Goal: Transaction & Acquisition: Subscribe to service/newsletter

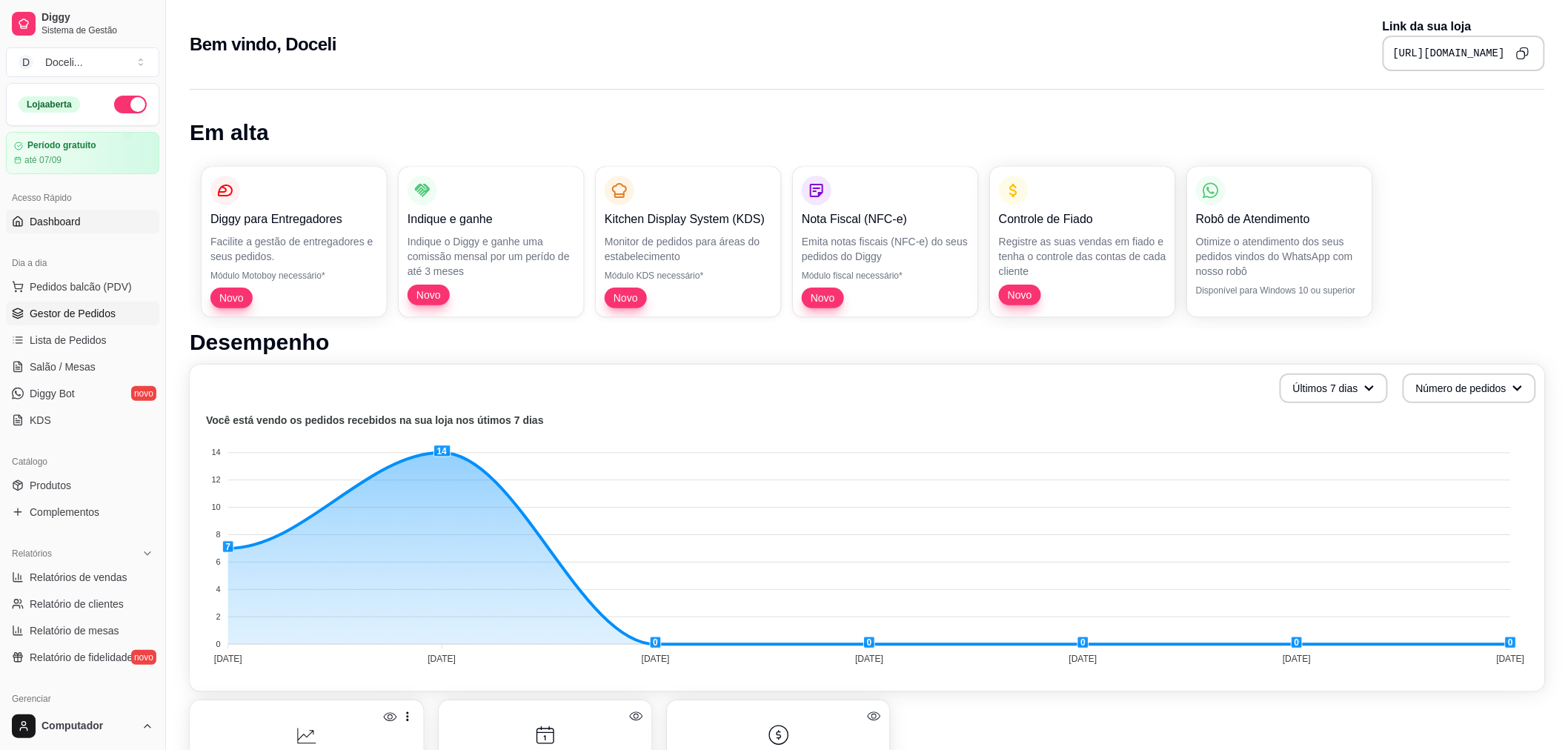
click at [32, 320] on span "Gestor de Pedidos" at bounding box center [73, 313] width 86 height 14
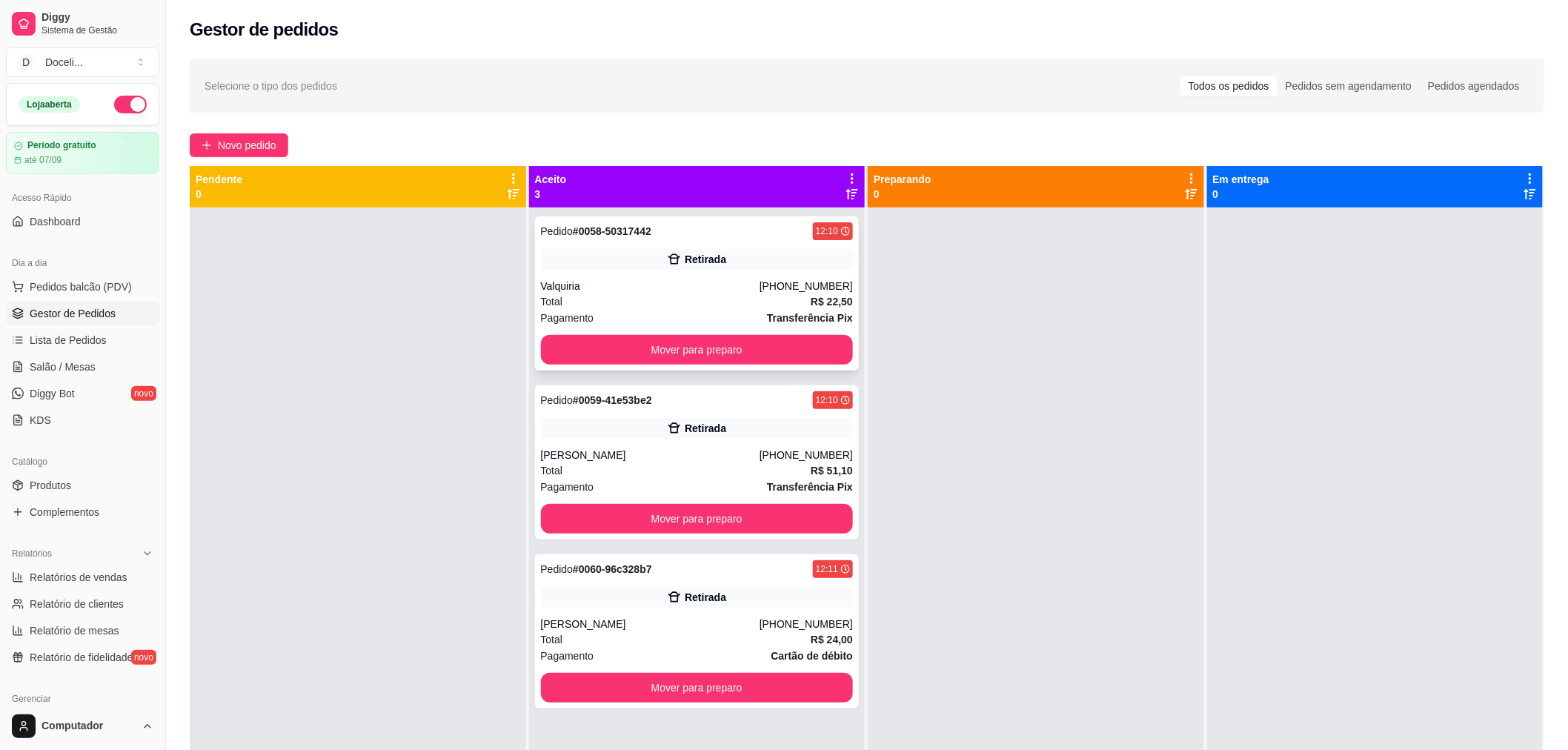
click at [761, 232] on div "Pedido # 0058-50317442 12:10" at bounding box center [697, 231] width 313 height 18
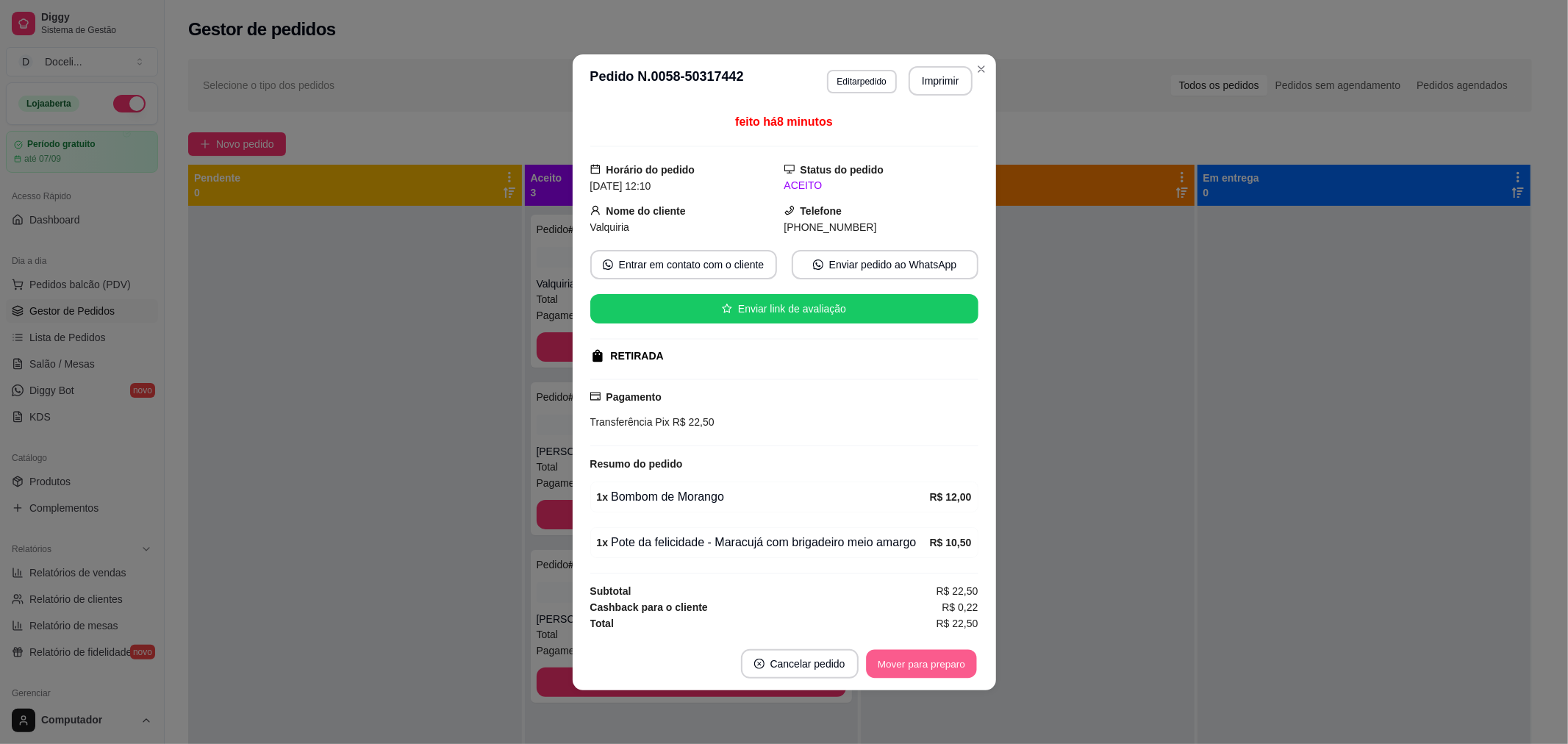
click at [968, 660] on button "Mover para preparo" at bounding box center [921, 663] width 110 height 28
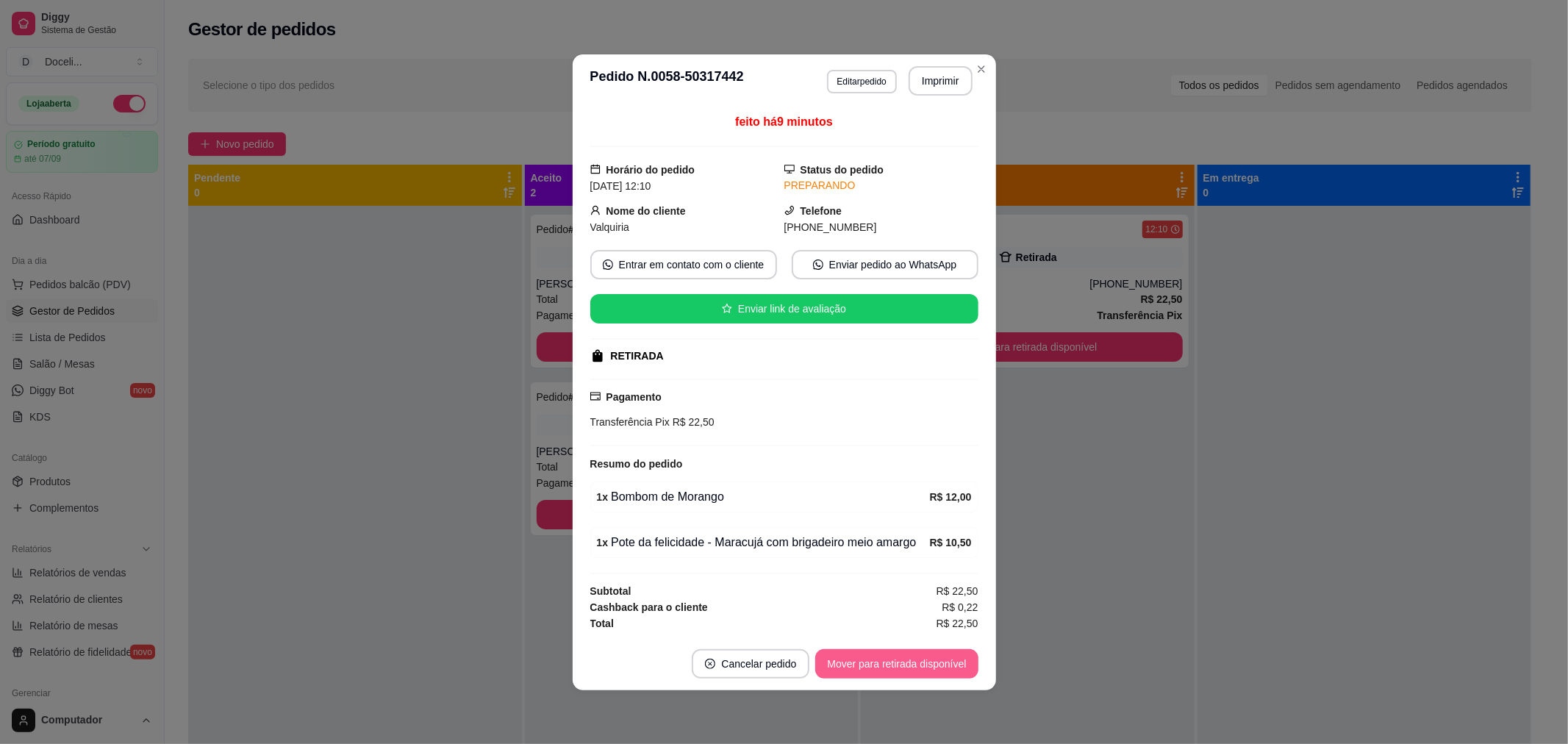
click at [952, 661] on button "Mover para retirada disponível" at bounding box center [896, 663] width 162 height 29
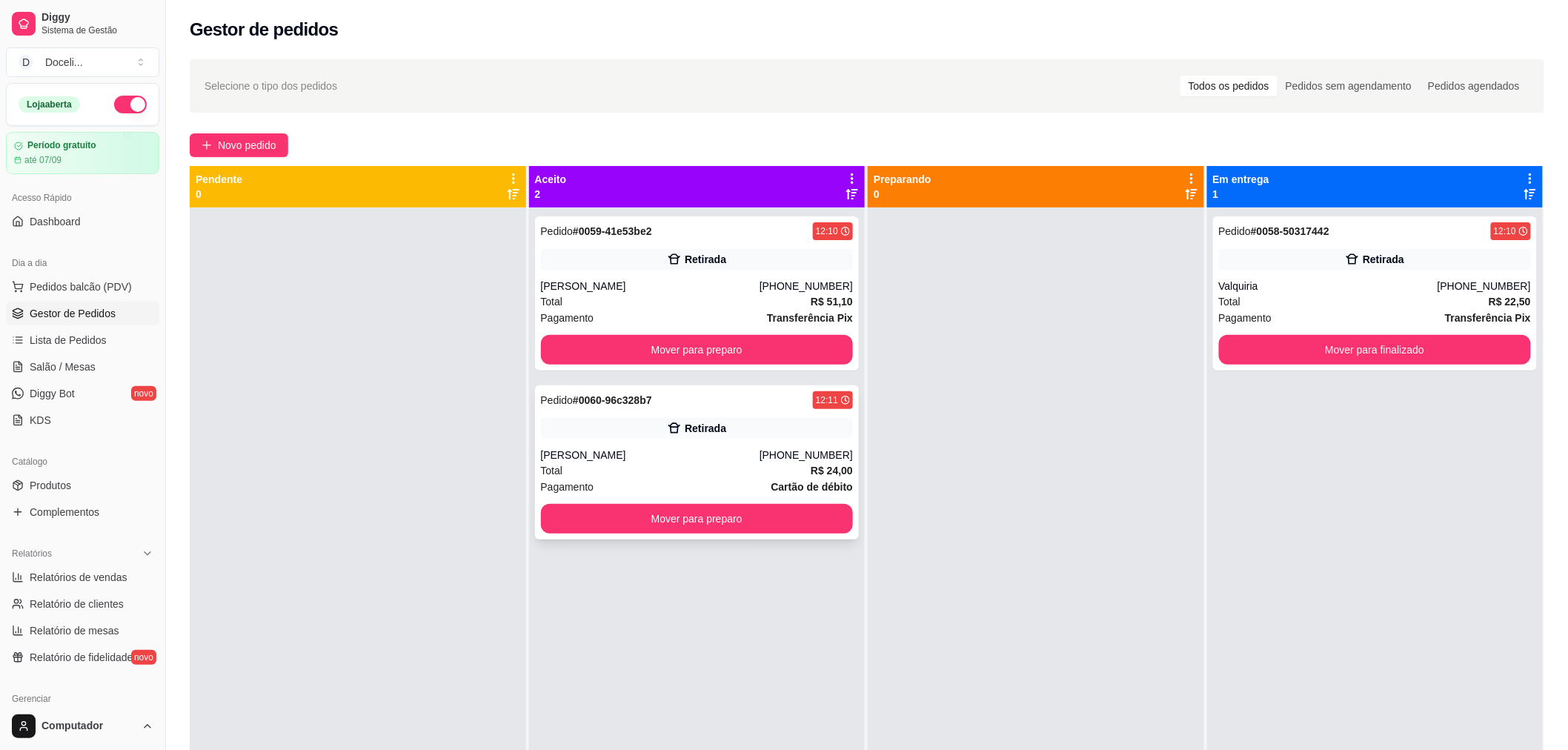
click at [713, 398] on div "Pedido # 0060-96c328b7 12:11" at bounding box center [697, 400] width 313 height 18
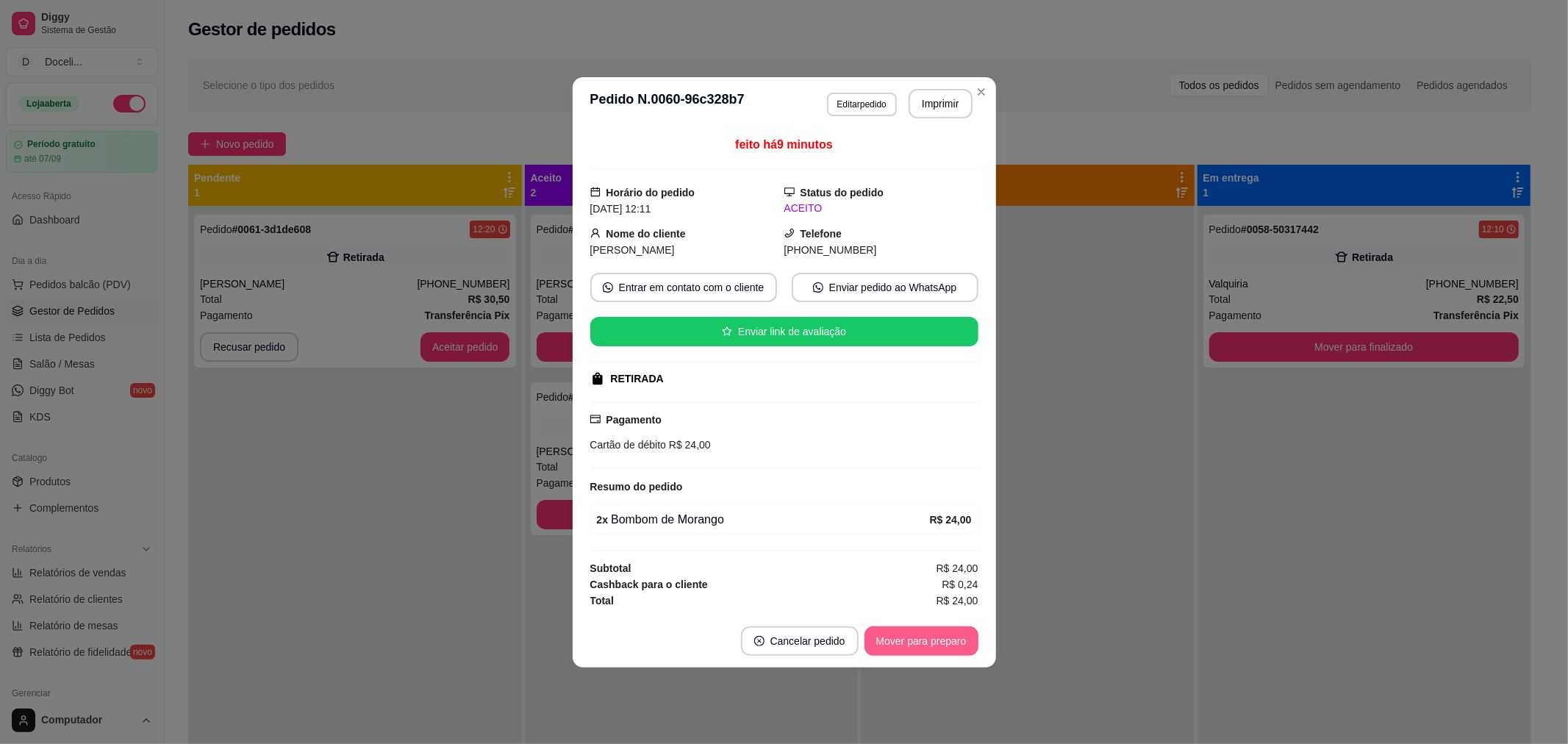
click at [942, 649] on button "Mover para preparo" at bounding box center [922, 641] width 114 height 29
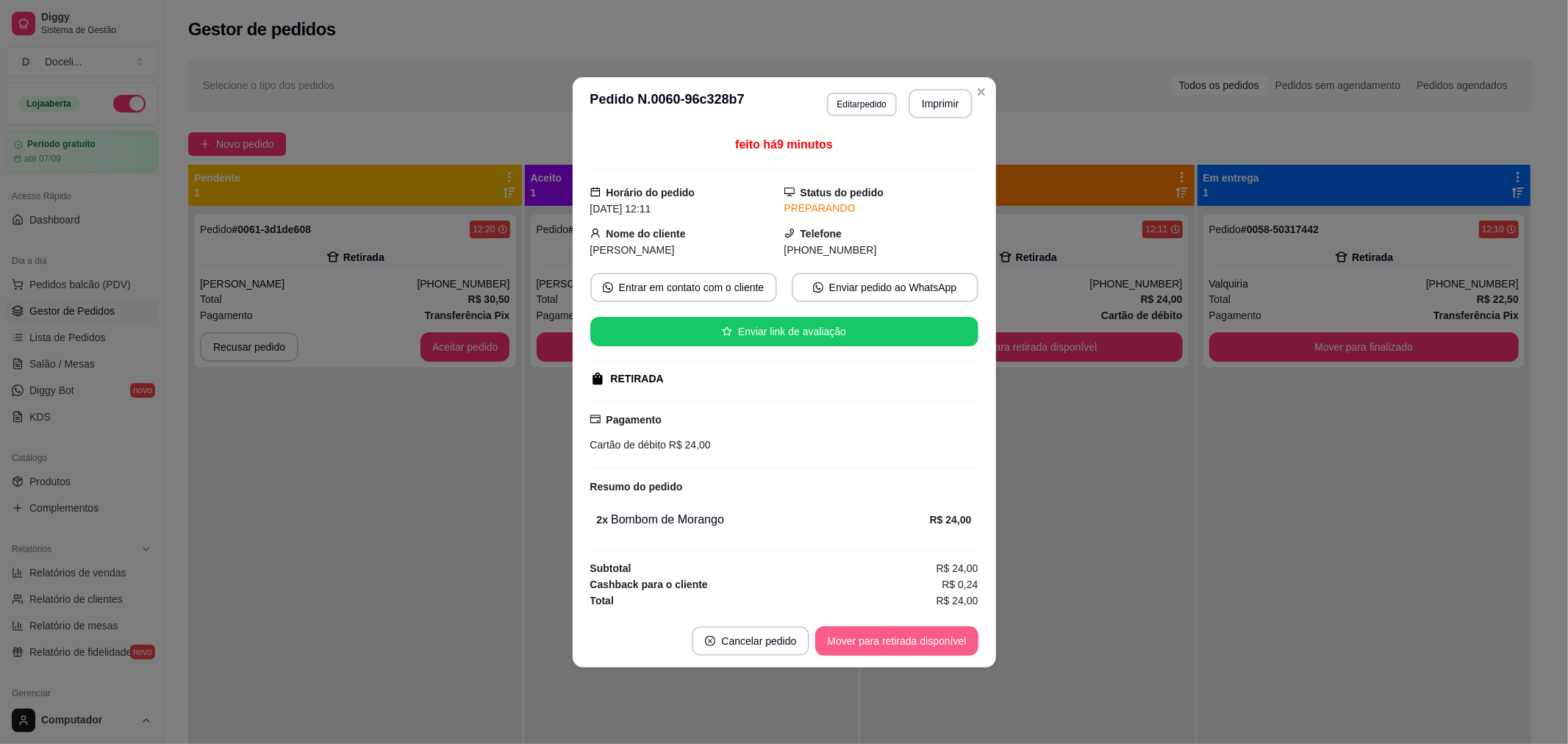
click at [937, 645] on button "Mover para retirada disponível" at bounding box center [896, 641] width 162 height 29
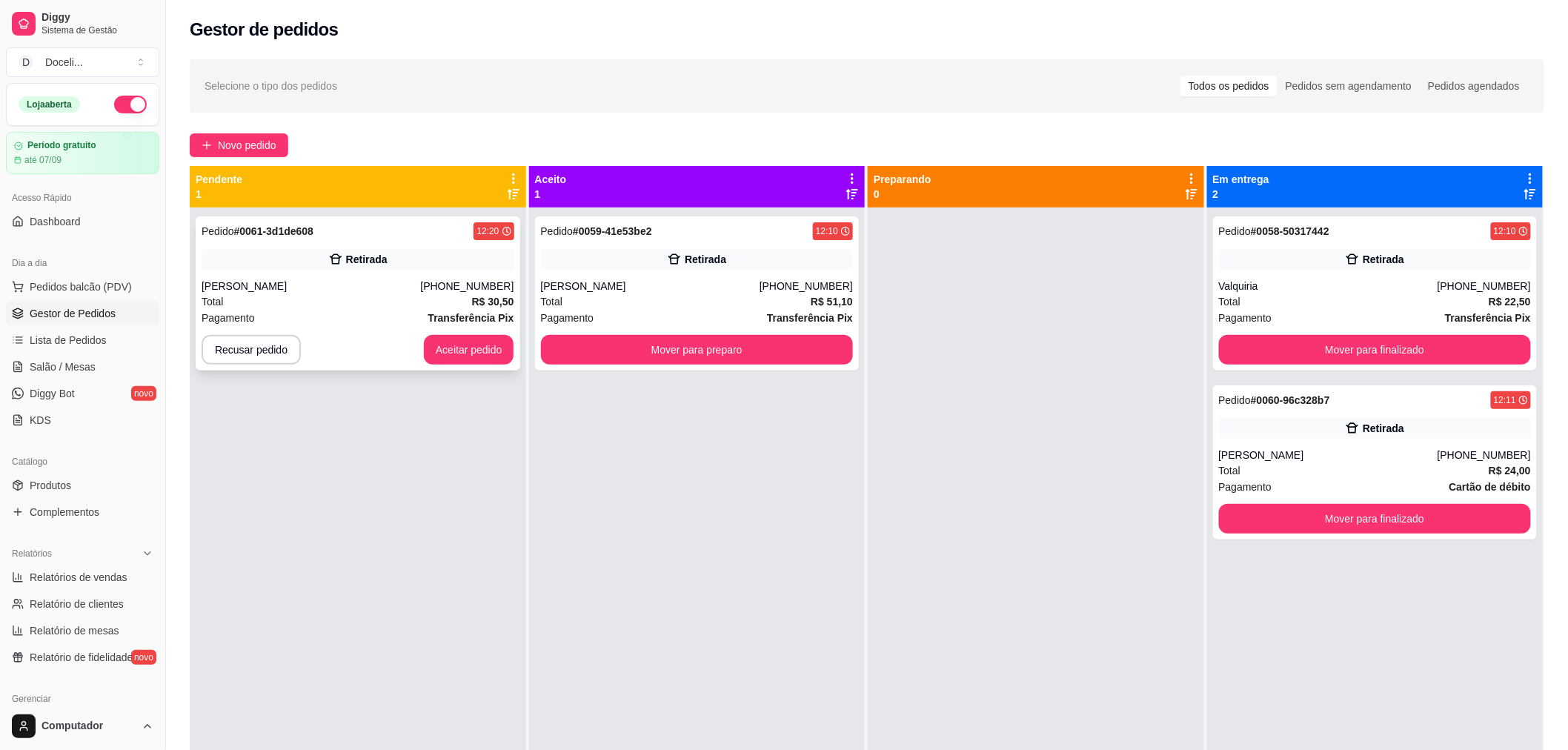
click at [428, 230] on div "Pedido # 0061-3d1de608 12:20" at bounding box center [358, 231] width 313 height 18
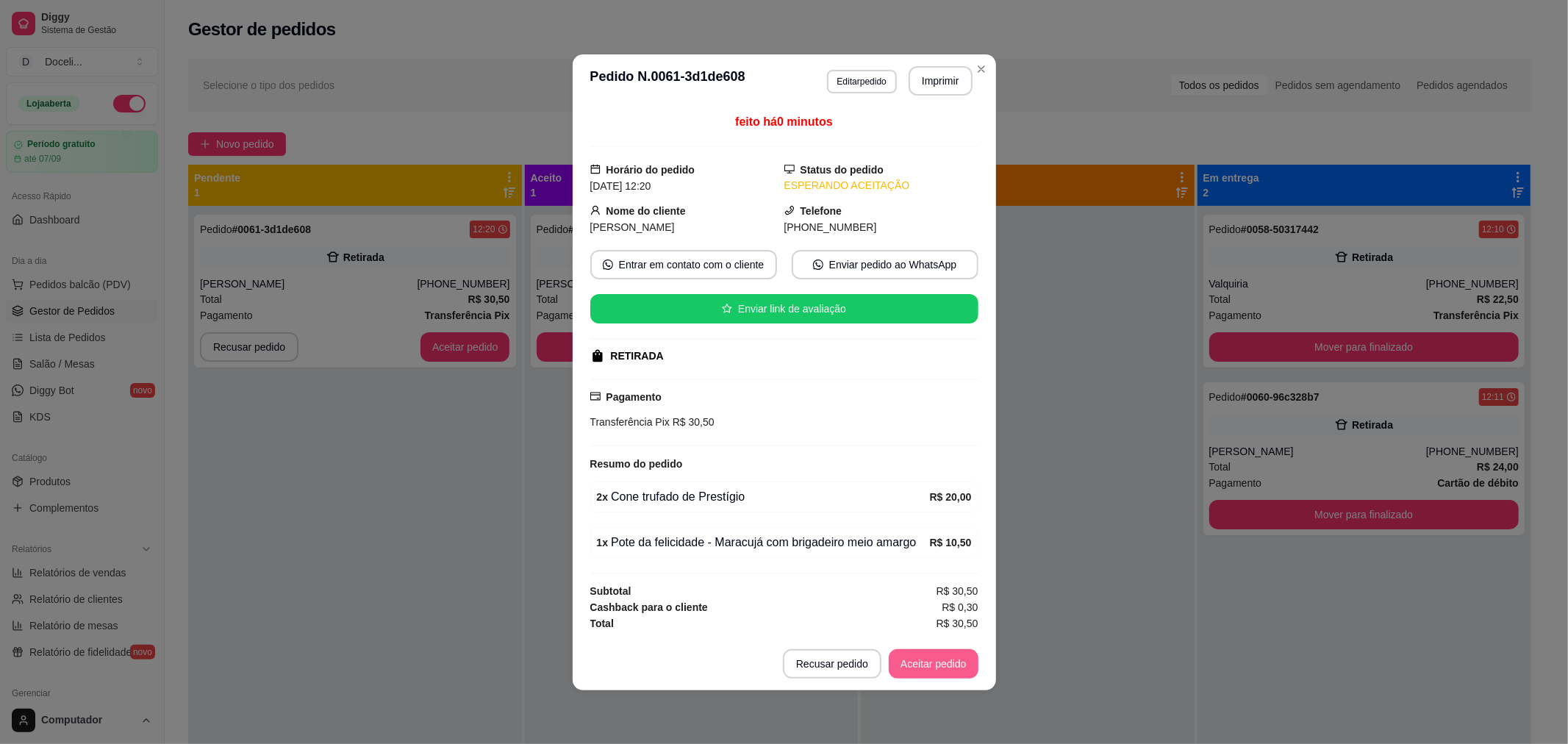
click at [930, 662] on button "Aceitar pedido" at bounding box center [933, 663] width 89 height 29
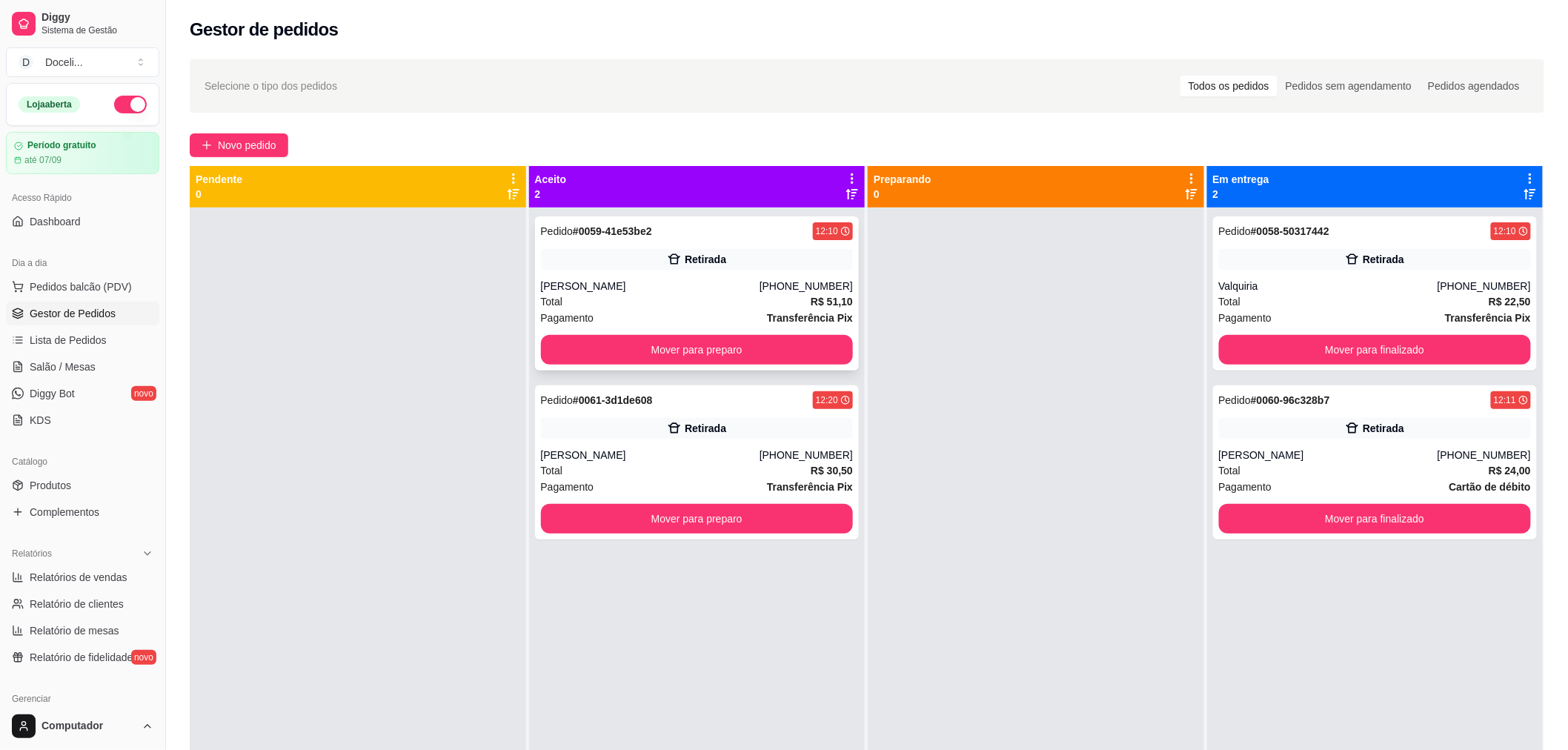
click at [660, 225] on div "Pedido # 0059-41e53be2 12:10" at bounding box center [697, 231] width 313 height 18
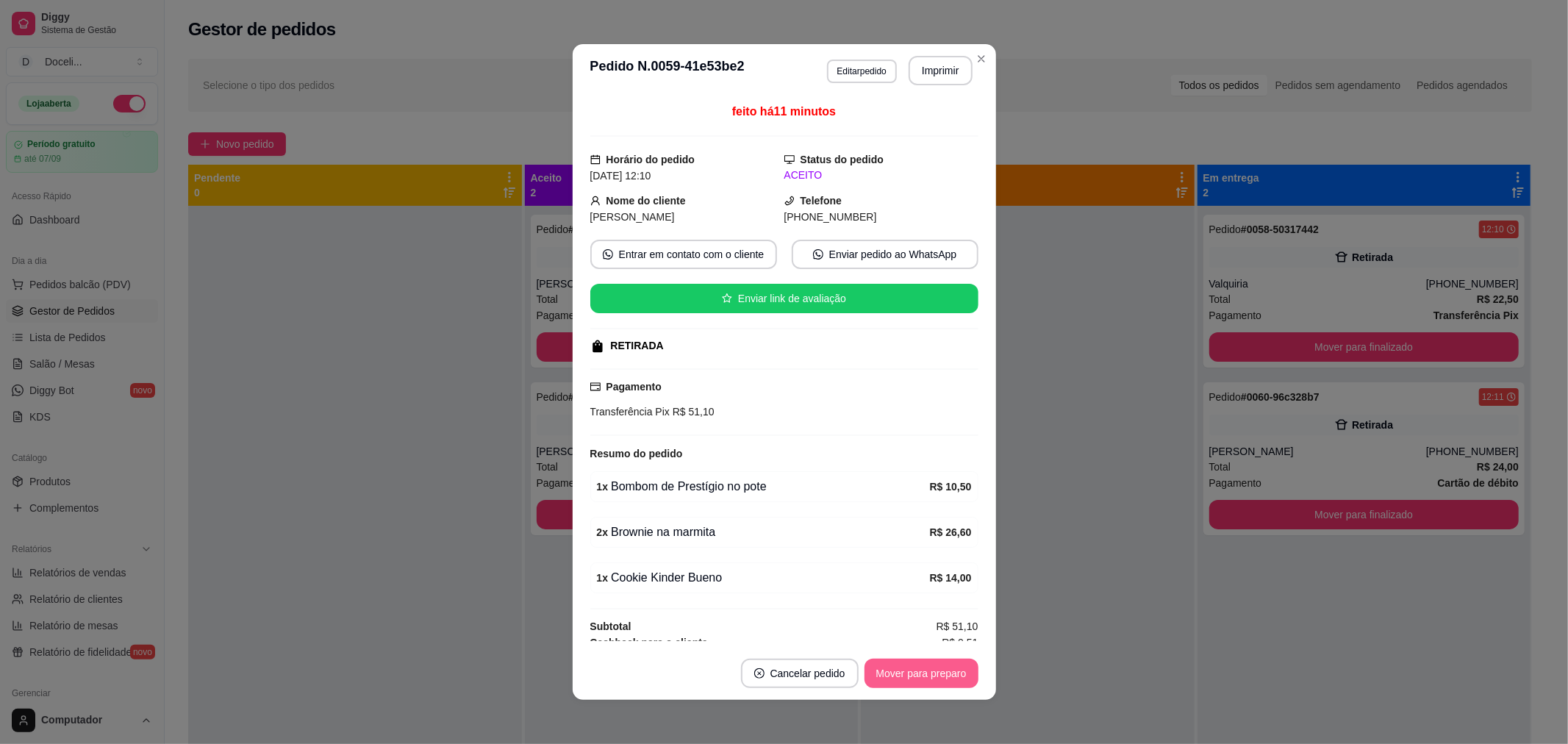
click at [878, 664] on button "Mover para preparo" at bounding box center [922, 673] width 114 height 29
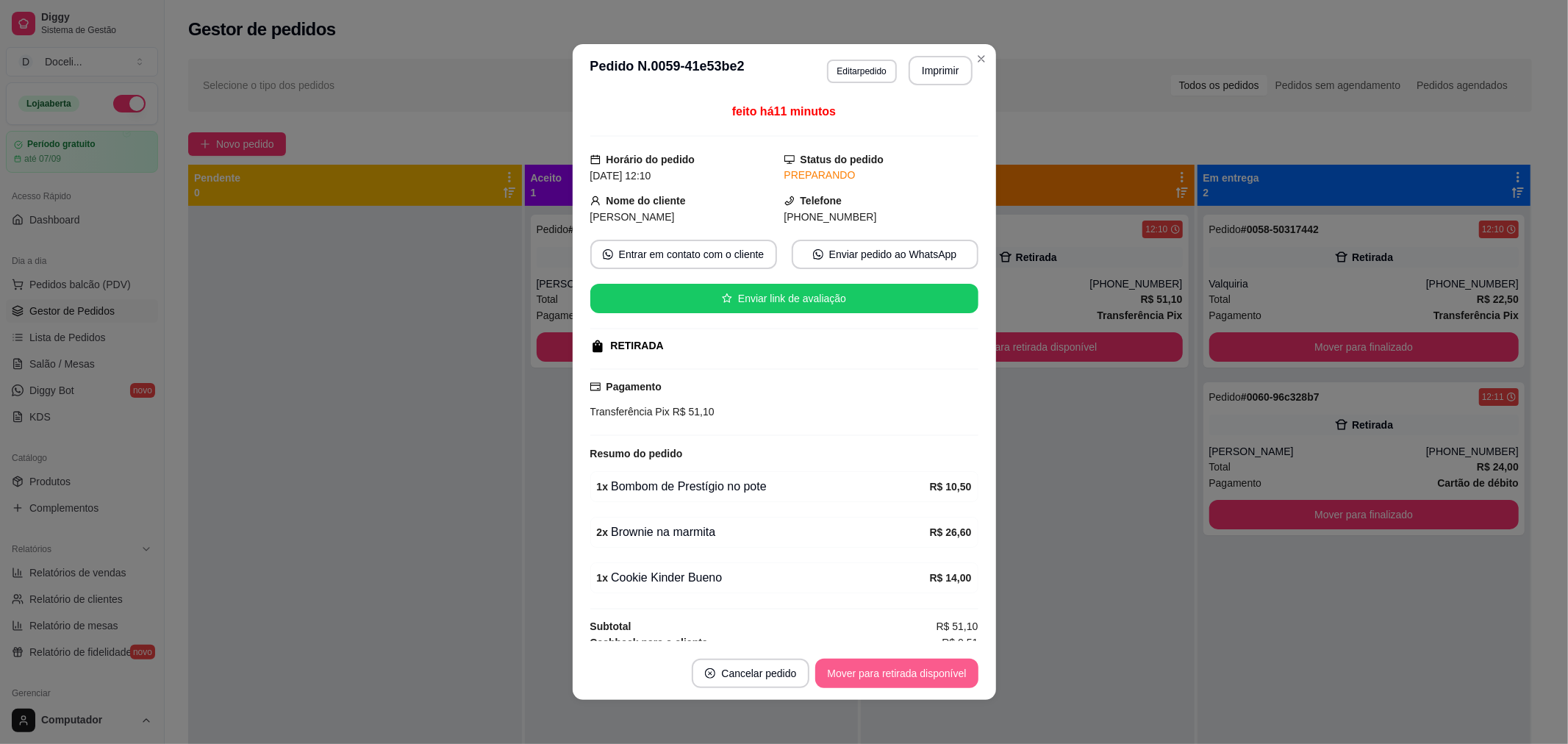
click at [898, 676] on button "Mover para retirada disponível" at bounding box center [896, 673] width 162 height 29
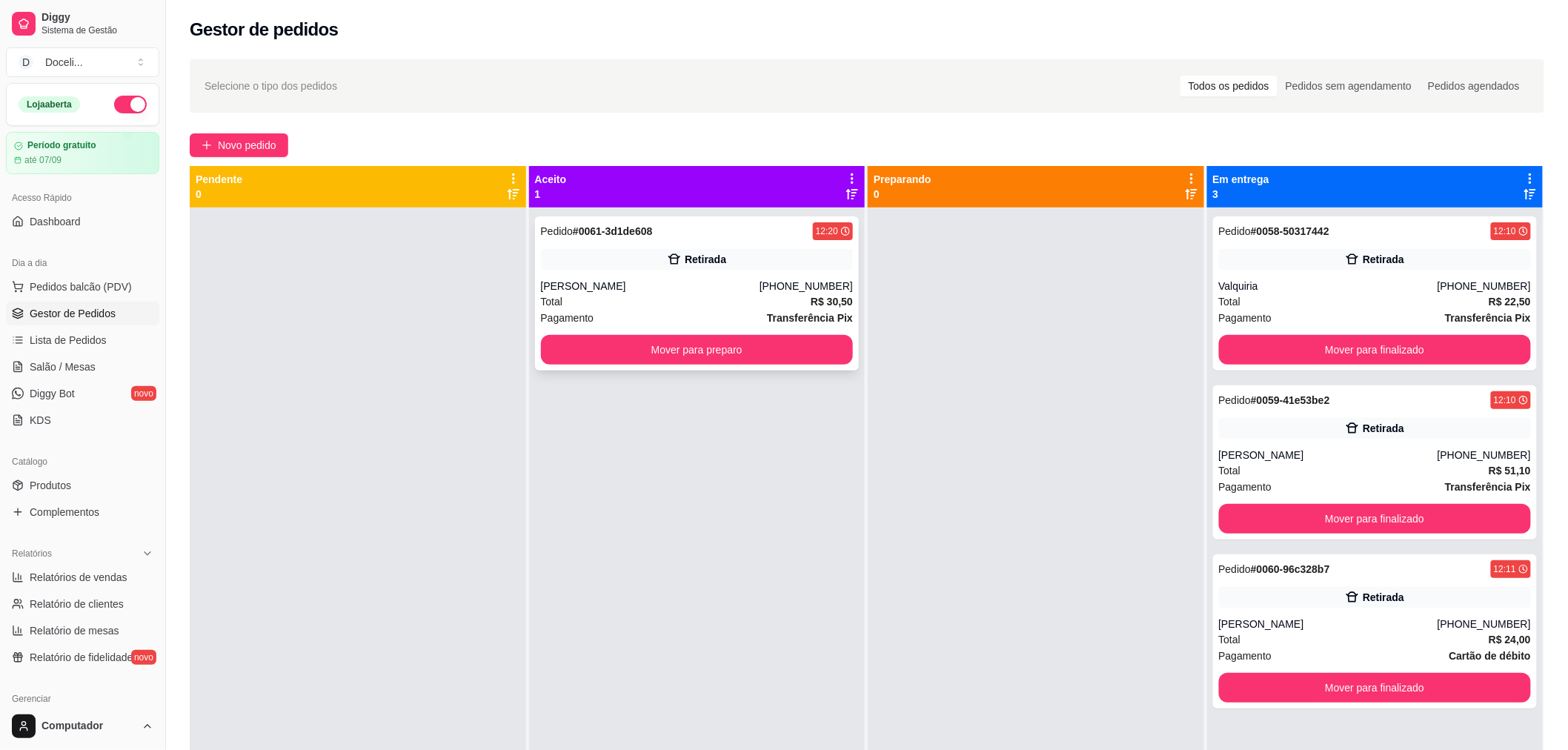
click at [750, 227] on div "Pedido # 0061-3d1de608 12:20" at bounding box center [697, 231] width 313 height 18
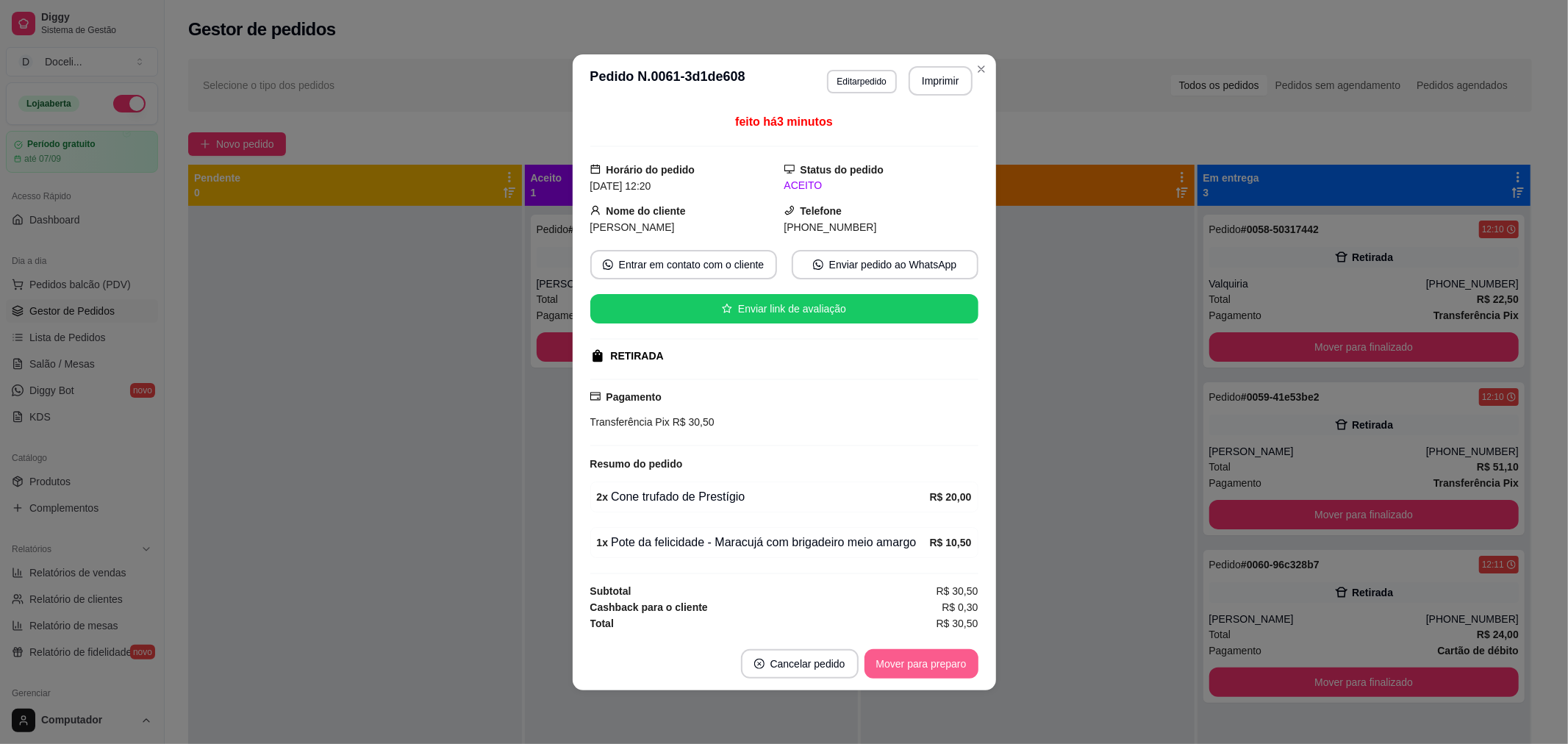
click at [893, 670] on button "Mover para preparo" at bounding box center [922, 663] width 114 height 29
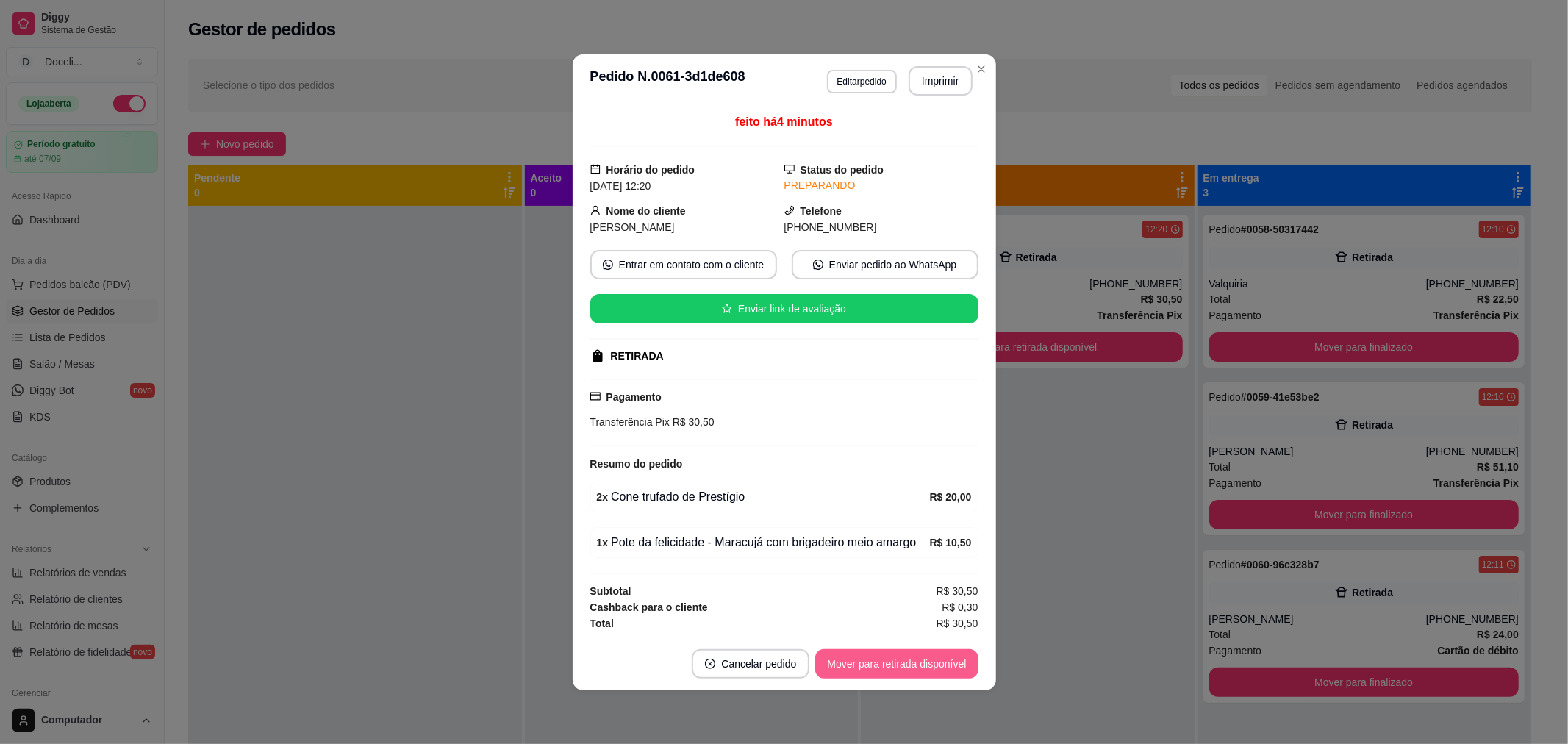
click at [893, 670] on button "Mover para retirada disponível" at bounding box center [896, 663] width 162 height 29
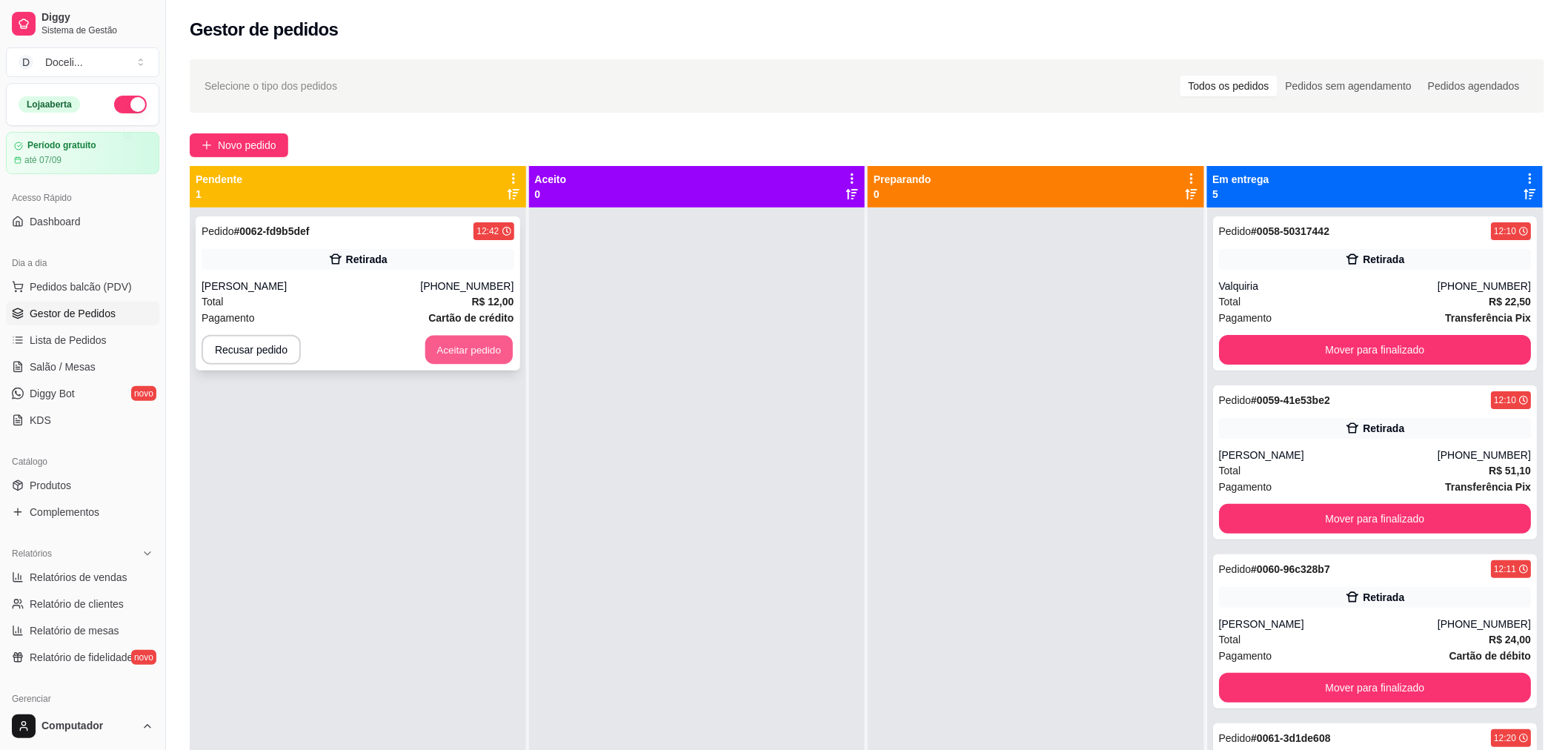
click at [452, 343] on button "Aceitar pedido" at bounding box center [468, 350] width 87 height 29
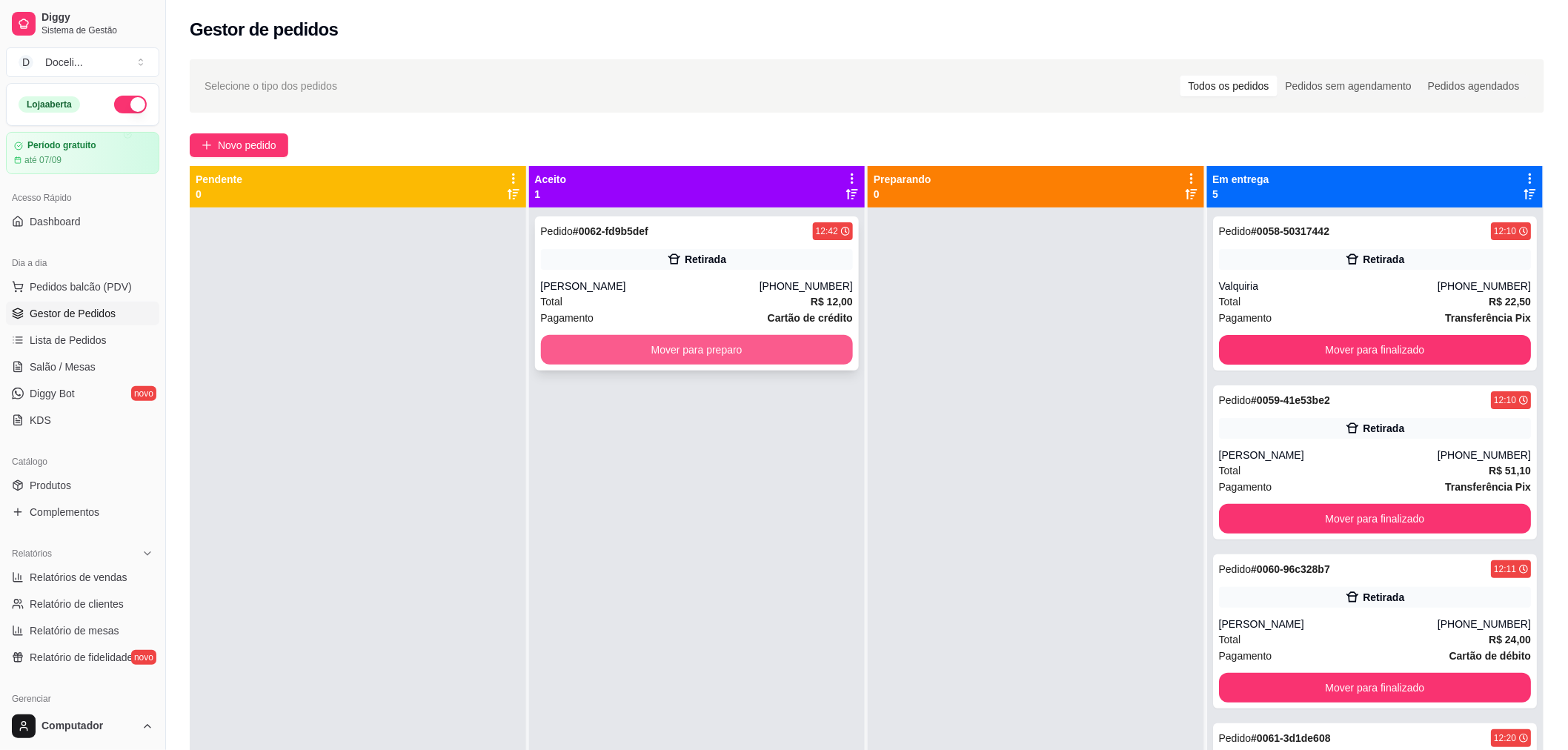
click at [719, 346] on button "Mover para preparo" at bounding box center [697, 349] width 313 height 30
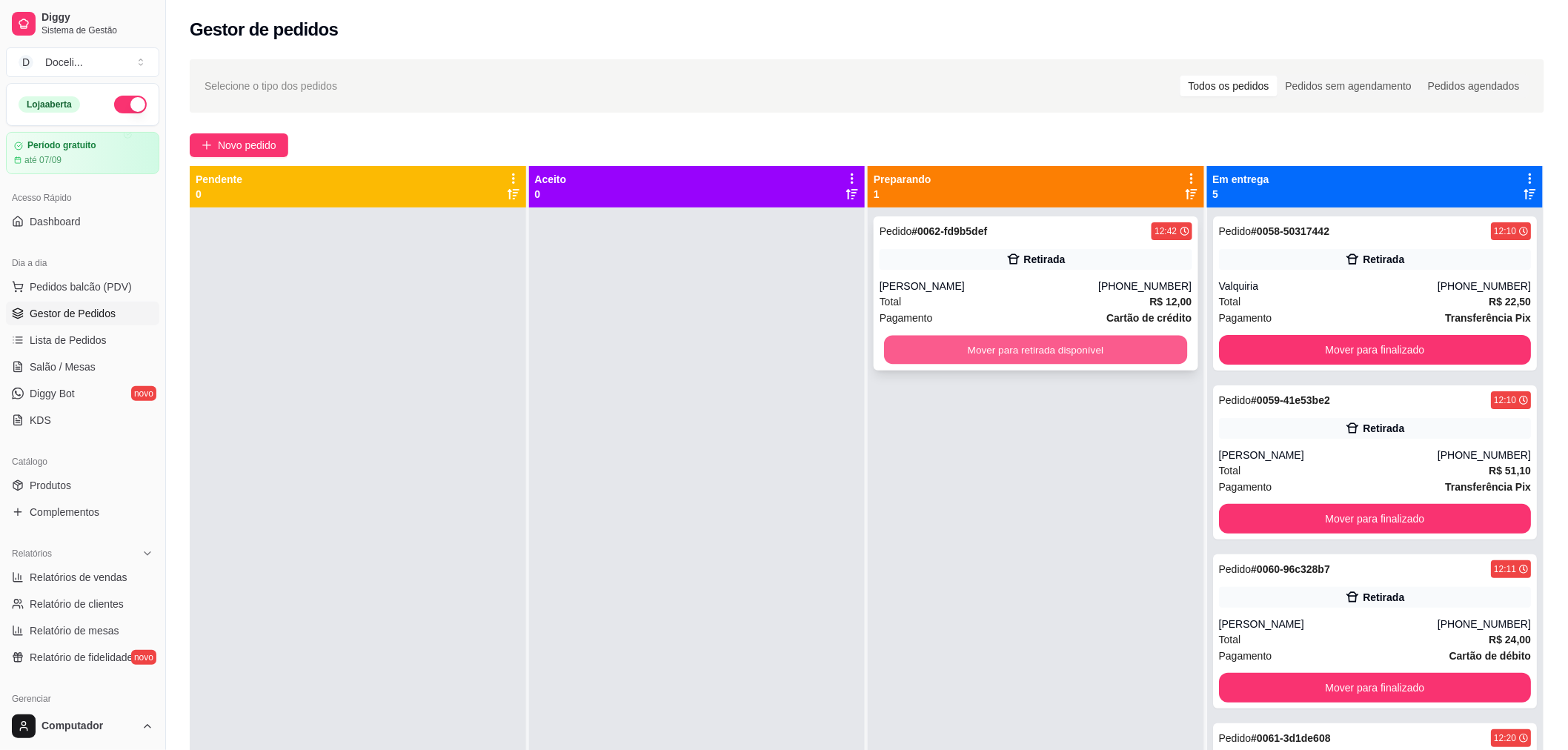
click at [1038, 341] on button "Mover para retirada disponível" at bounding box center [1036, 350] width 303 height 29
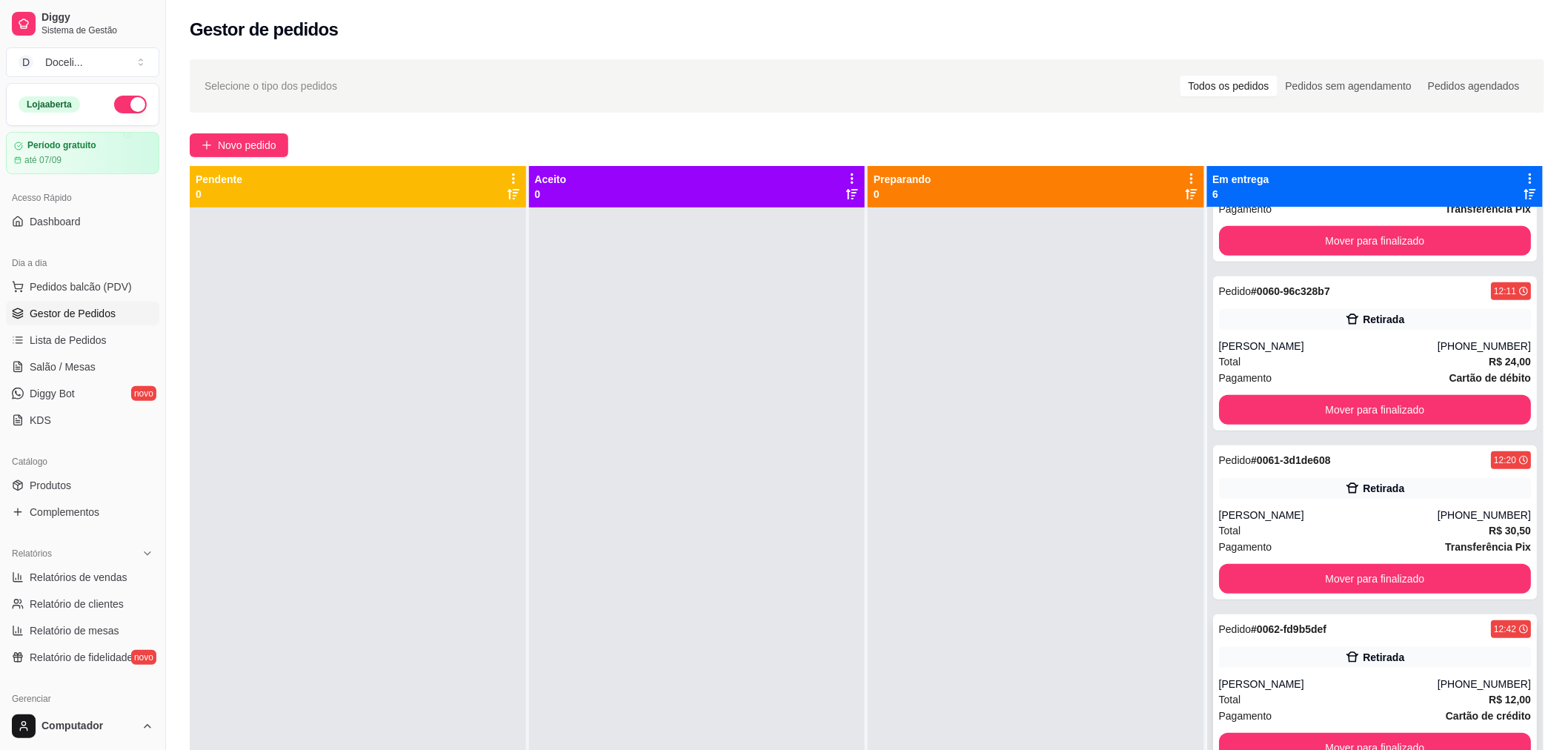
scroll to position [41, 0]
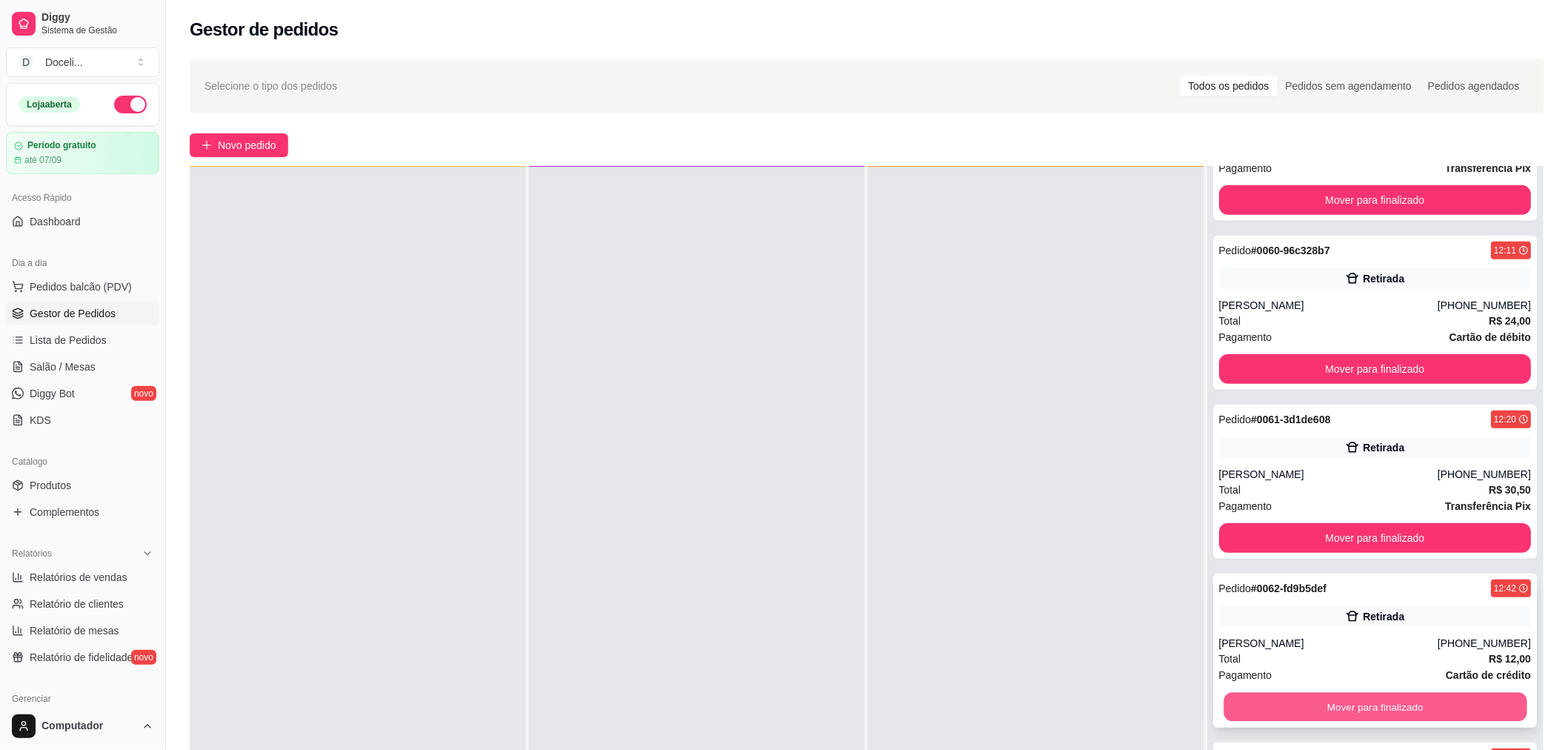
click at [1340, 704] on button "Mover para finalizado" at bounding box center [1375, 707] width 303 height 29
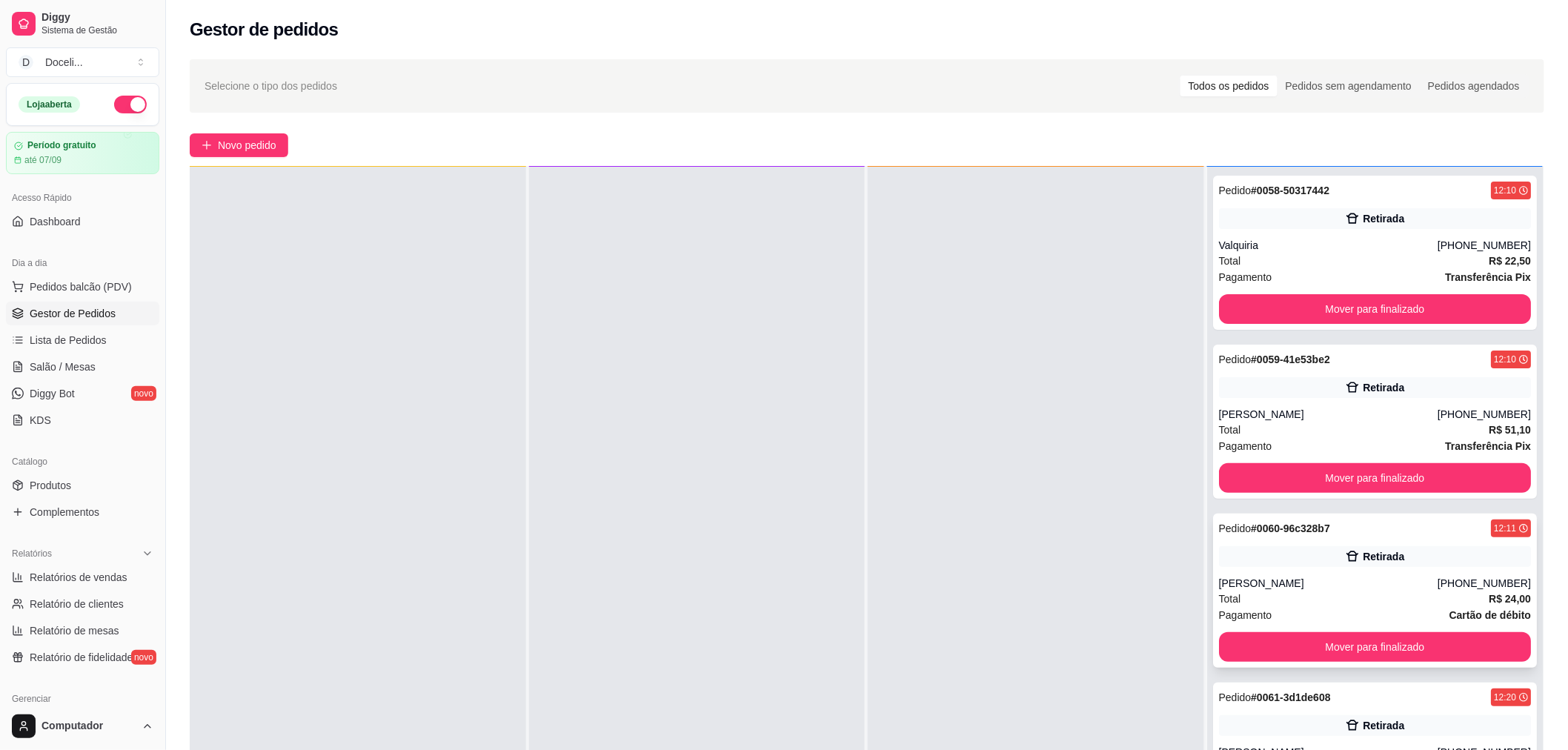
scroll to position [0, 0]
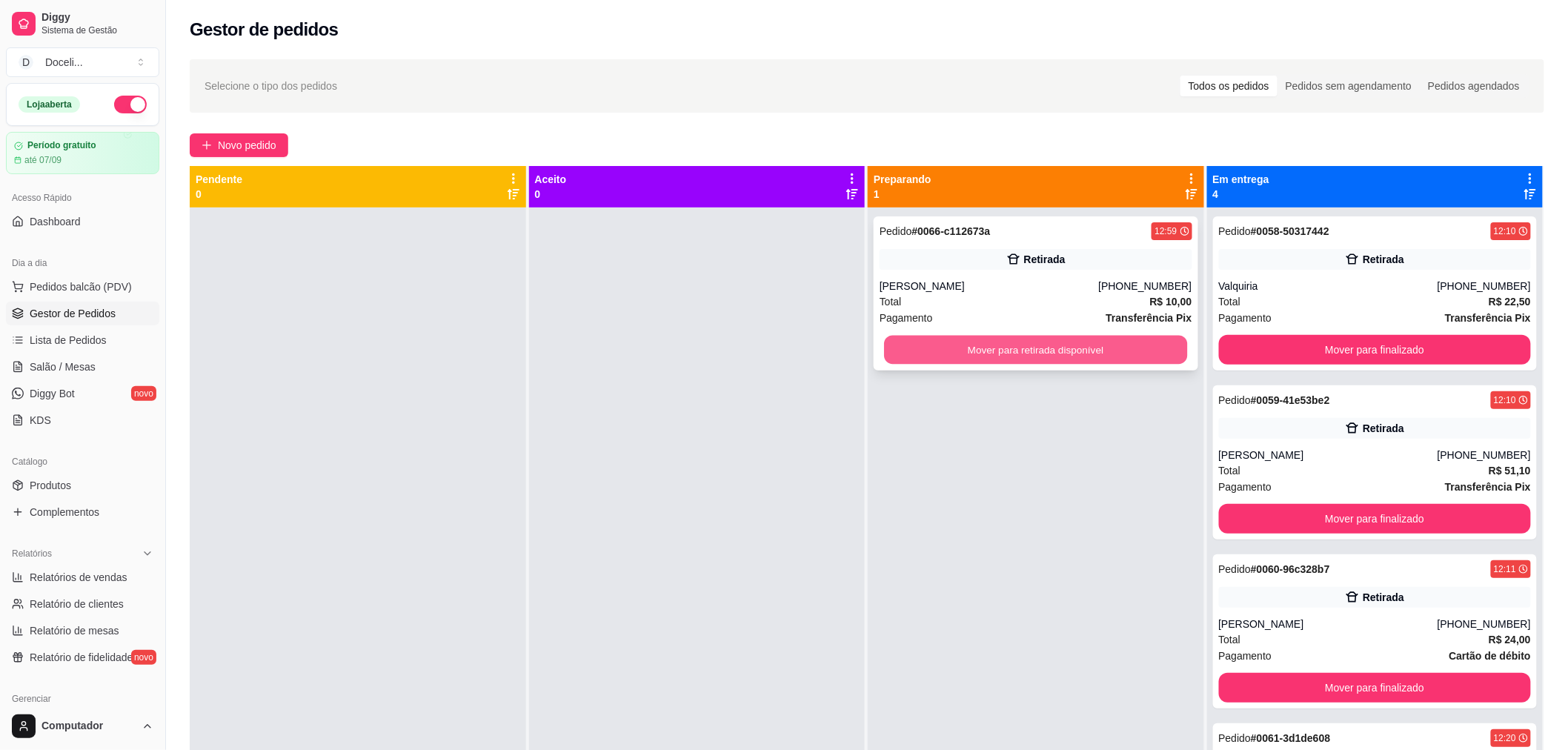
click at [1016, 349] on button "Mover para retirada disponível" at bounding box center [1036, 350] width 303 height 29
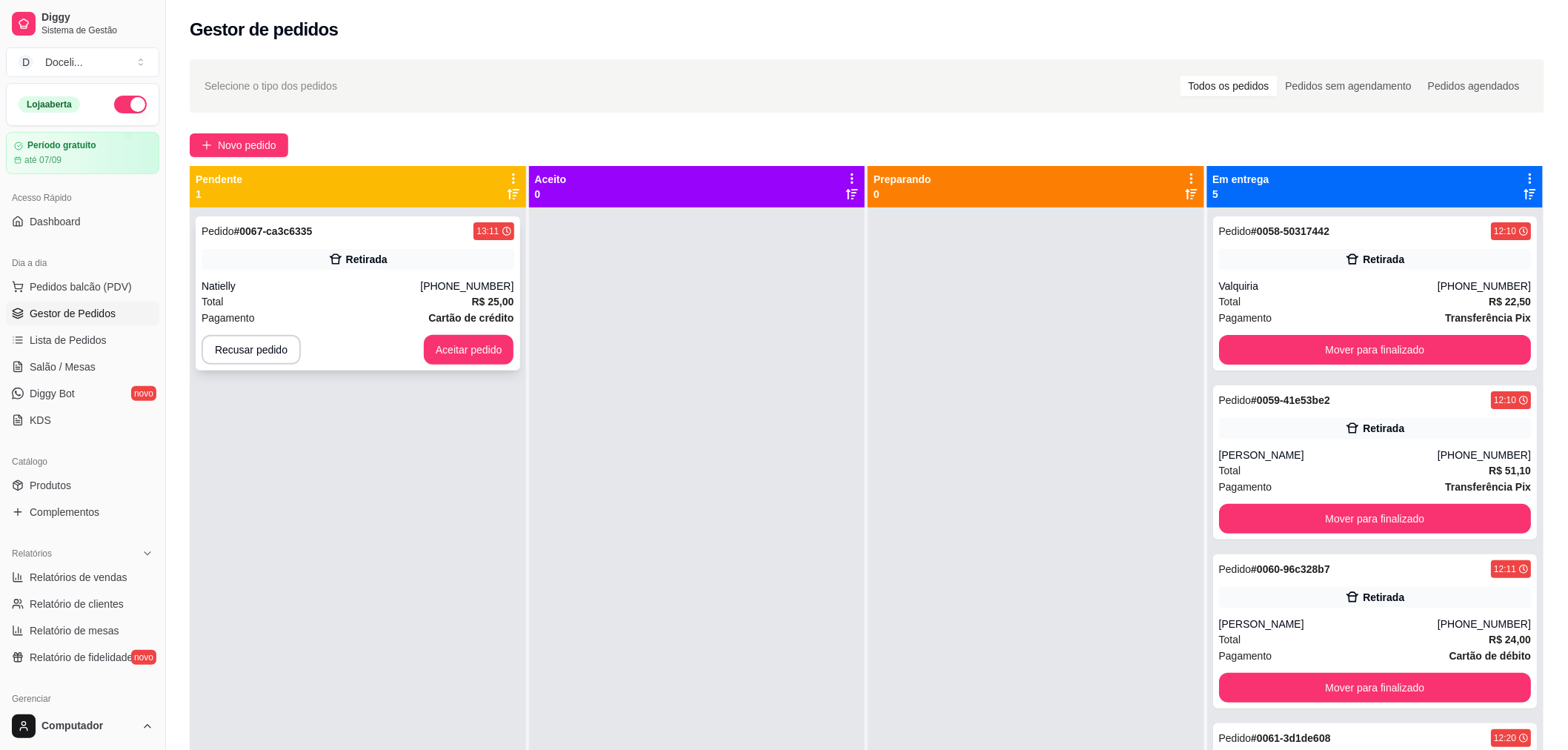
click at [390, 286] on div "Natielly" at bounding box center [311, 285] width 218 height 14
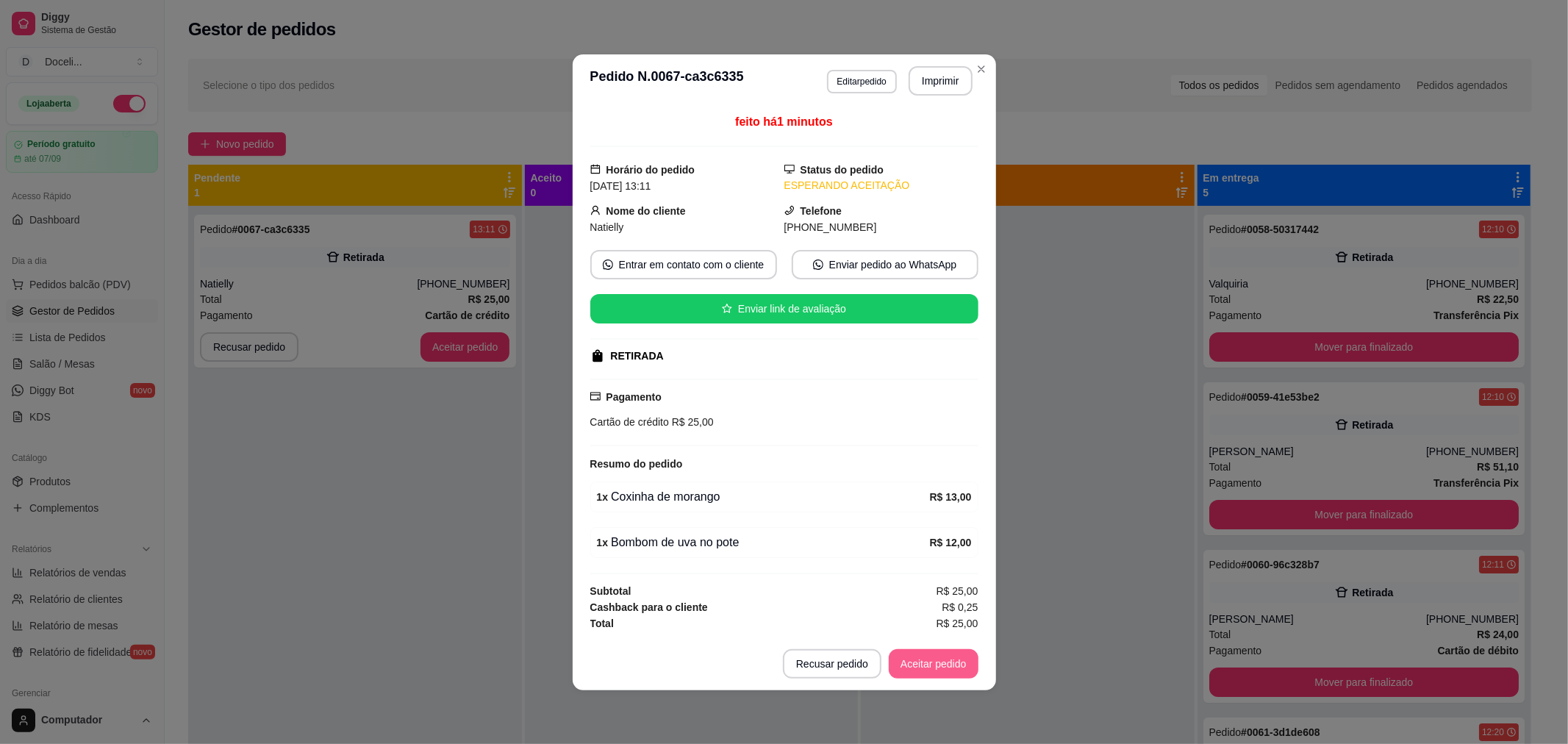
click at [949, 661] on button "Aceitar pedido" at bounding box center [933, 663] width 89 height 29
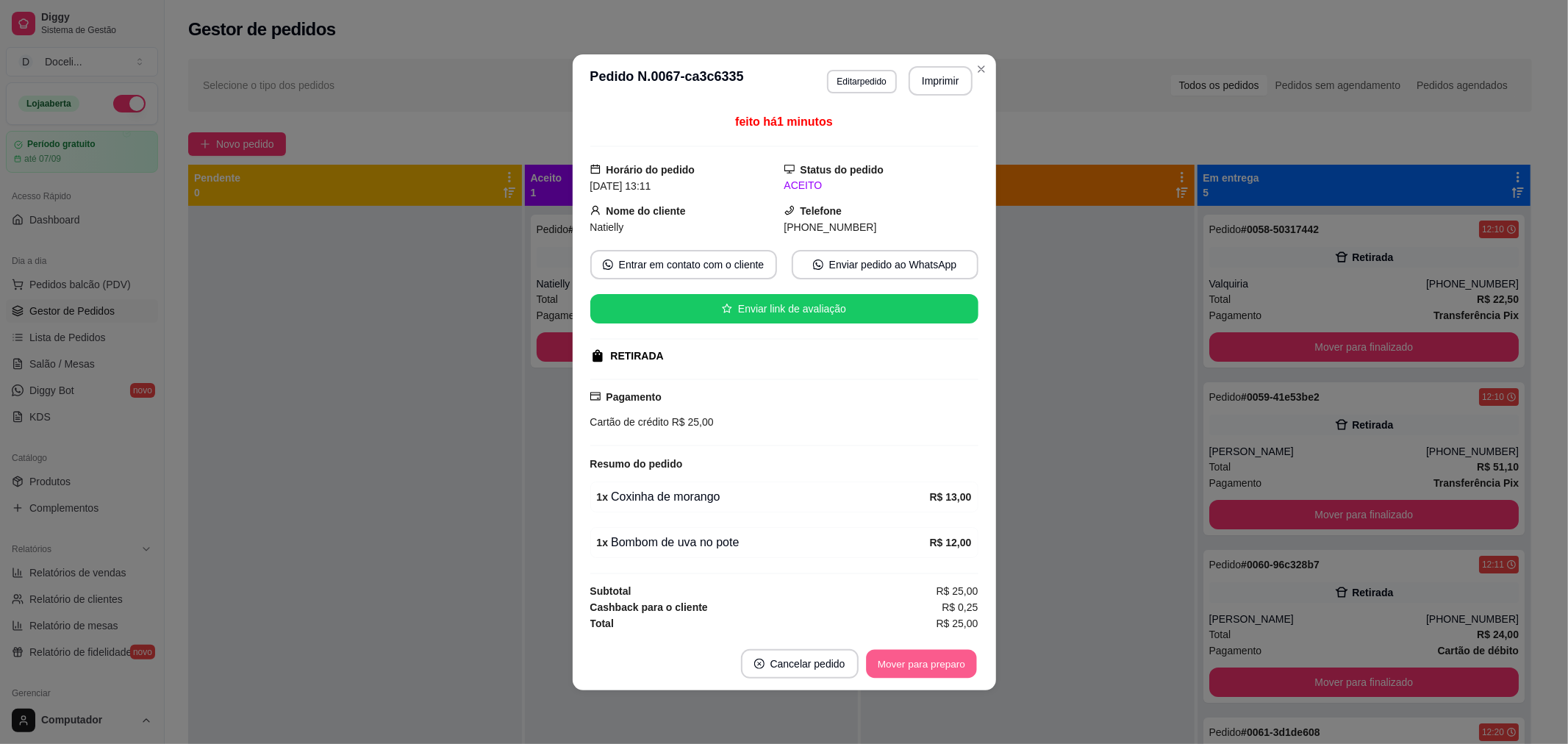
click at [922, 662] on button "Mover para preparo" at bounding box center [921, 663] width 110 height 28
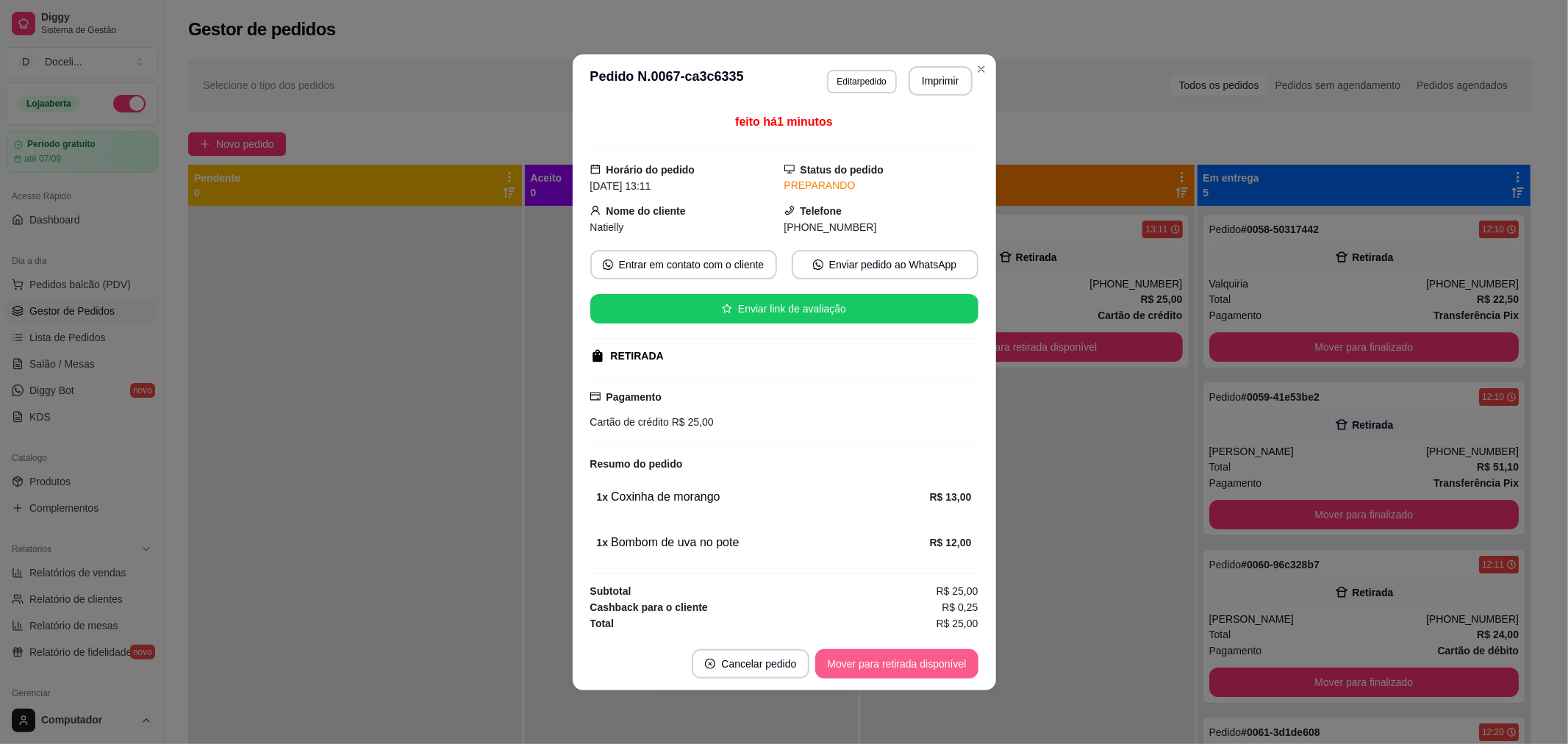
click at [922, 662] on button "Mover para retirada disponível" at bounding box center [896, 663] width 162 height 29
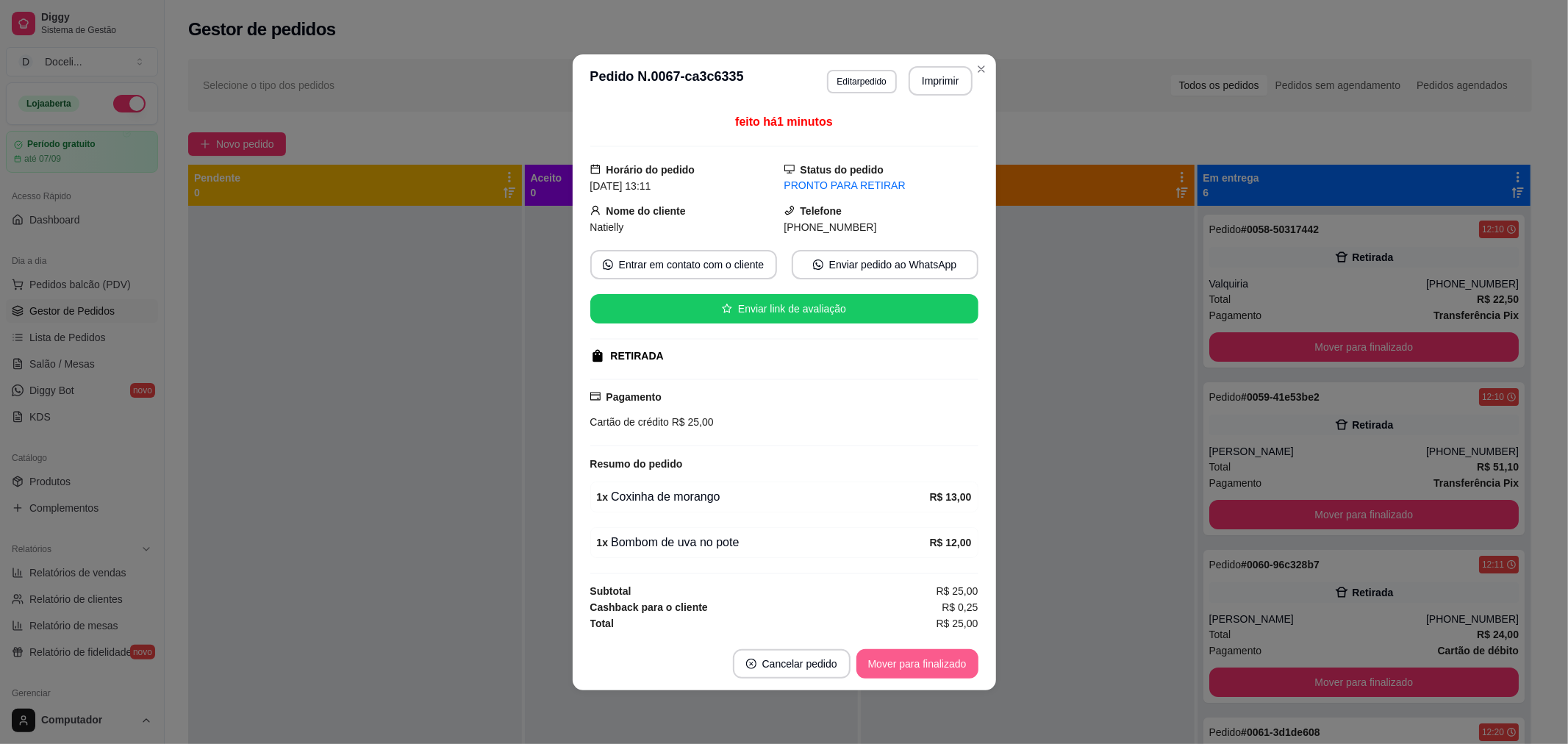
click at [942, 657] on button "Mover para finalizado" at bounding box center [917, 663] width 122 height 29
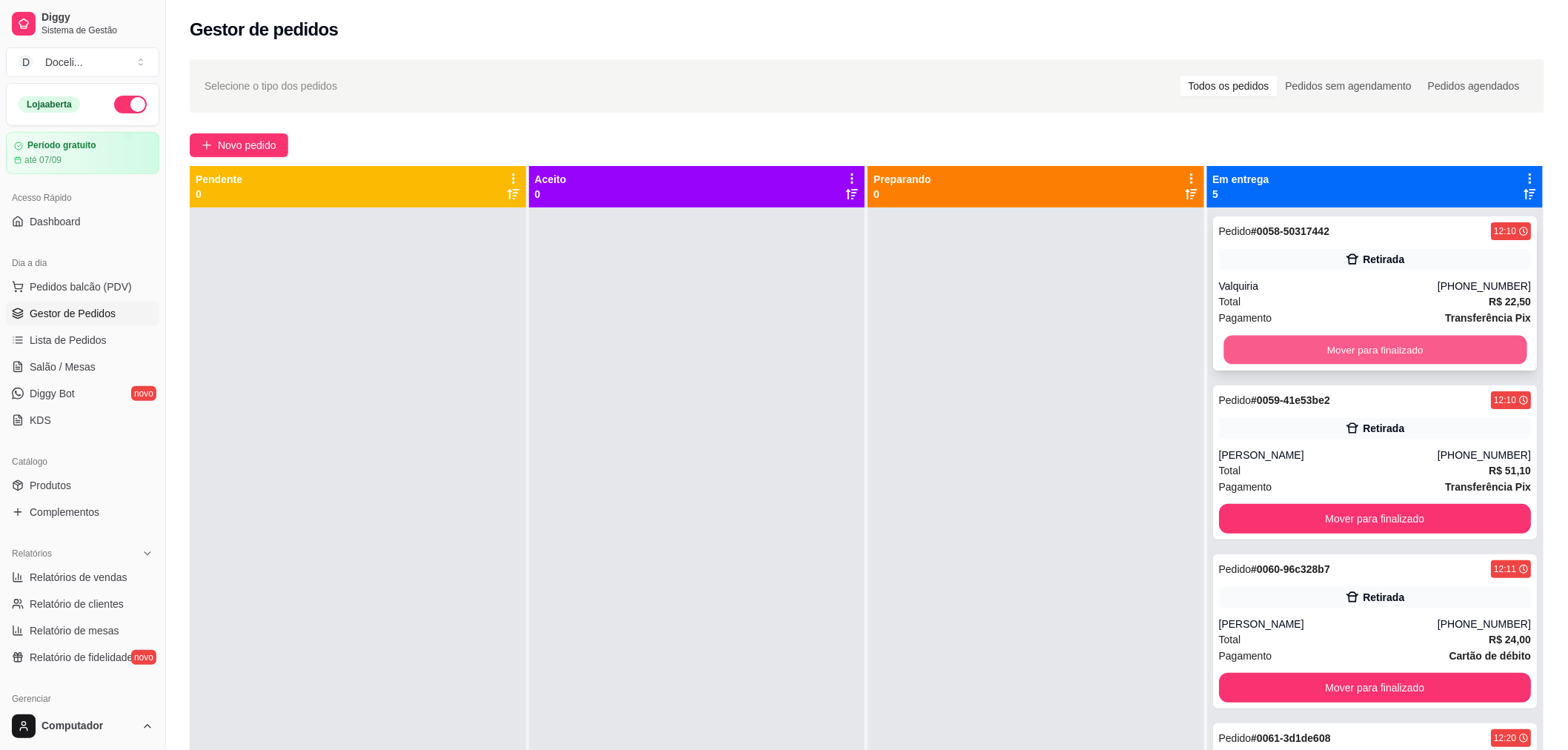
click at [1390, 343] on button "Mover para finalizado" at bounding box center [1375, 350] width 303 height 29
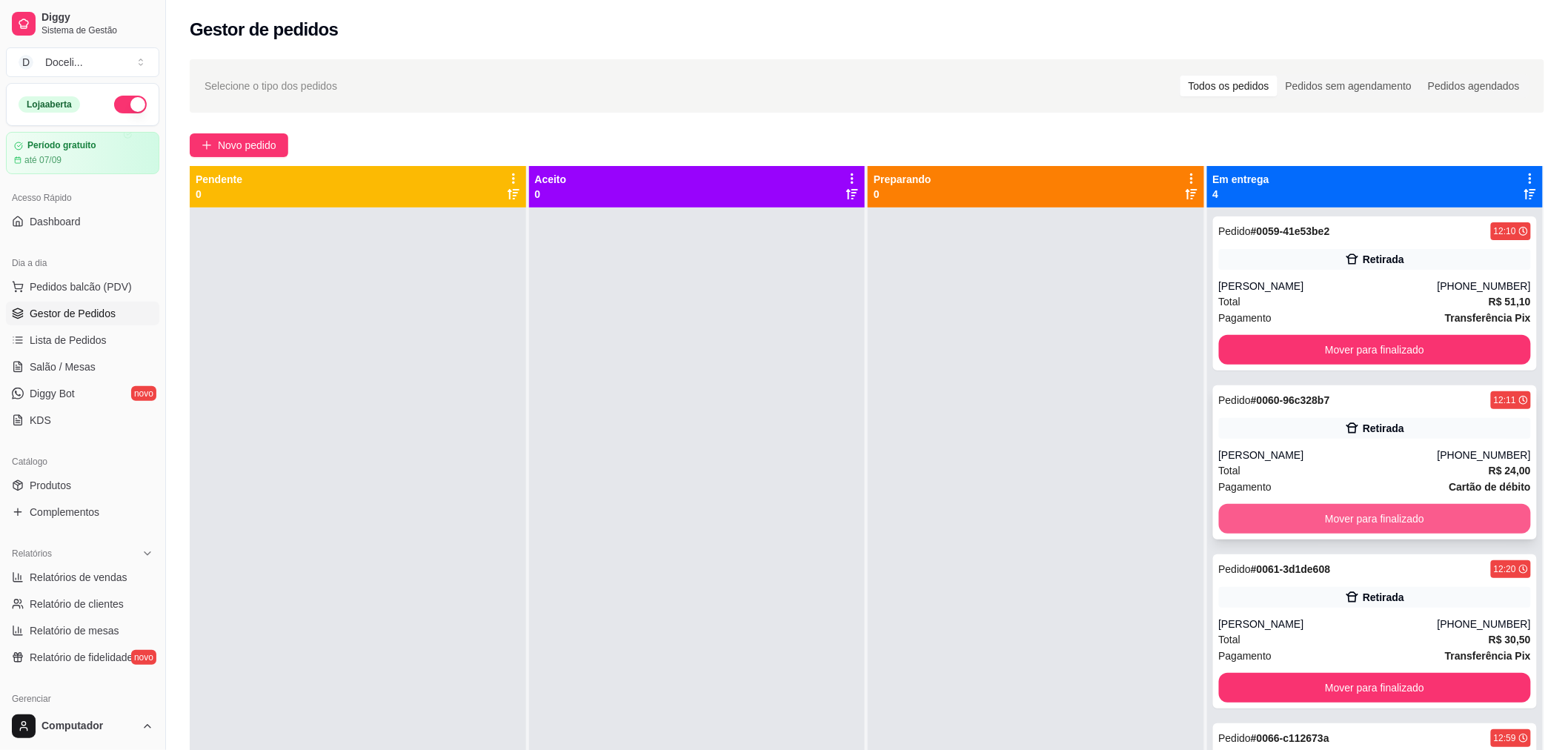
click at [1357, 514] on button "Mover para finalizado" at bounding box center [1376, 518] width 313 height 30
click at [1356, 514] on button "Mover para finalizado" at bounding box center [1375, 518] width 303 height 29
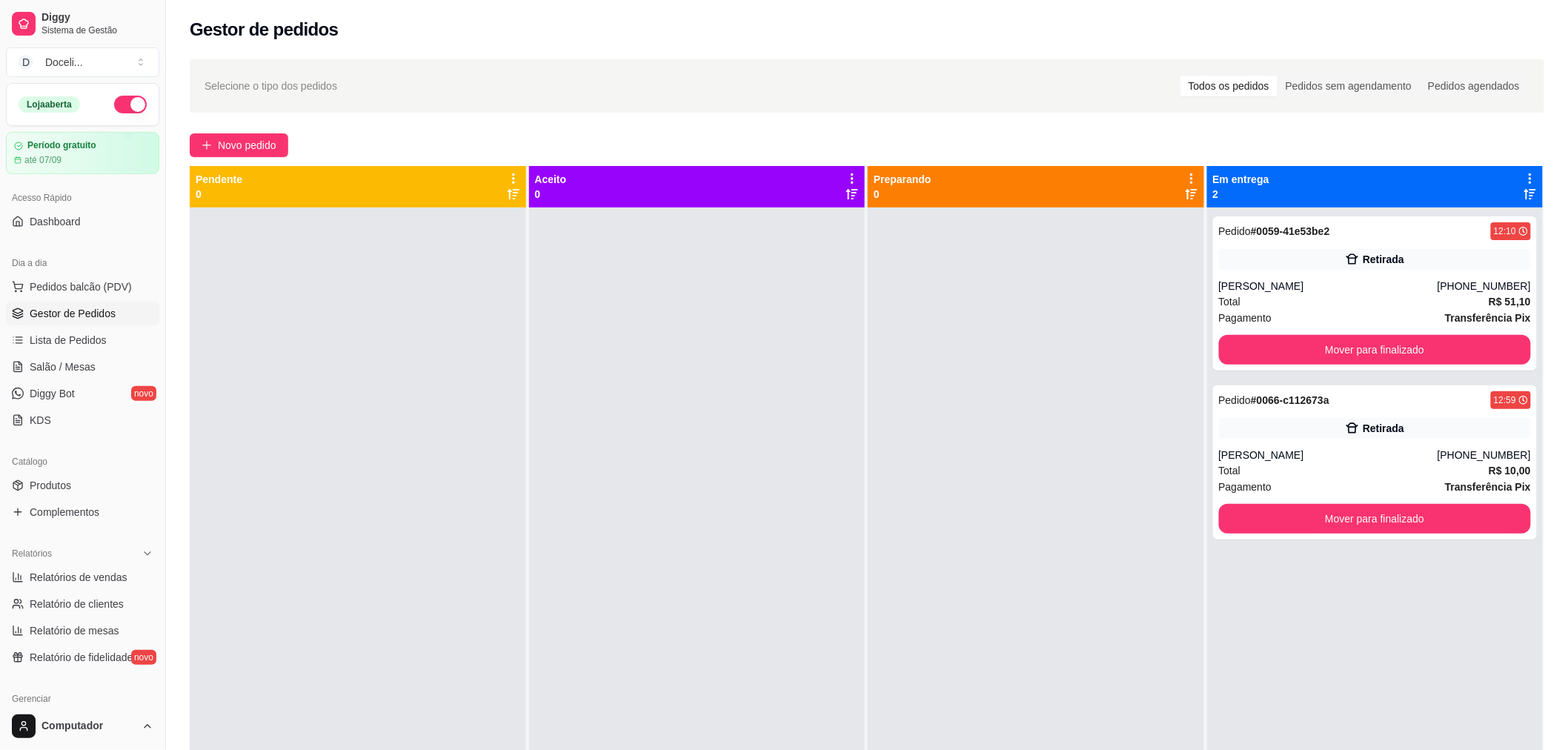
click at [1131, 397] on div at bounding box center [1037, 583] width 337 height 750
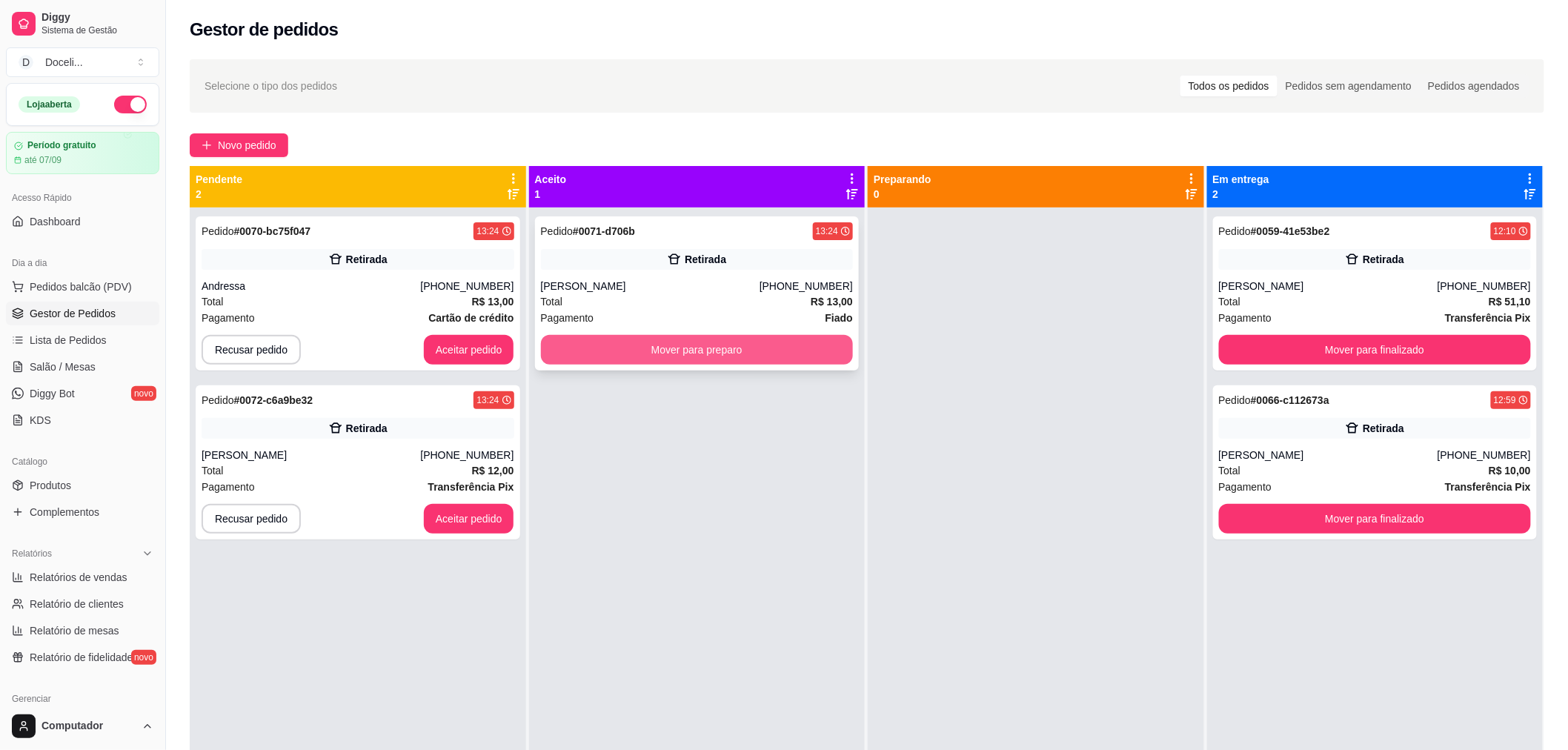
click at [683, 346] on button "Mover para preparo" at bounding box center [697, 349] width 313 height 30
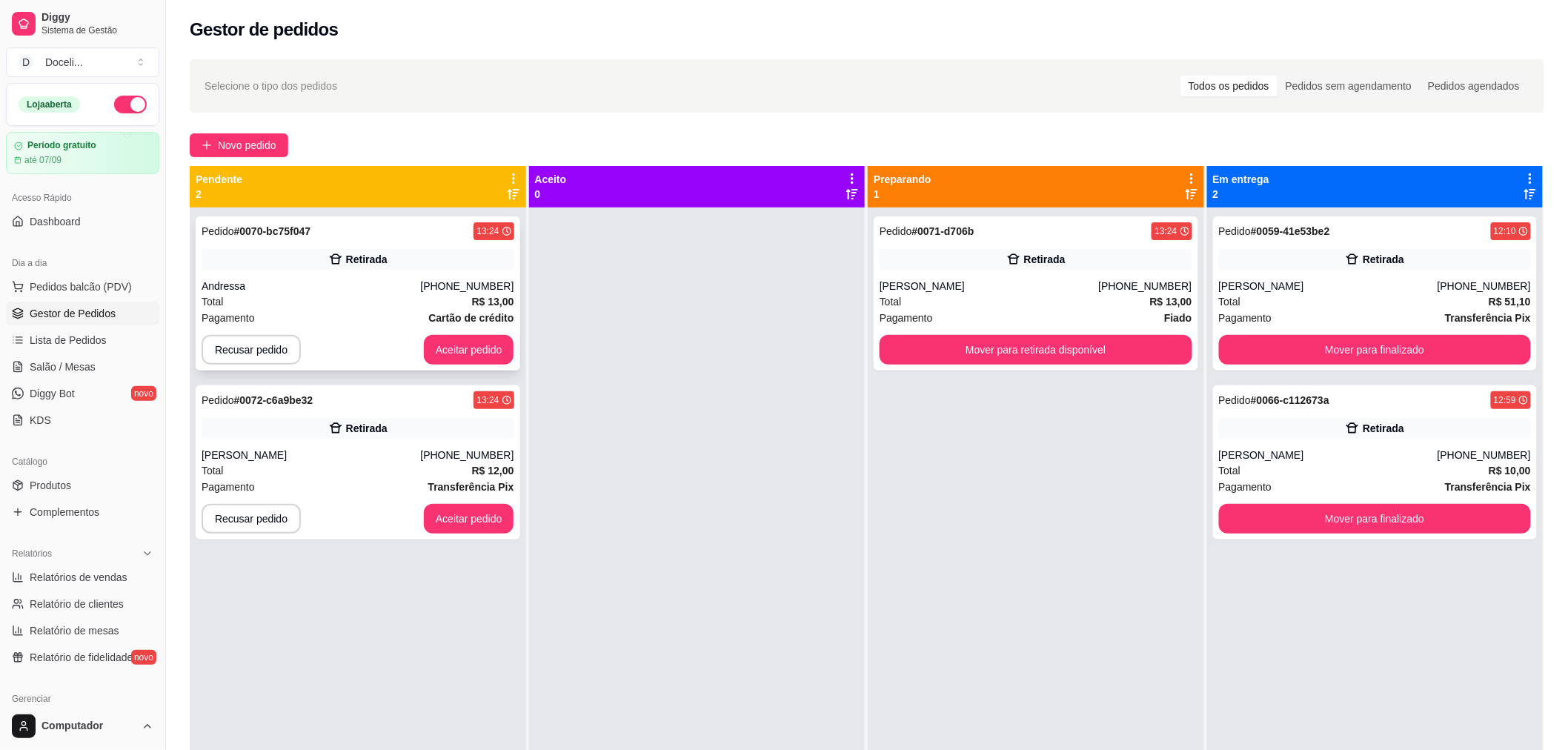
click at [367, 239] on div "Pedido # 0070-bc75f047 13:24" at bounding box center [358, 231] width 313 height 18
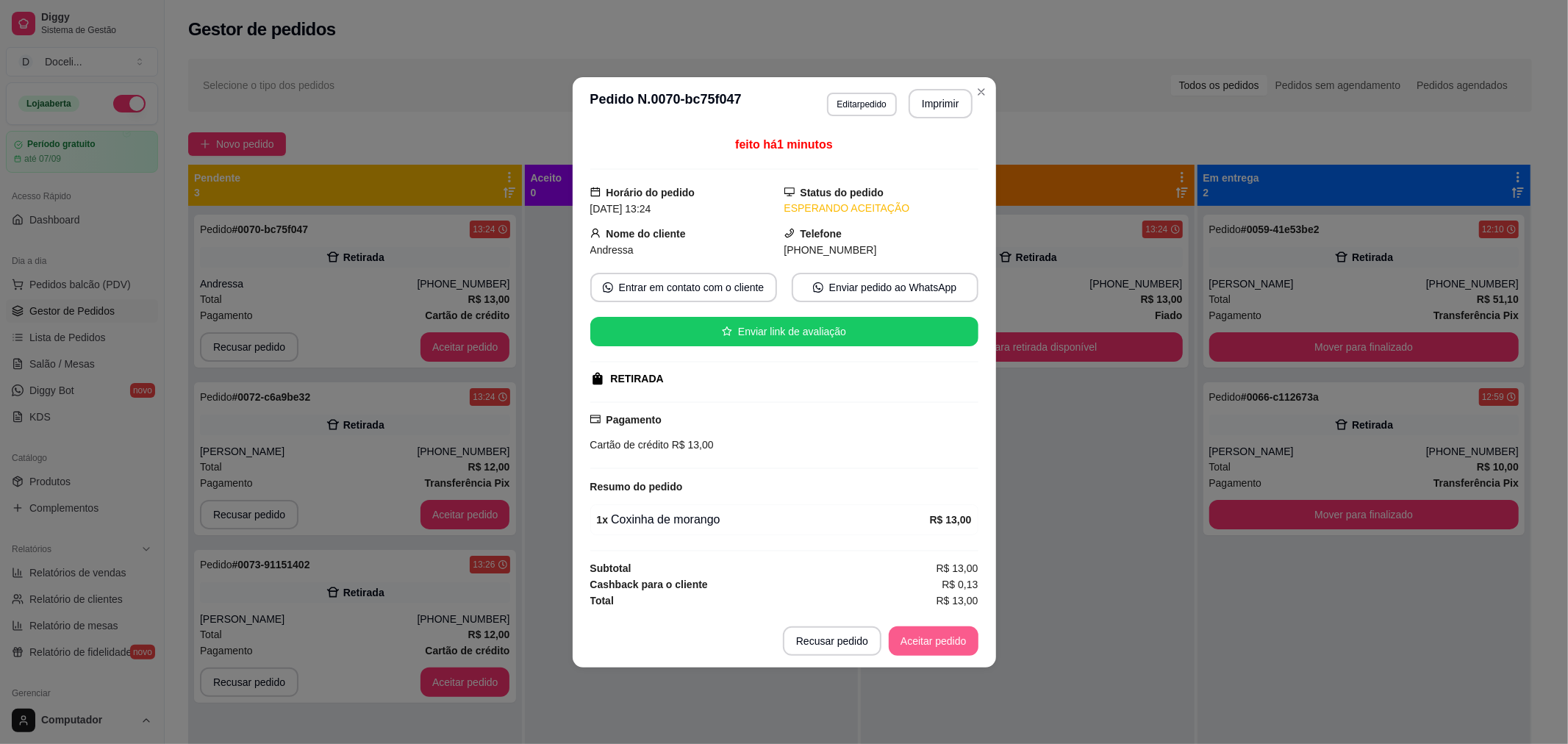
click at [939, 643] on button "Aceitar pedido" at bounding box center [933, 641] width 89 height 29
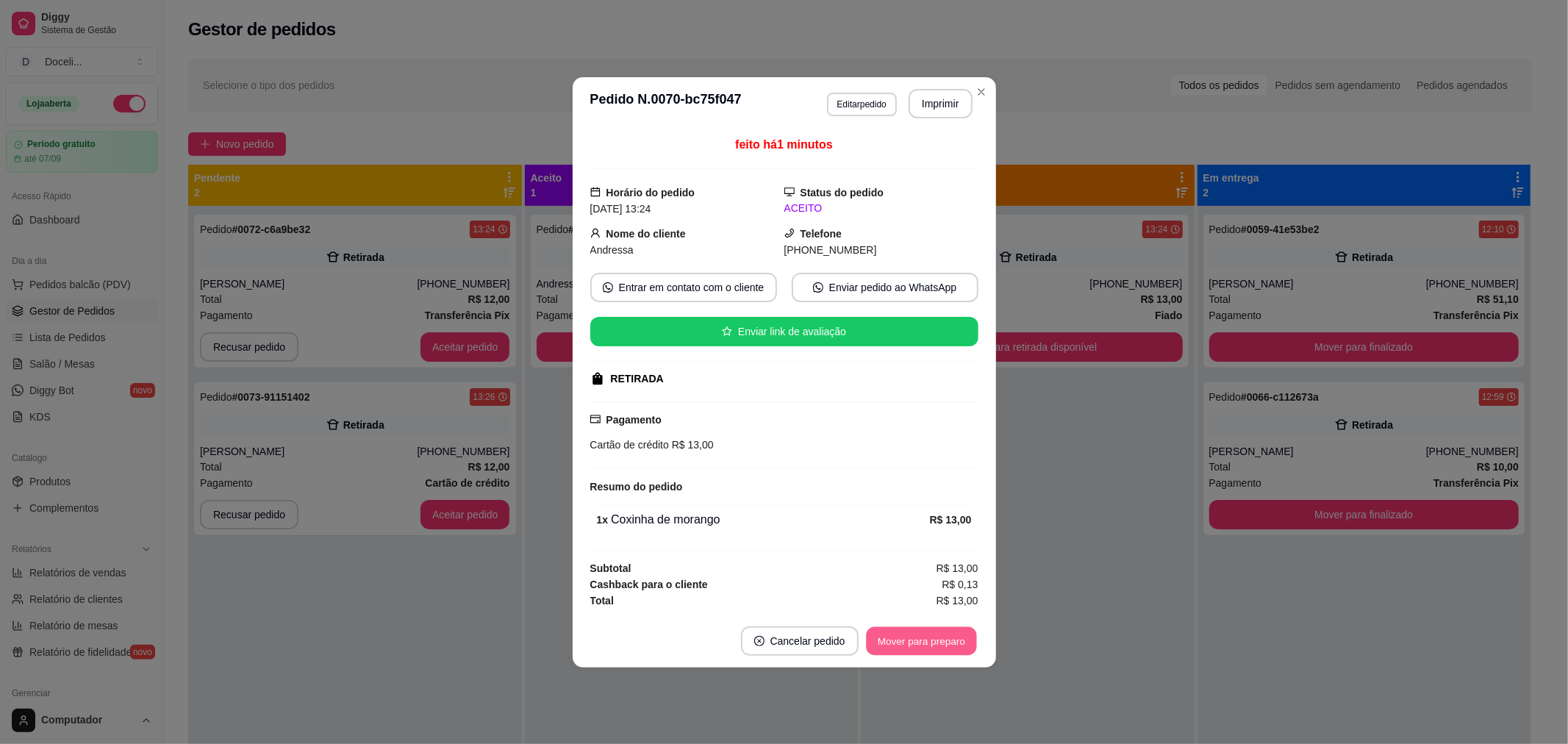
click at [926, 641] on button "Mover para preparo" at bounding box center [921, 641] width 110 height 28
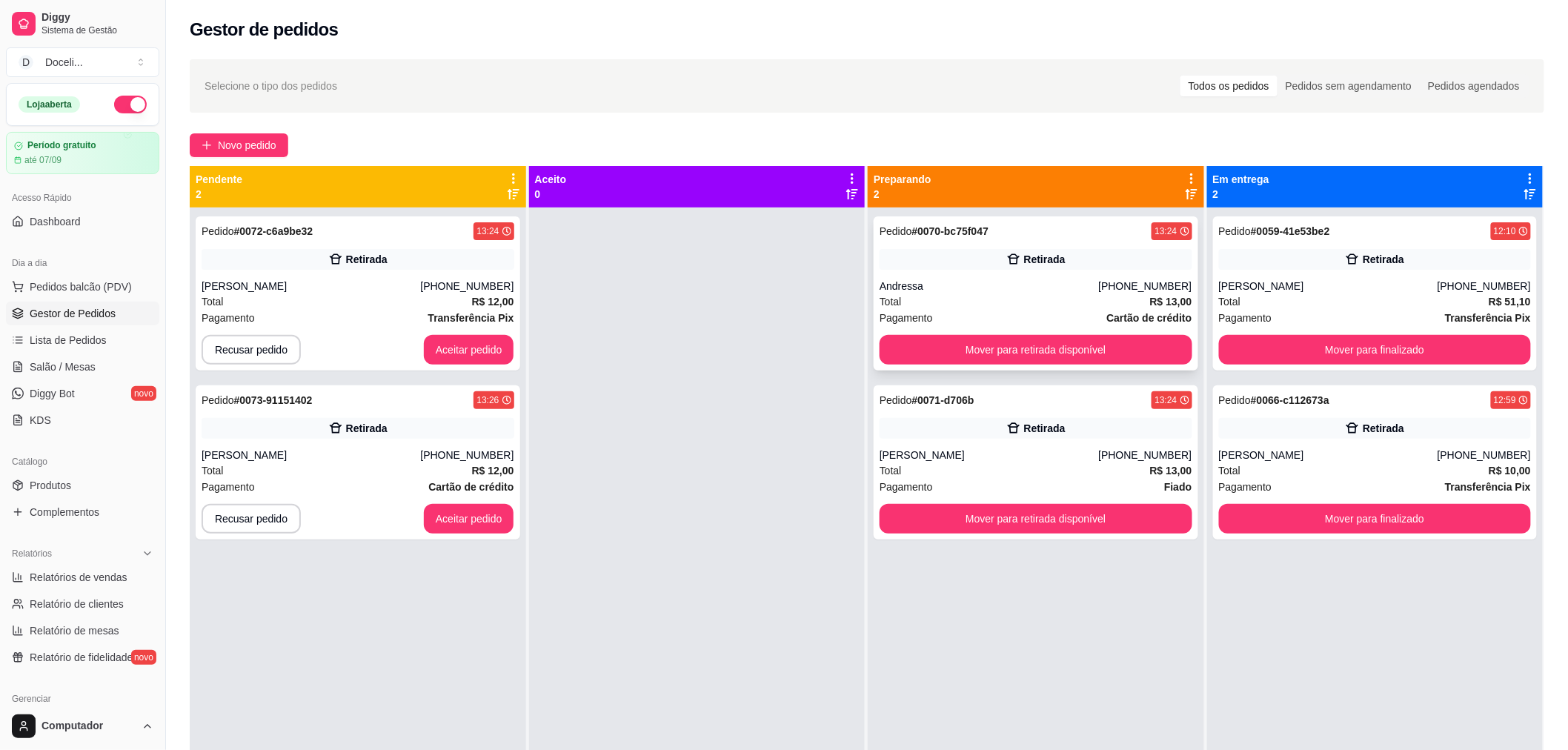
click at [912, 232] on strong "# 0070-bc75f047" at bounding box center [951, 231] width 78 height 11
click at [361, 238] on div "Pedido # 0072-c6a9be32 13:24" at bounding box center [358, 231] width 313 height 18
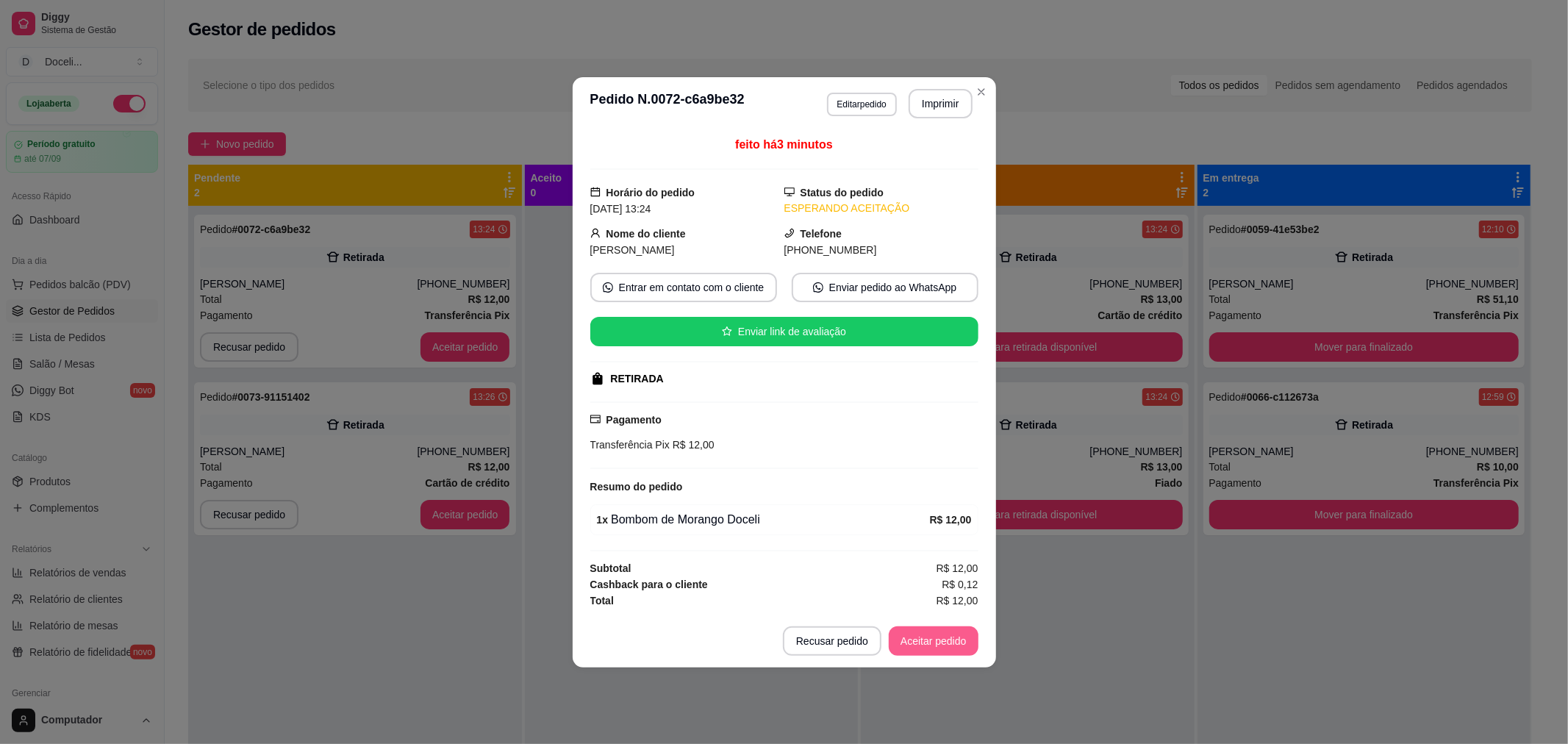
click at [939, 644] on button "Aceitar pedido" at bounding box center [933, 641] width 89 height 29
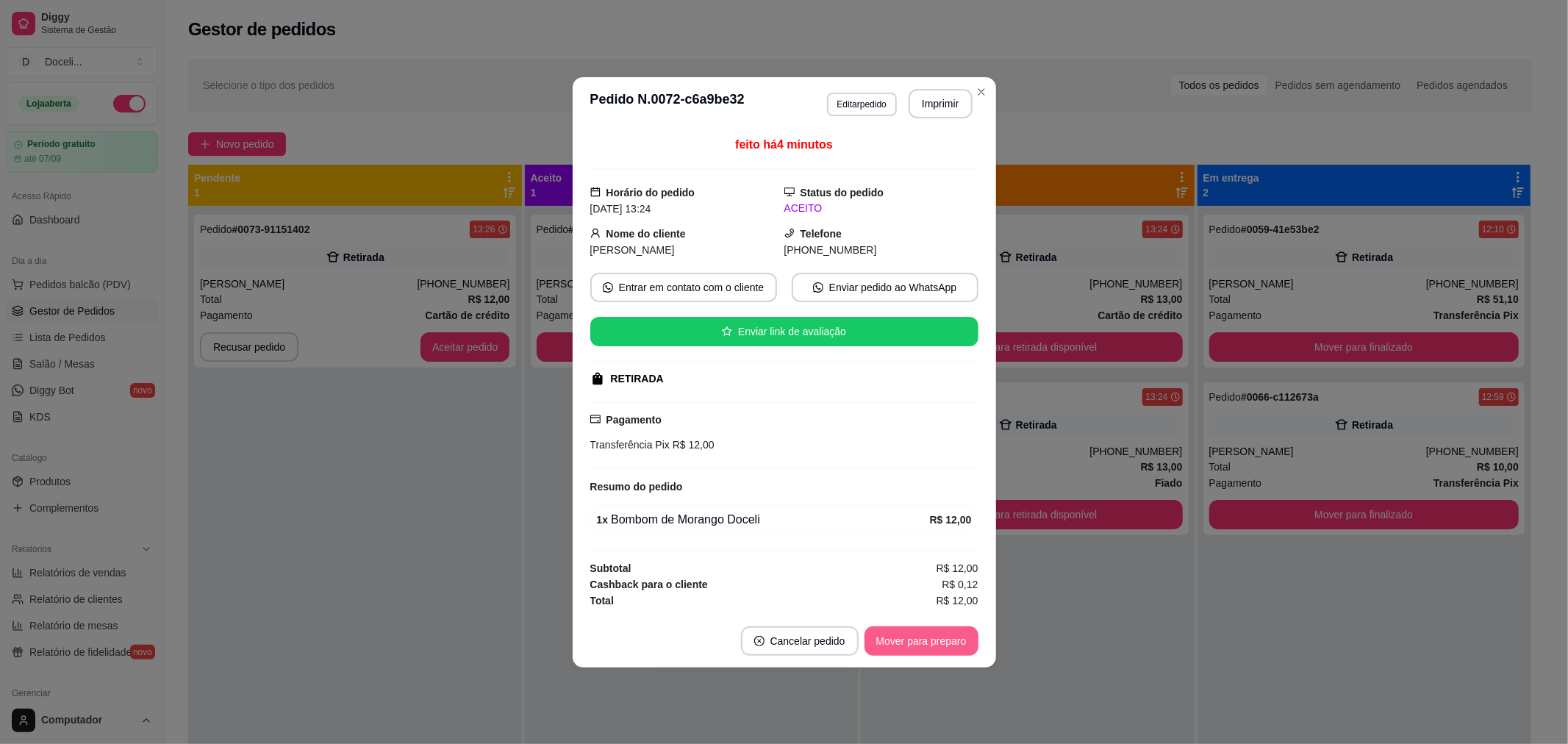
click at [939, 644] on button "Mover para preparo" at bounding box center [922, 641] width 114 height 29
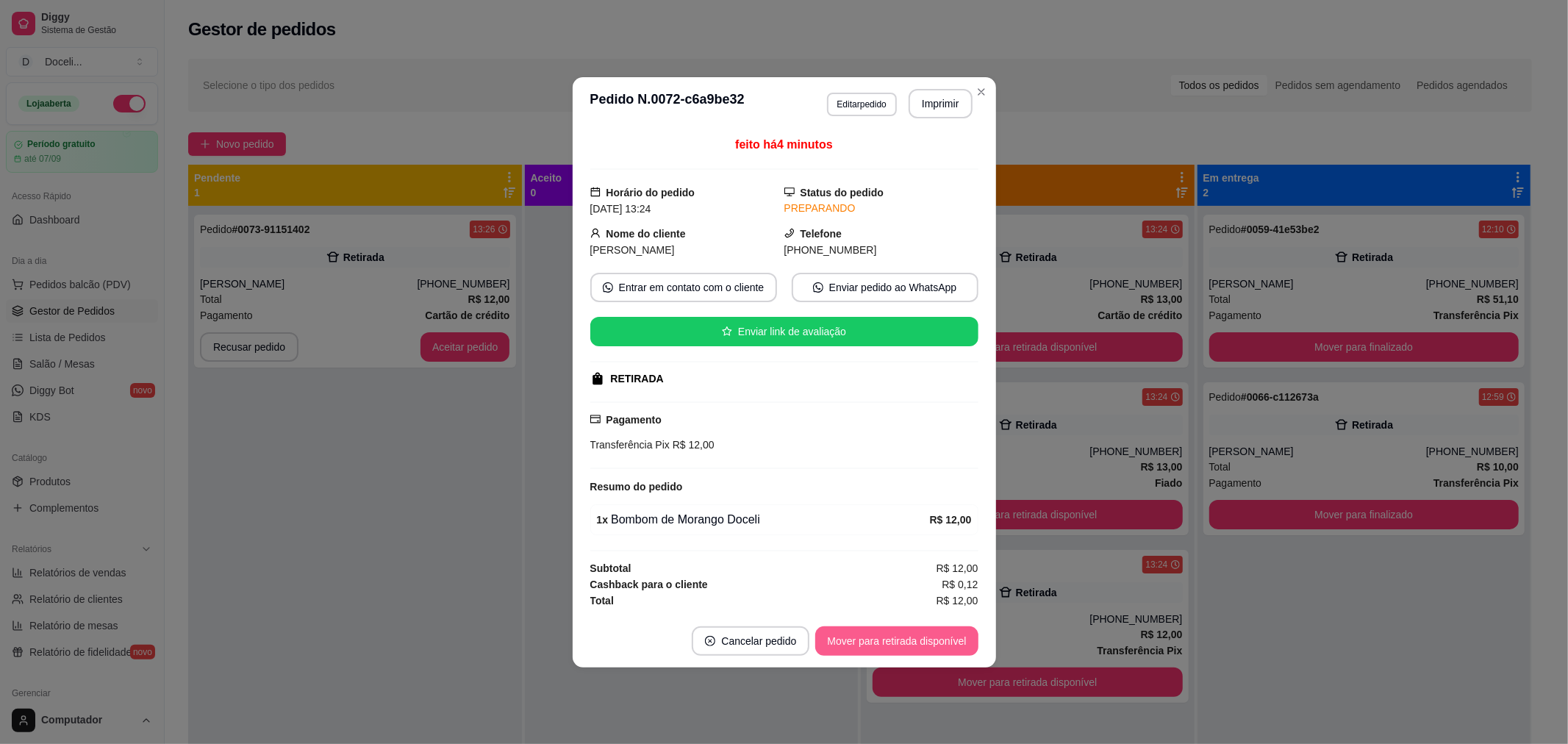
click at [936, 643] on button "Mover para retirada disponível" at bounding box center [896, 641] width 162 height 29
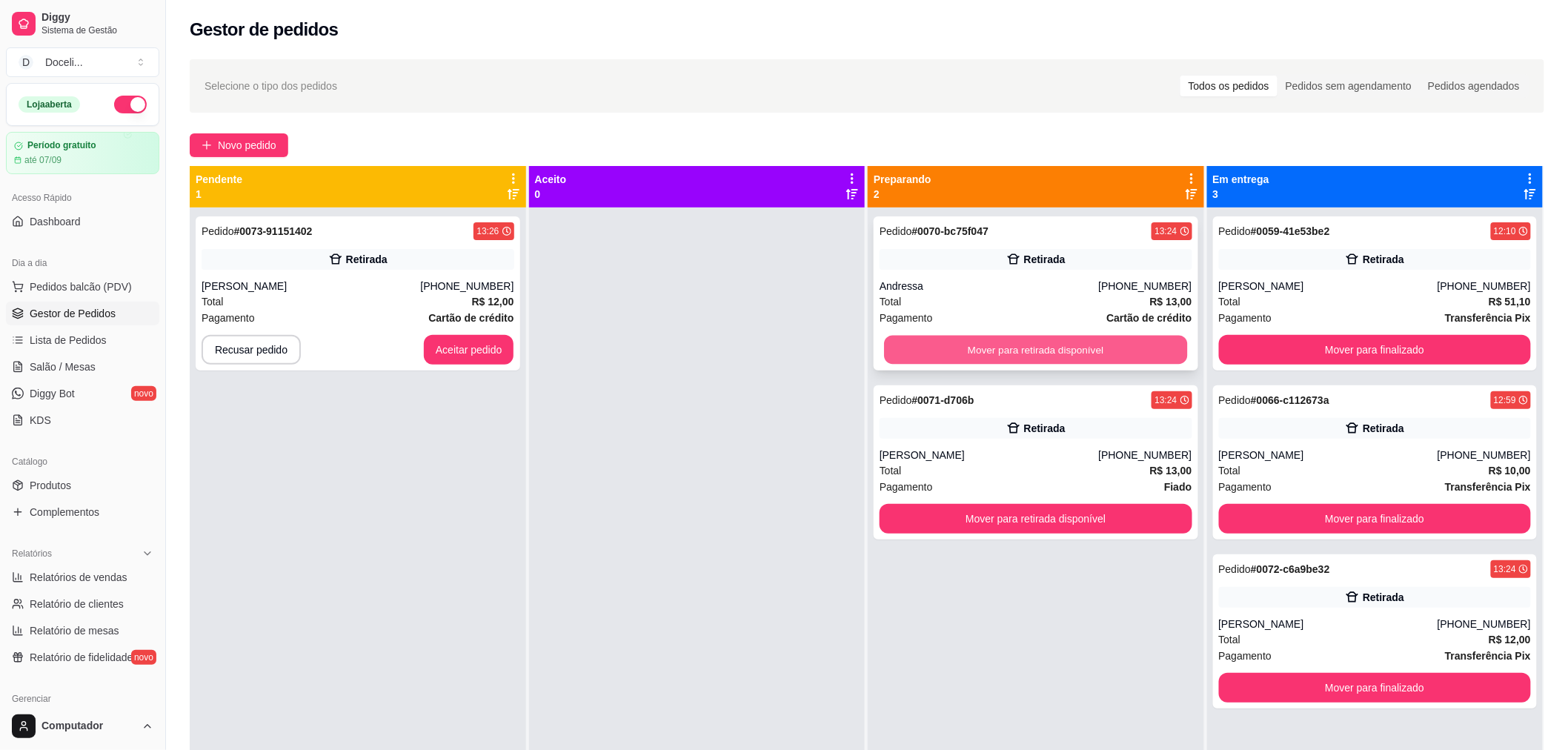
click at [1037, 348] on button "Mover para retirada disponível" at bounding box center [1036, 350] width 303 height 29
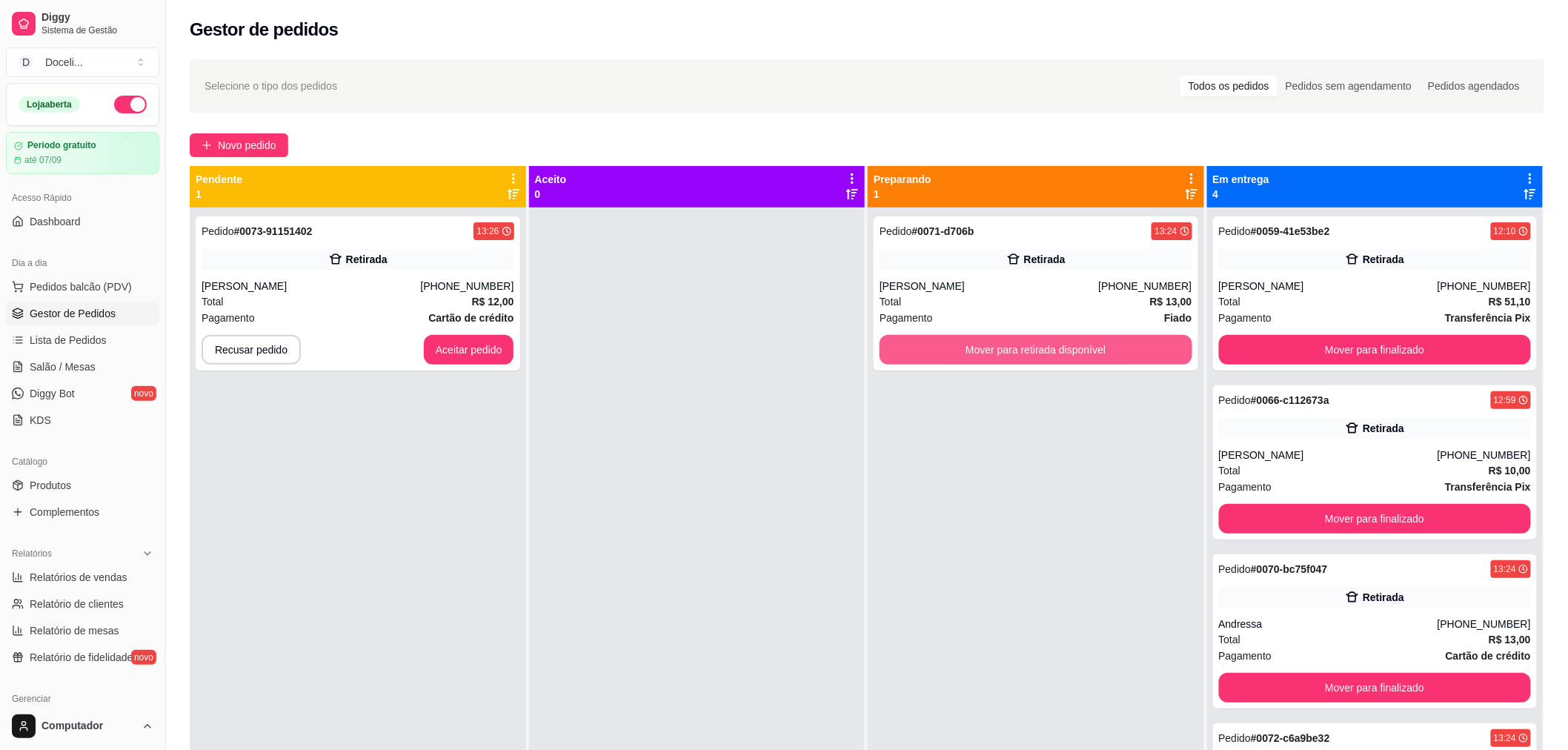
click at [1037, 348] on button "Mover para retirada disponível" at bounding box center [1036, 349] width 313 height 30
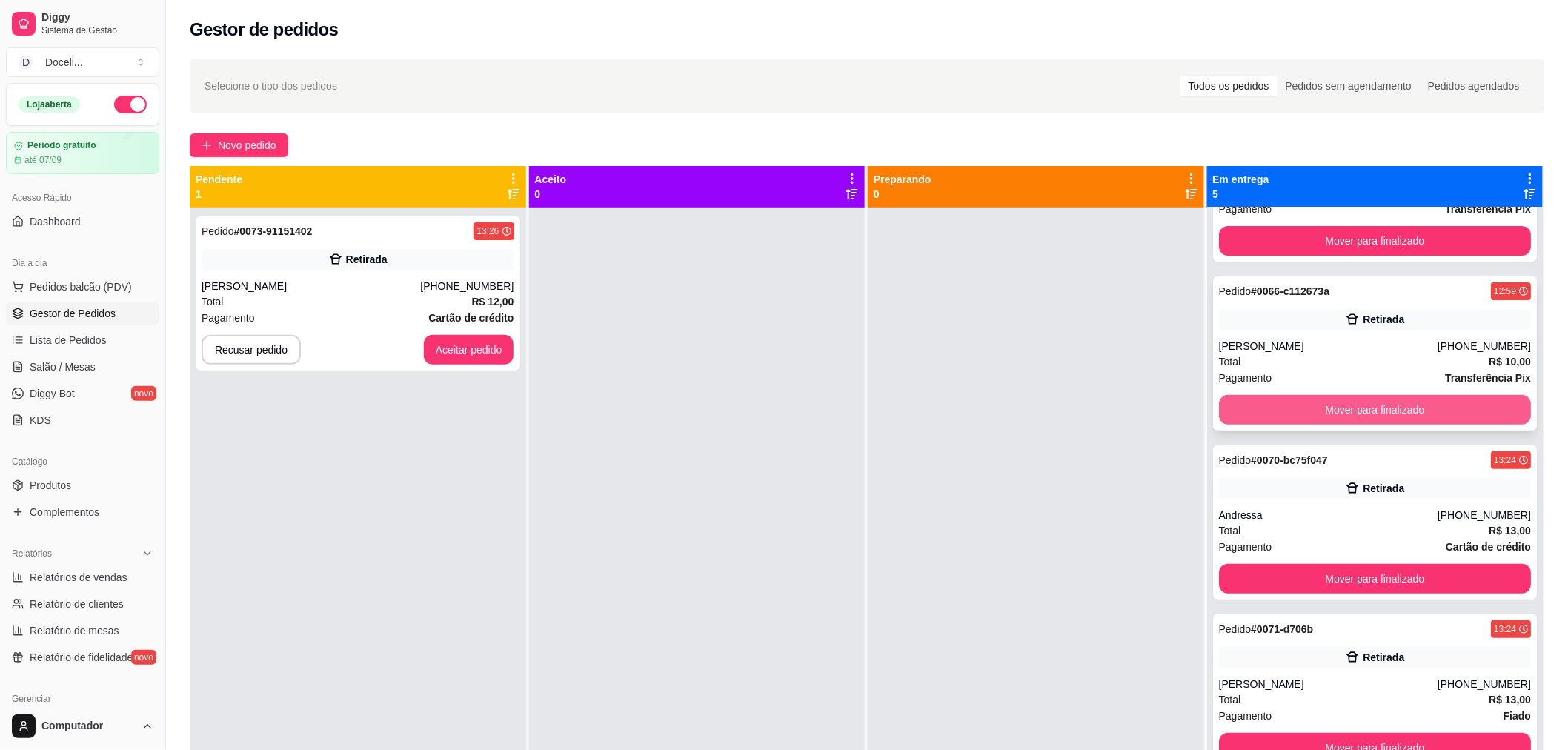
scroll to position [41, 0]
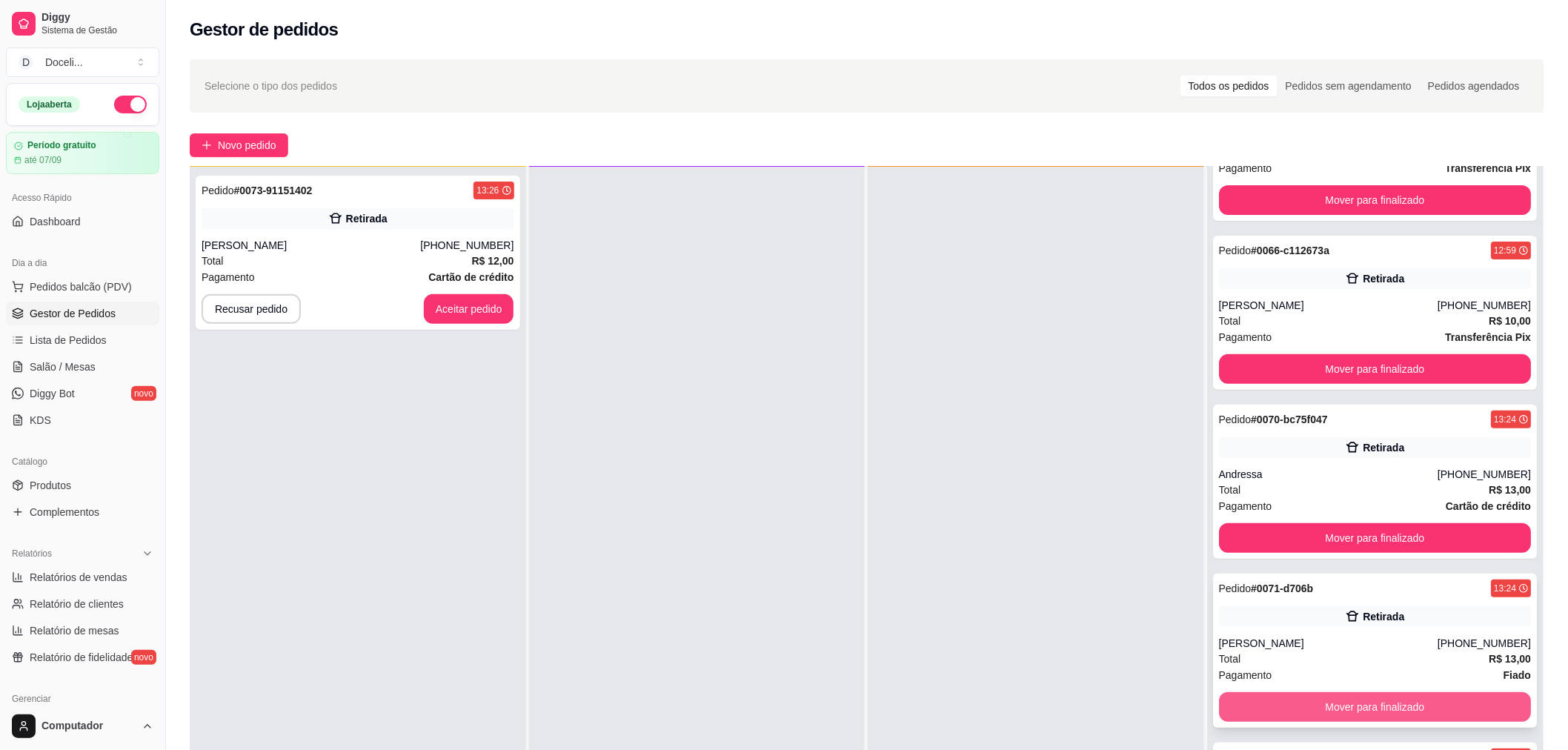
click at [1380, 696] on button "Mover para finalizado" at bounding box center [1376, 706] width 313 height 30
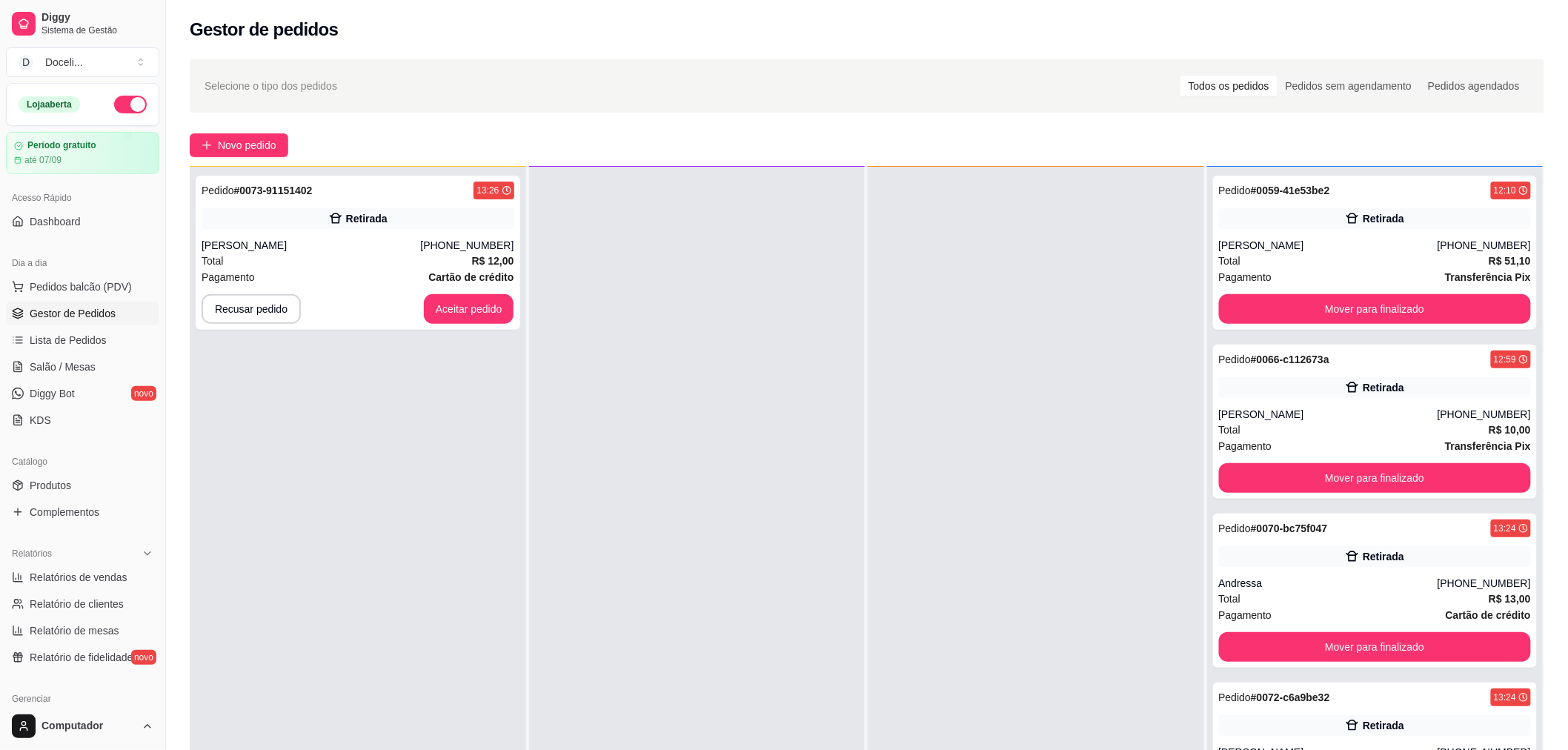
scroll to position [0, 0]
click at [326, 188] on div "Pedido # 0073-91151402 13:26" at bounding box center [358, 190] width 313 height 18
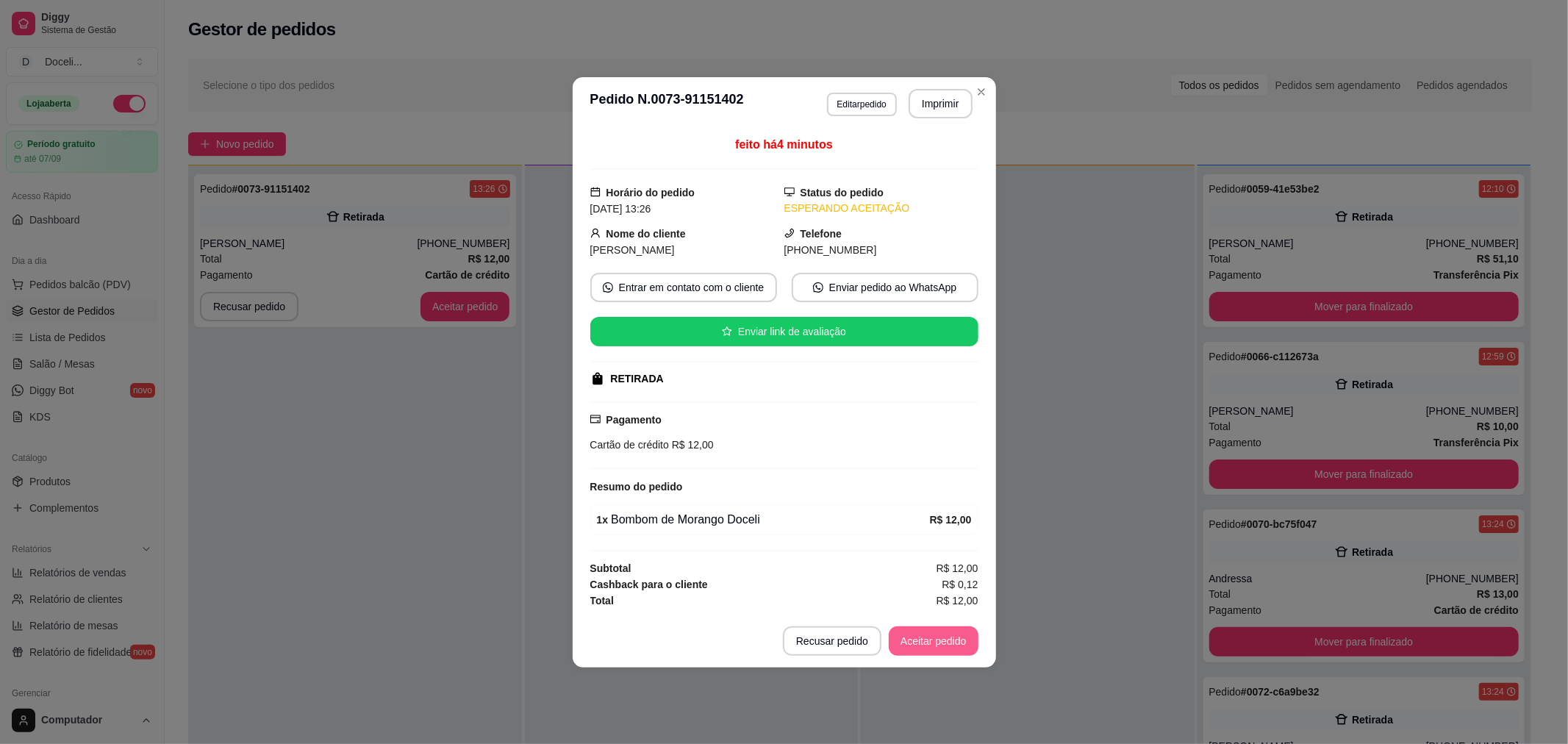
click at [951, 629] on button "Aceitar pedido" at bounding box center [933, 641] width 89 height 29
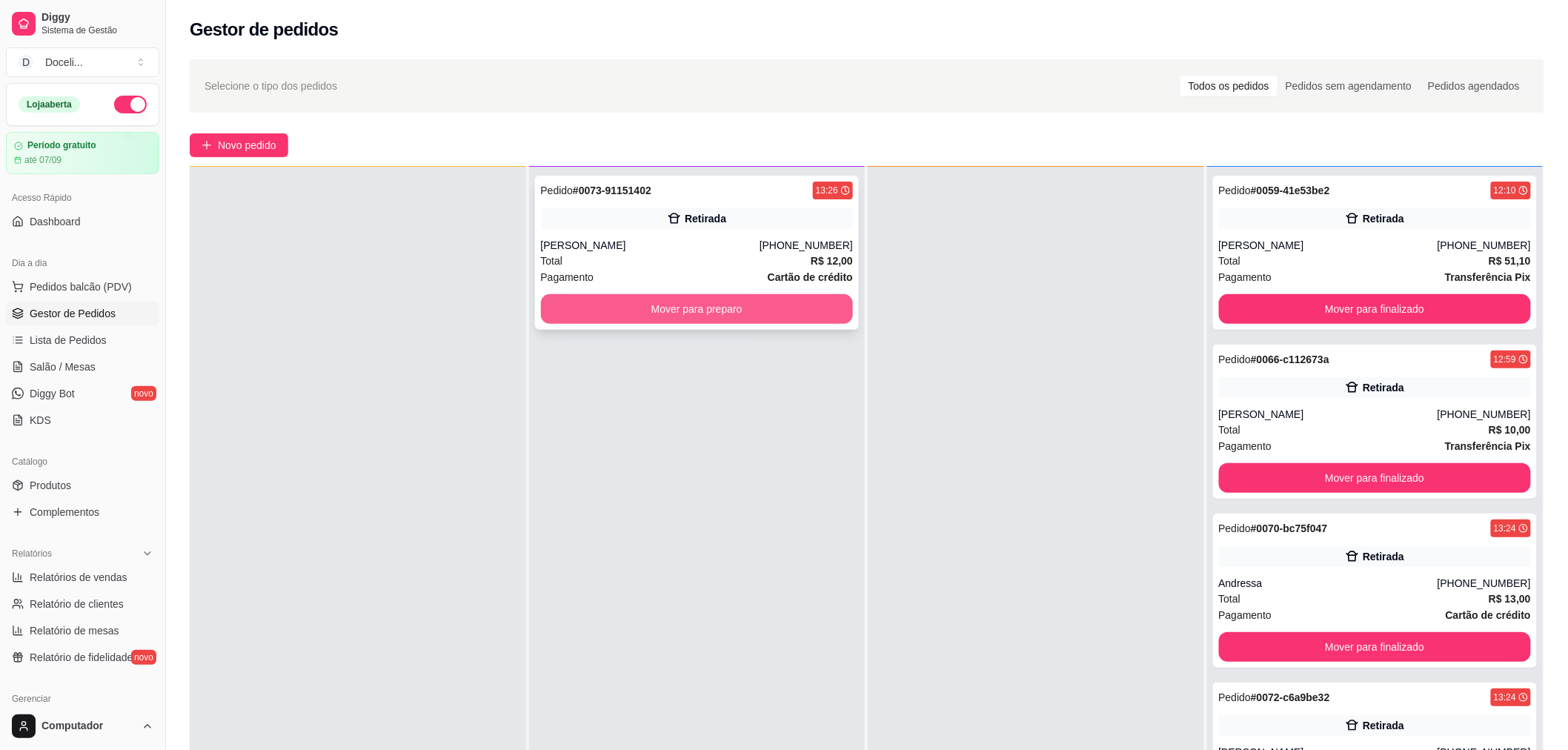
click at [771, 307] on button "Mover para preparo" at bounding box center [697, 308] width 313 height 30
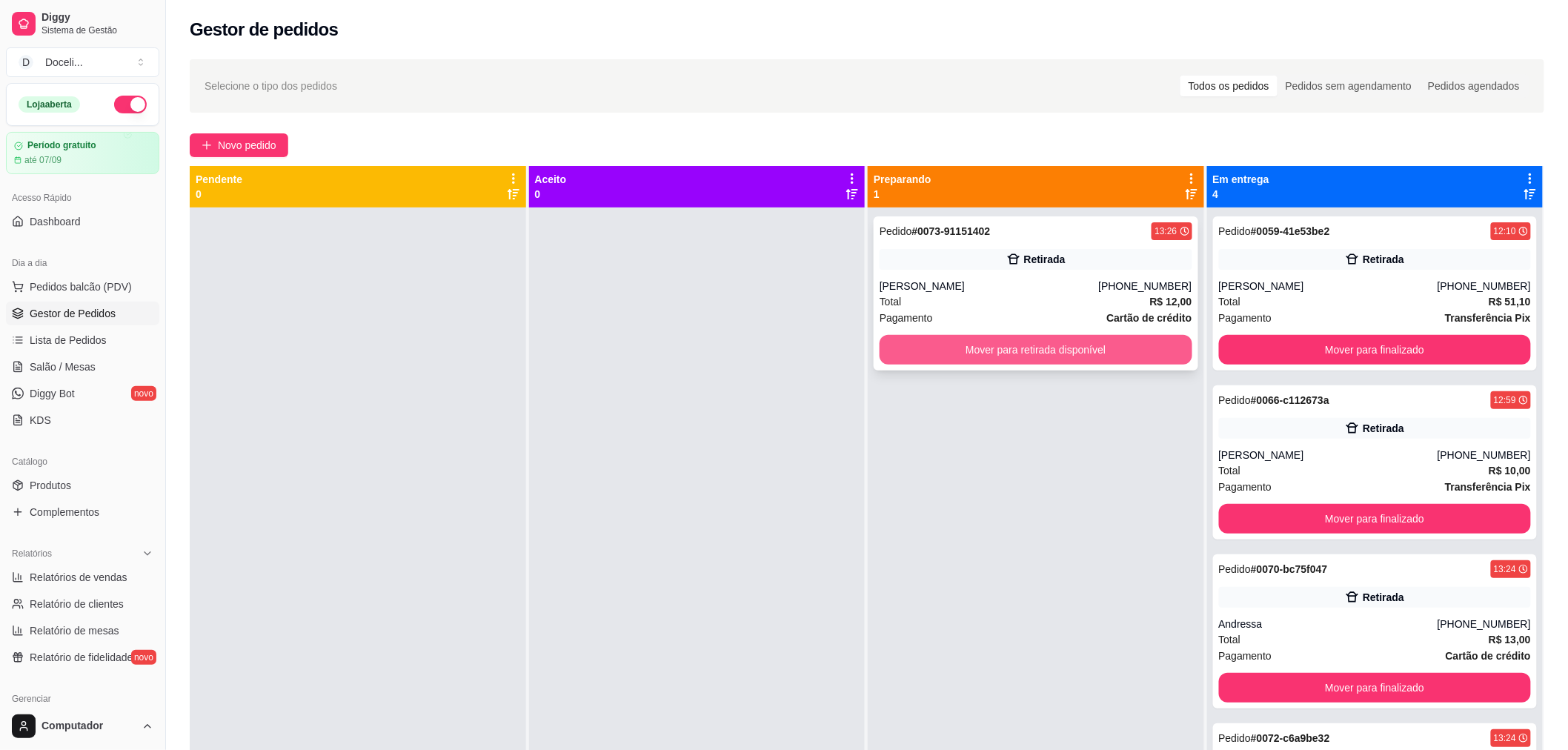
click at [1008, 345] on button "Mover para retirada disponível" at bounding box center [1036, 349] width 313 height 30
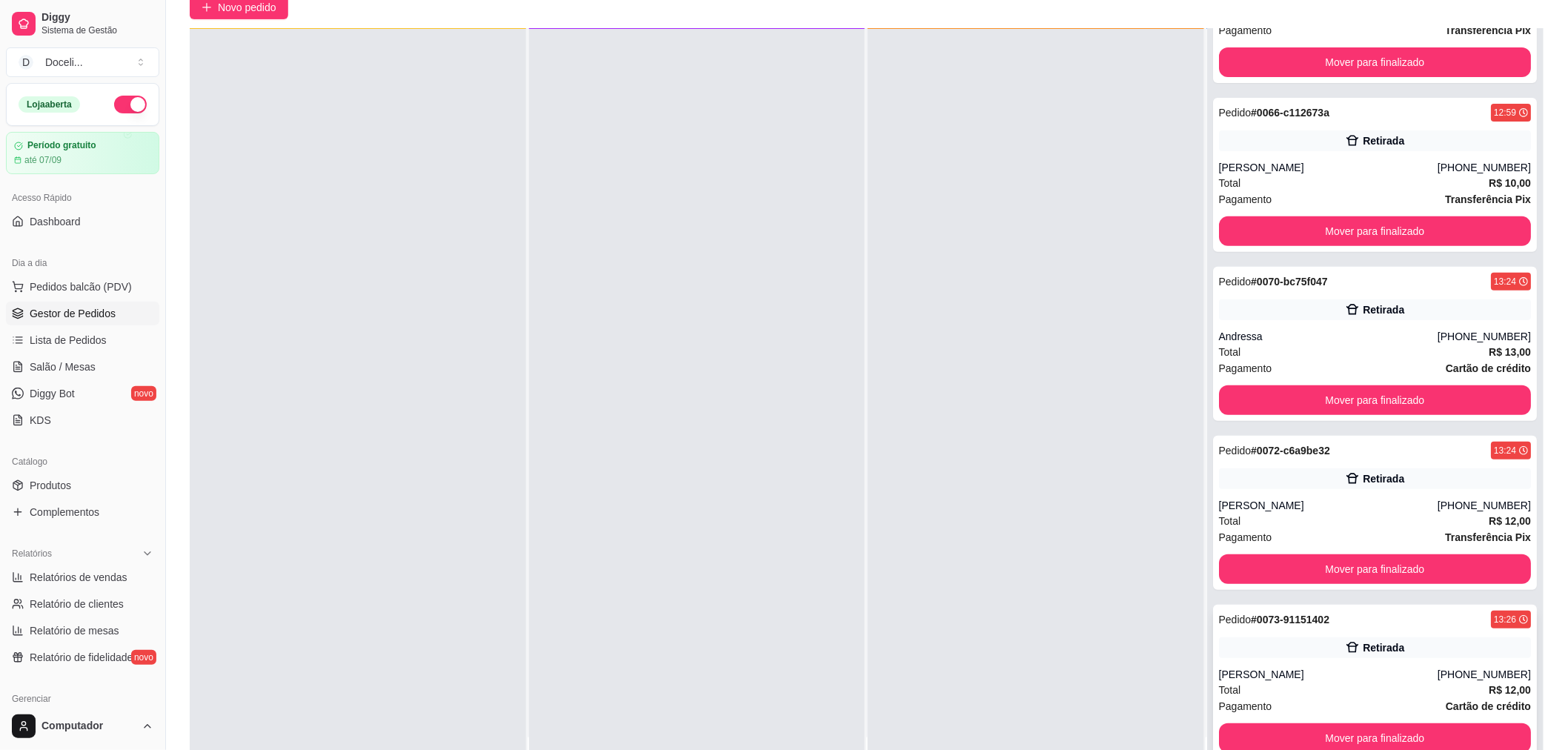
scroll to position [226, 0]
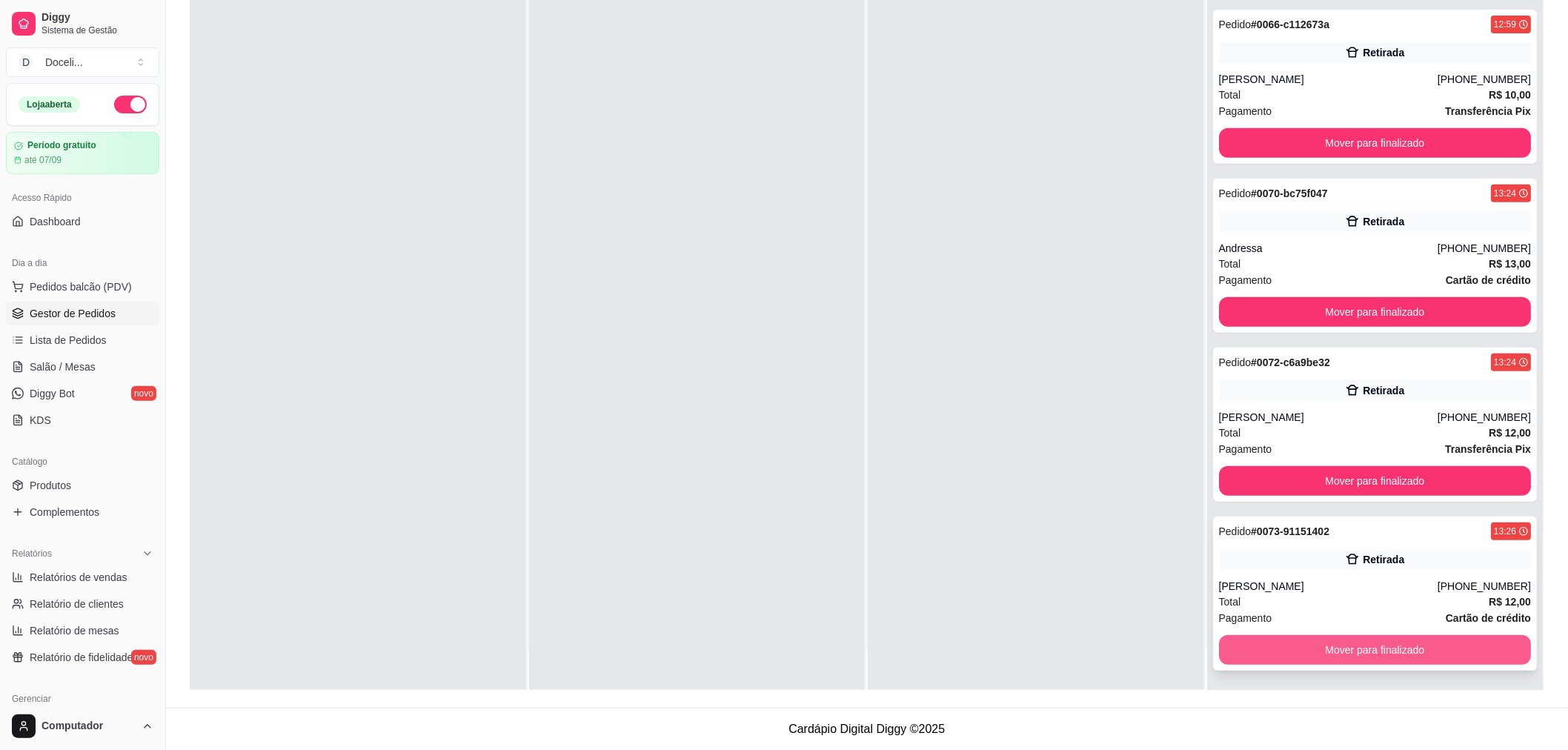
click at [1352, 651] on button "Mover para finalizado" at bounding box center [1376, 650] width 313 height 30
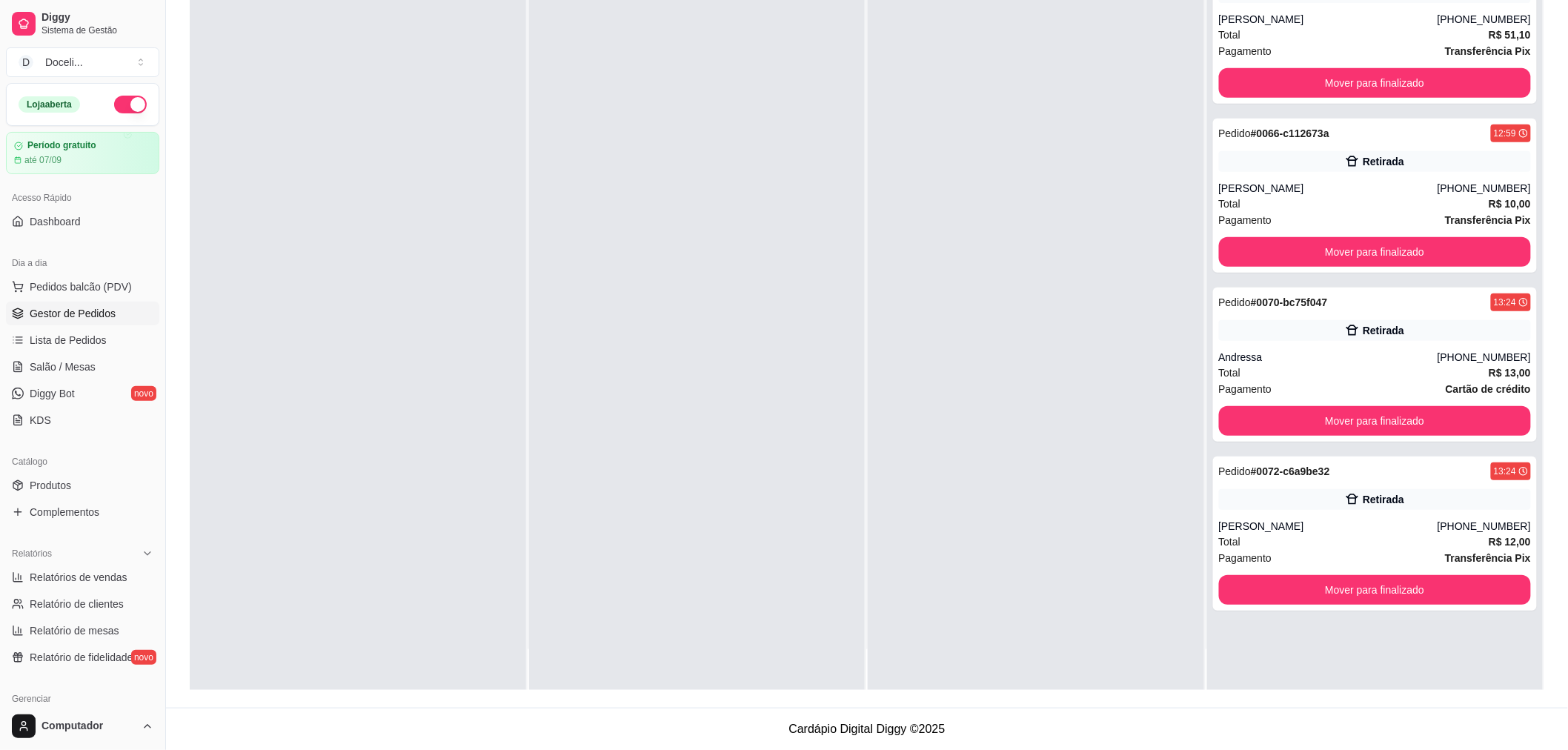
scroll to position [0, 0]
click at [1388, 583] on button "Mover para finalizado" at bounding box center [1375, 590] width 303 height 29
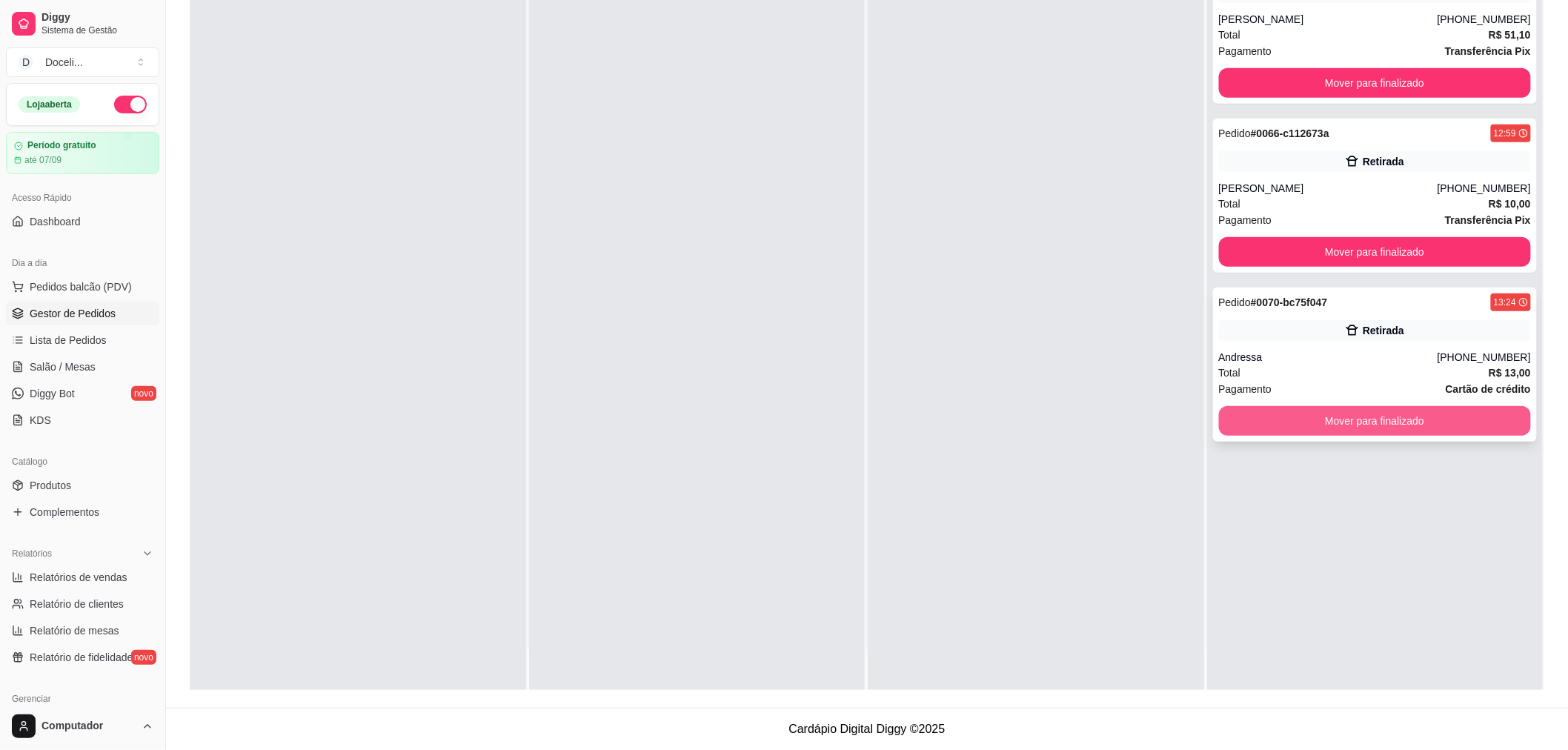
click at [1374, 422] on button "Mover para finalizado" at bounding box center [1376, 420] width 313 height 30
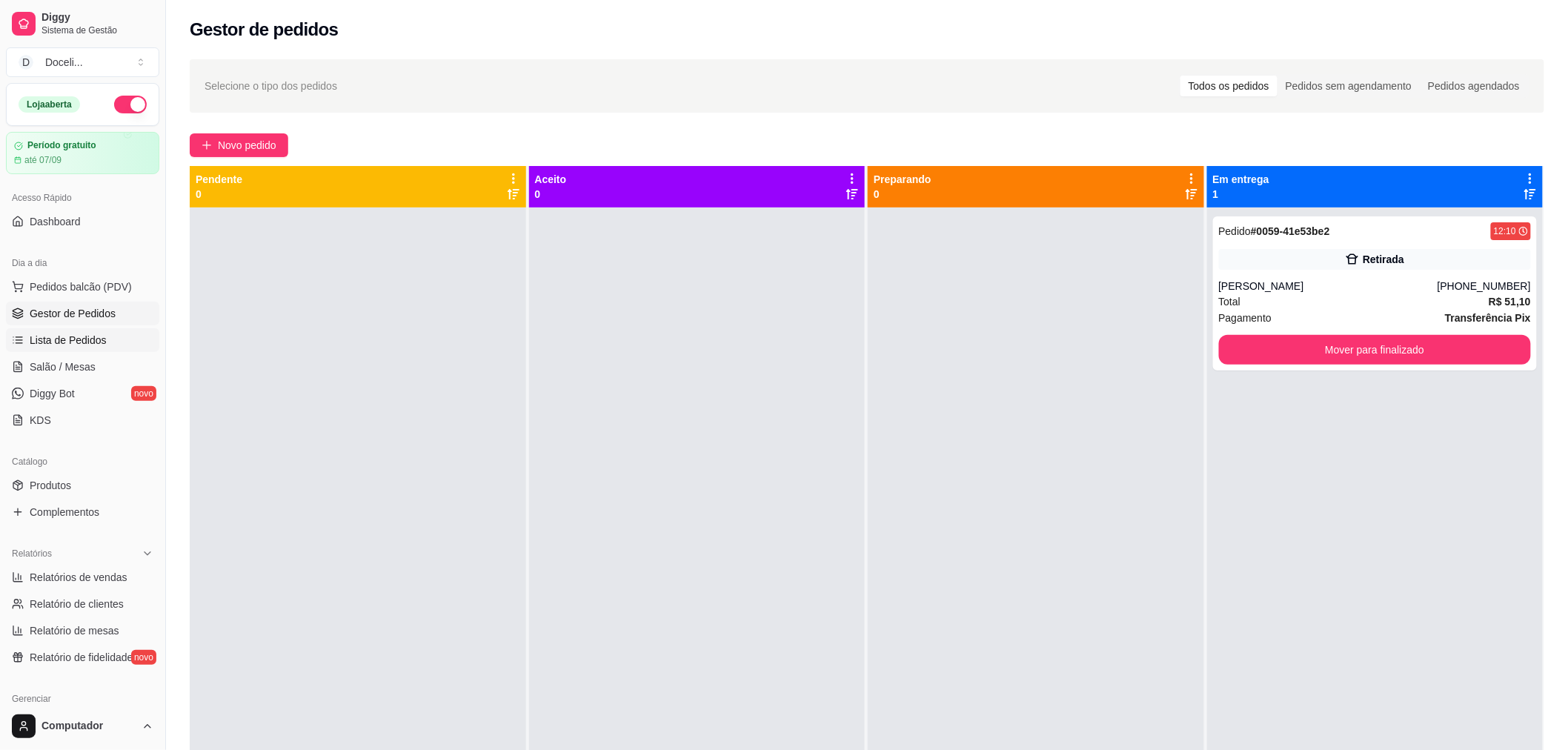
click at [61, 343] on span "Lista de Pedidos" at bounding box center [68, 340] width 78 height 14
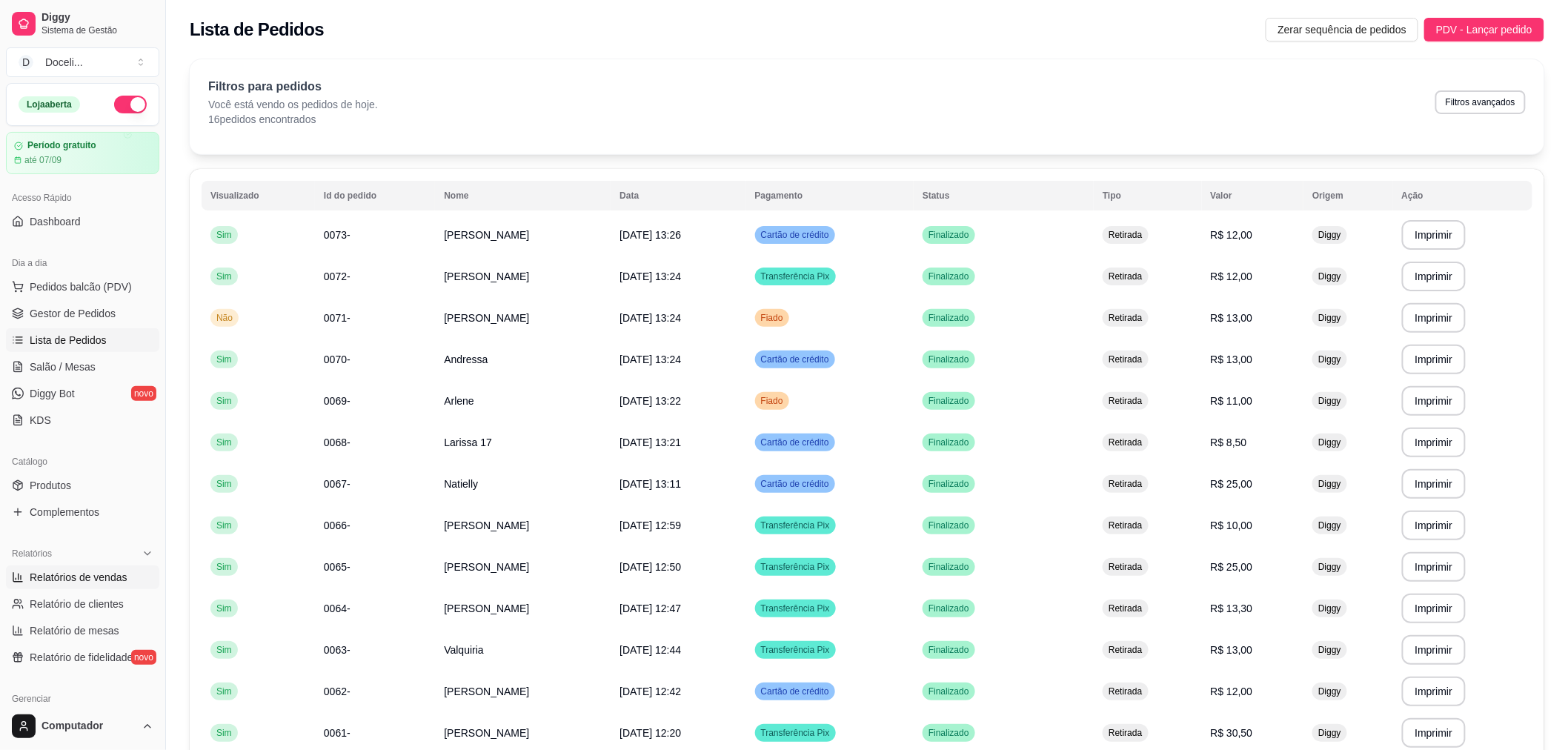
click at [76, 576] on span "Relatórios de vendas" at bounding box center [78, 576] width 98 height 14
select select "ALL"
select select "0"
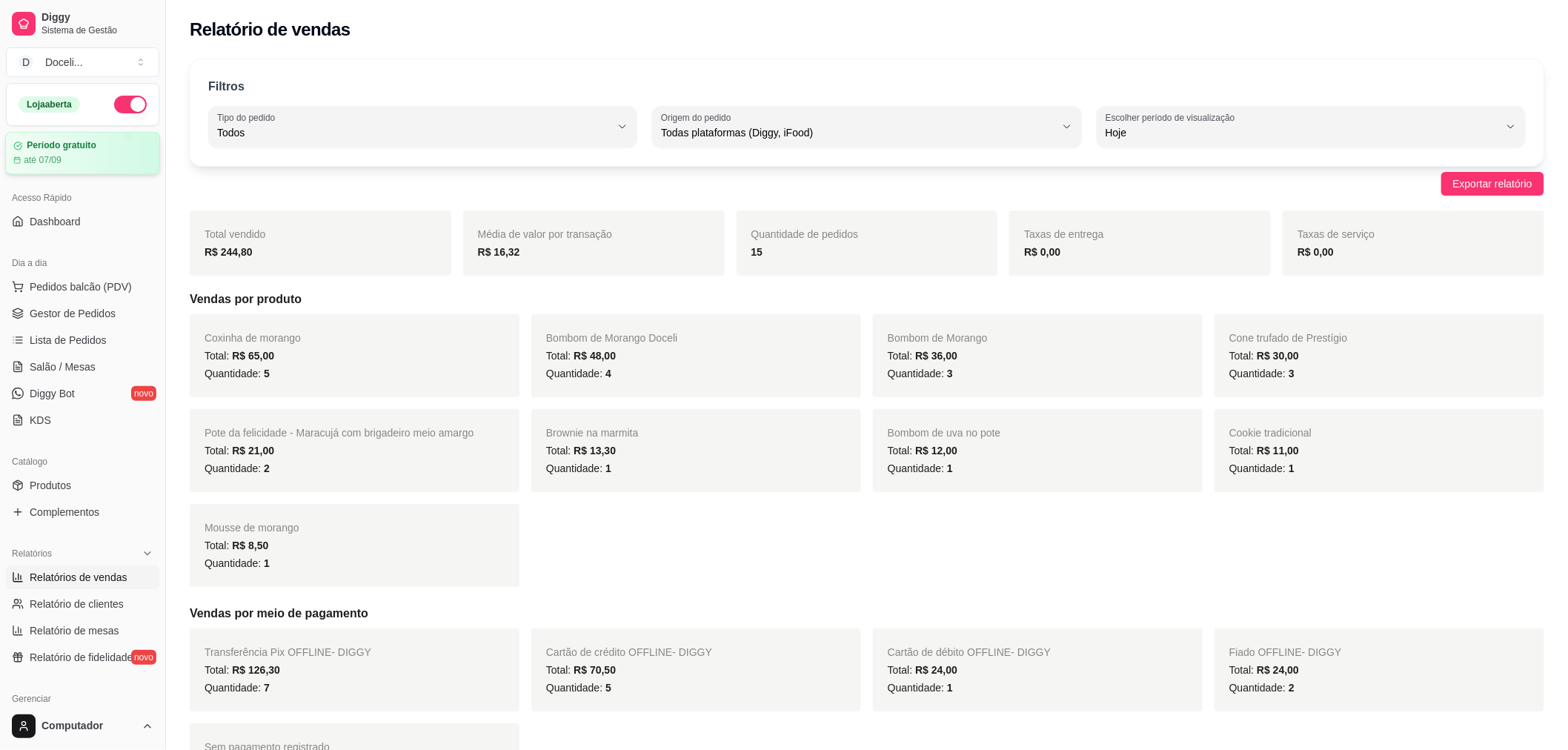
click at [56, 149] on article "Período gratuito" at bounding box center [61, 145] width 70 height 11
click at [62, 62] on div "Doceli ..." at bounding box center [63, 61] width 37 height 14
click at [62, 112] on div "Doceli" at bounding box center [64, 116] width 67 height 14
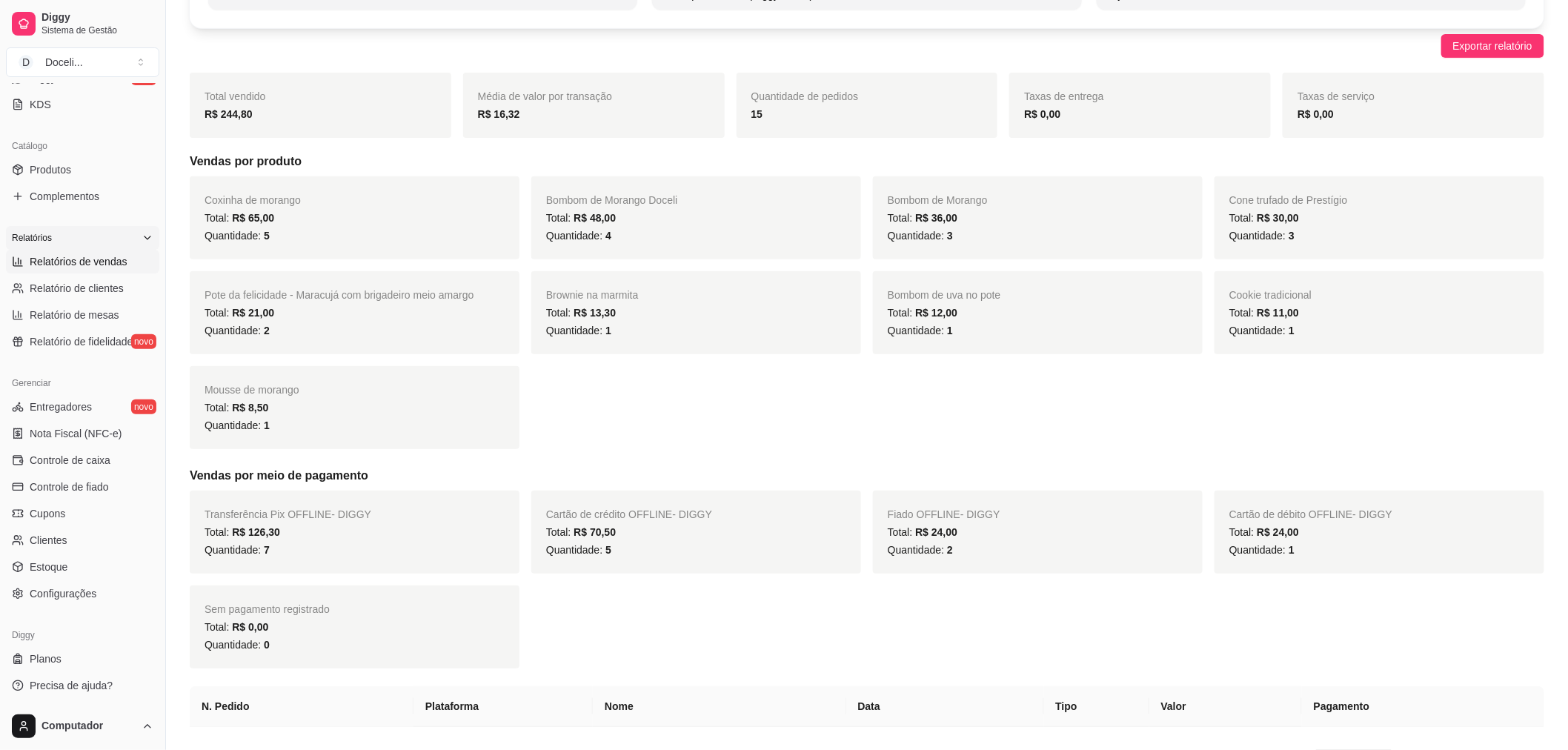
scroll to position [329, 0]
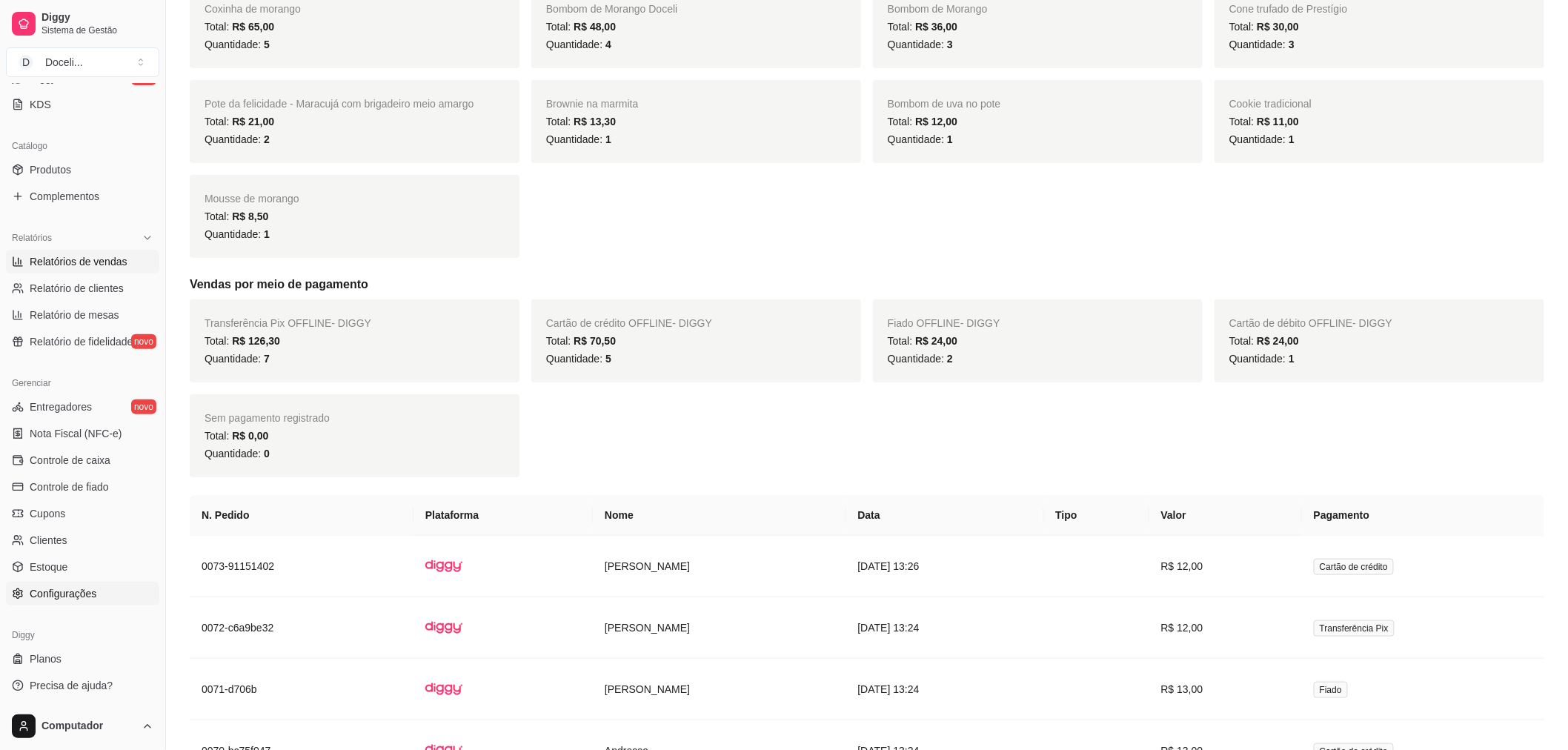
click at [55, 600] on span "Configurações" at bounding box center [63, 592] width 67 height 14
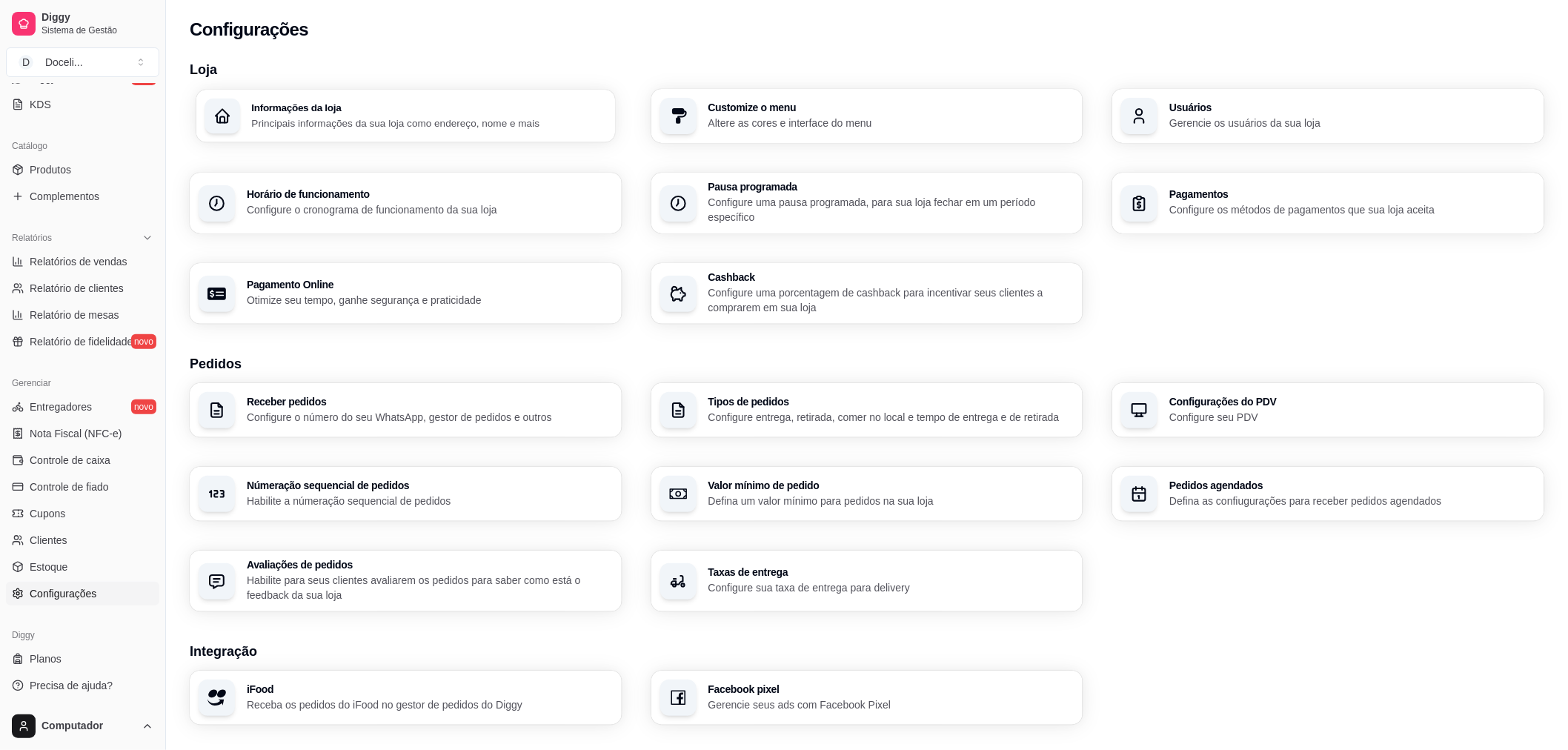
click at [282, 107] on h3 "Informações da loja" at bounding box center [428, 107] width 355 height 11
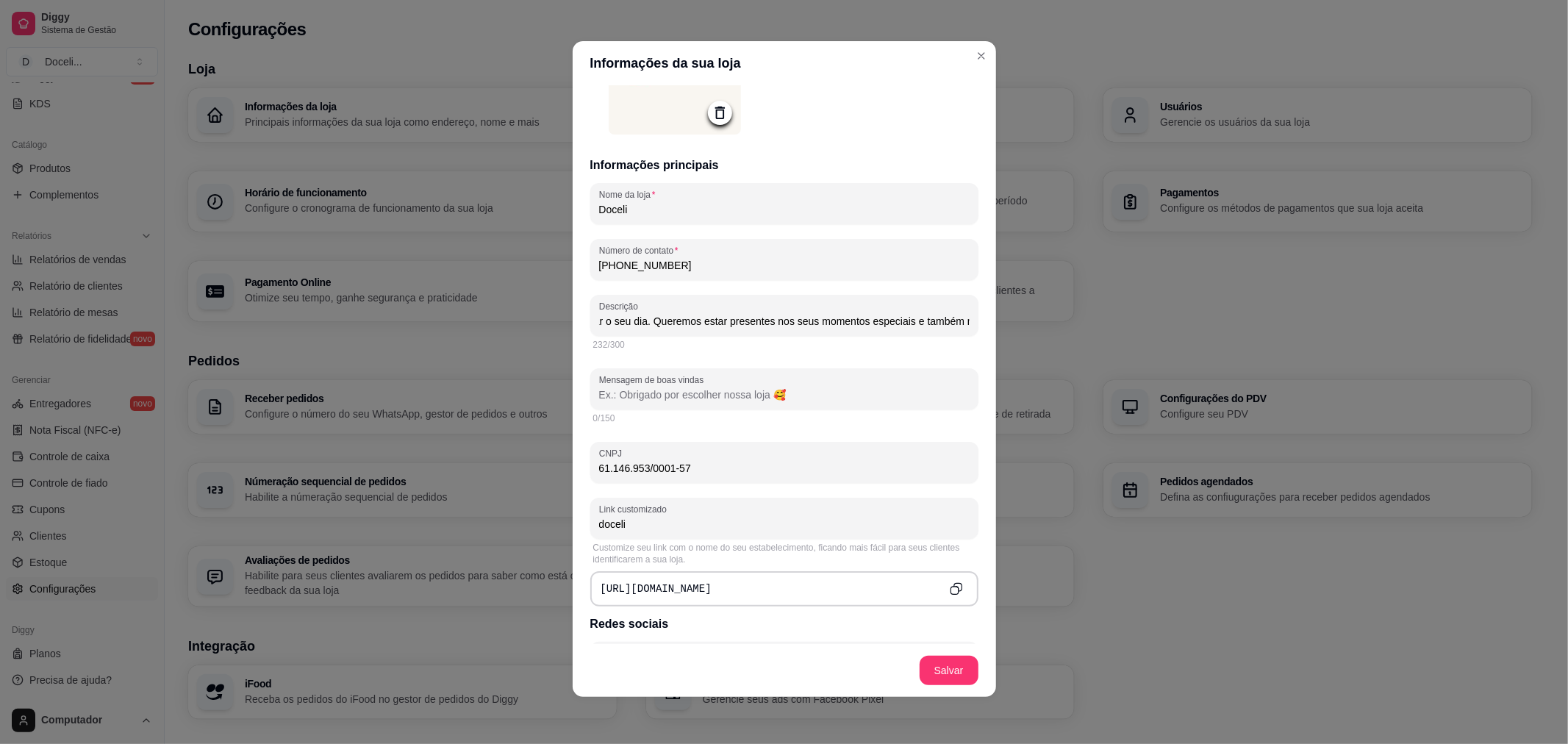
scroll to position [0, 745]
drag, startPoint x: 805, startPoint y: 318, endPoint x: 1000, endPoint y: 329, distance: 195.3
click at [1000, 329] on div "Informações da sua loja Informações principais Nome da loja Doceli Número de co…" at bounding box center [784, 372] width 1568 height 744
click at [892, 326] on input "Na Doceli transformamos confeitaria em carinho e qualidade, criando sabores par…" at bounding box center [784, 321] width 370 height 14
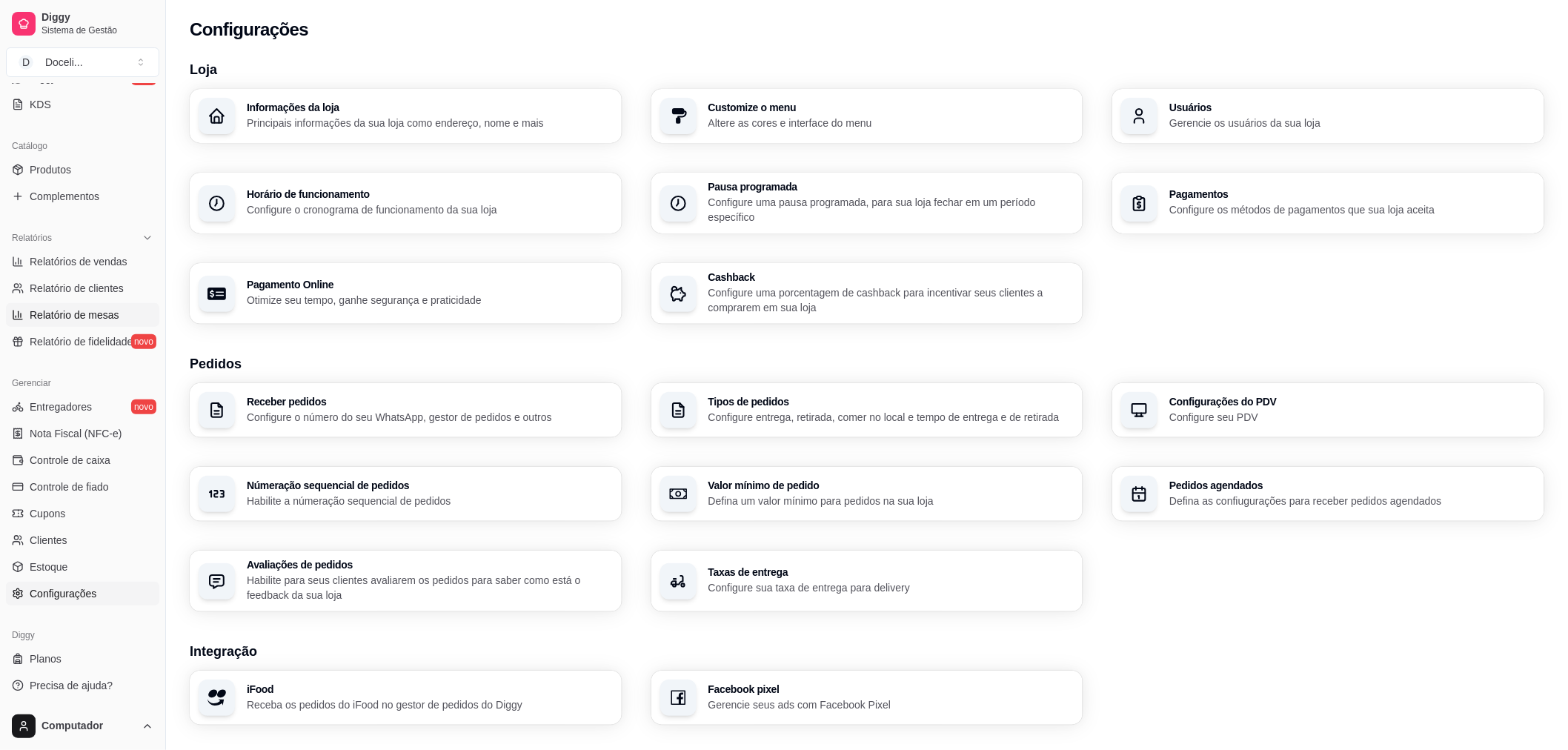
scroll to position [0, 0]
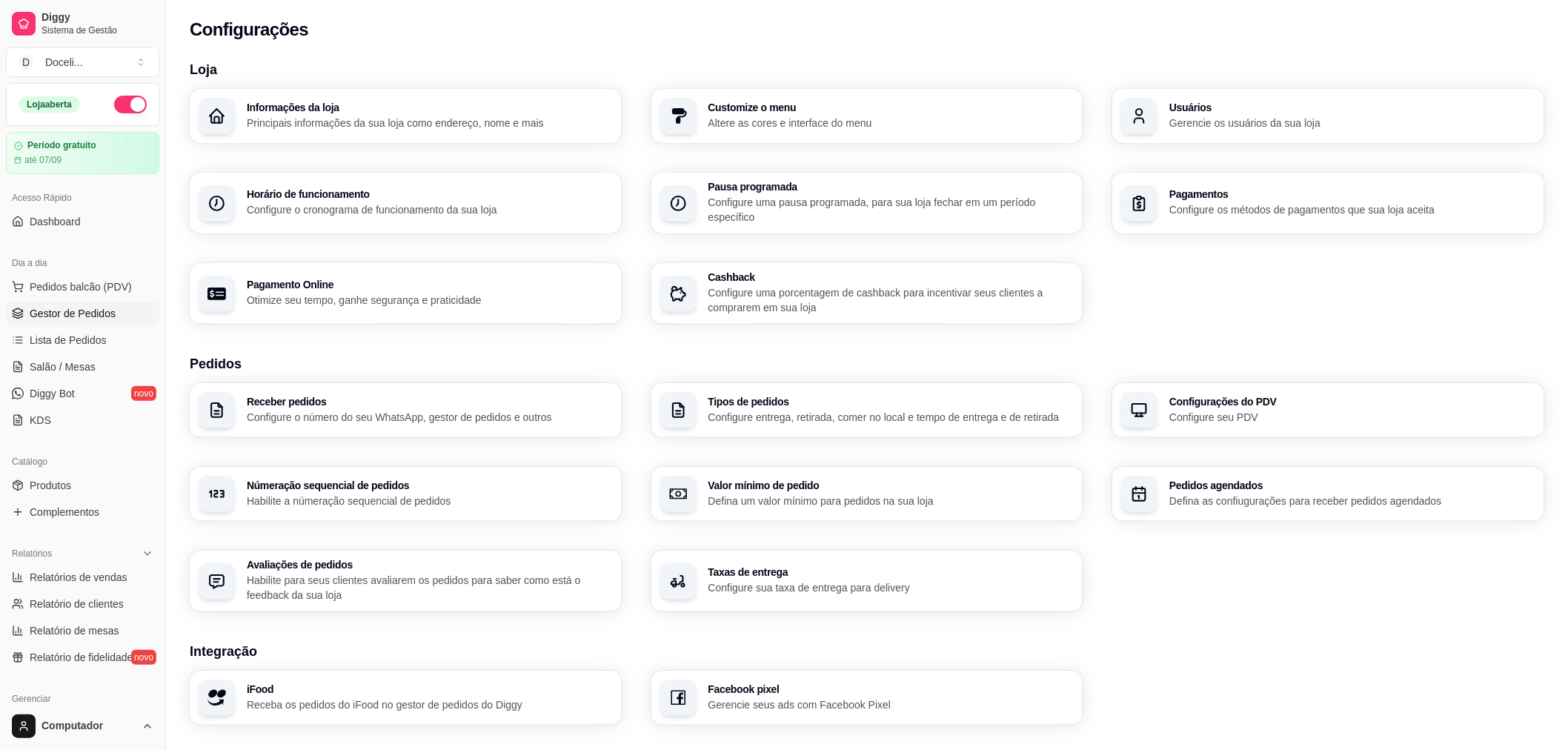
click at [83, 311] on span "Gestor de Pedidos" at bounding box center [73, 313] width 86 height 14
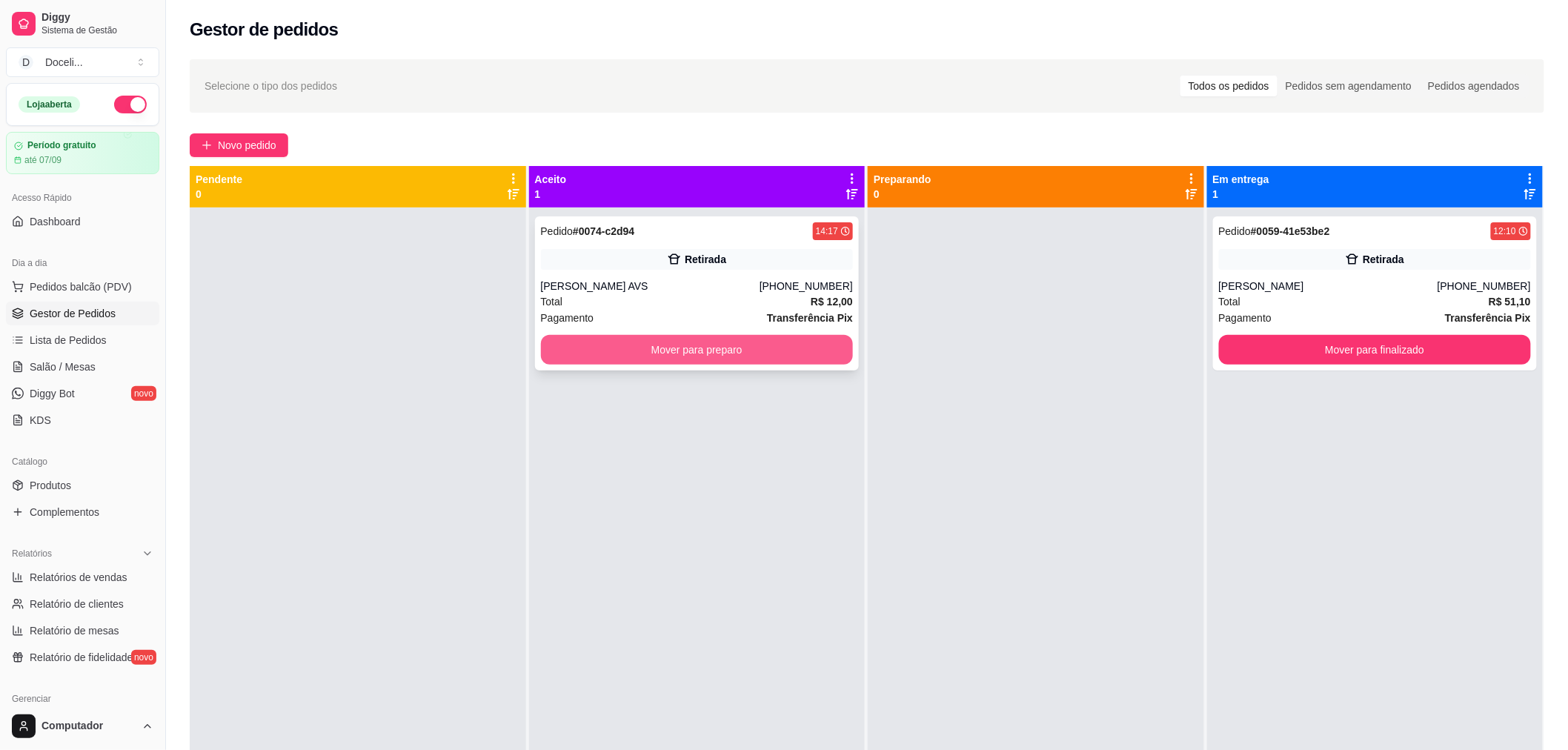
click at [707, 345] on button "Mover para preparo" at bounding box center [697, 349] width 313 height 30
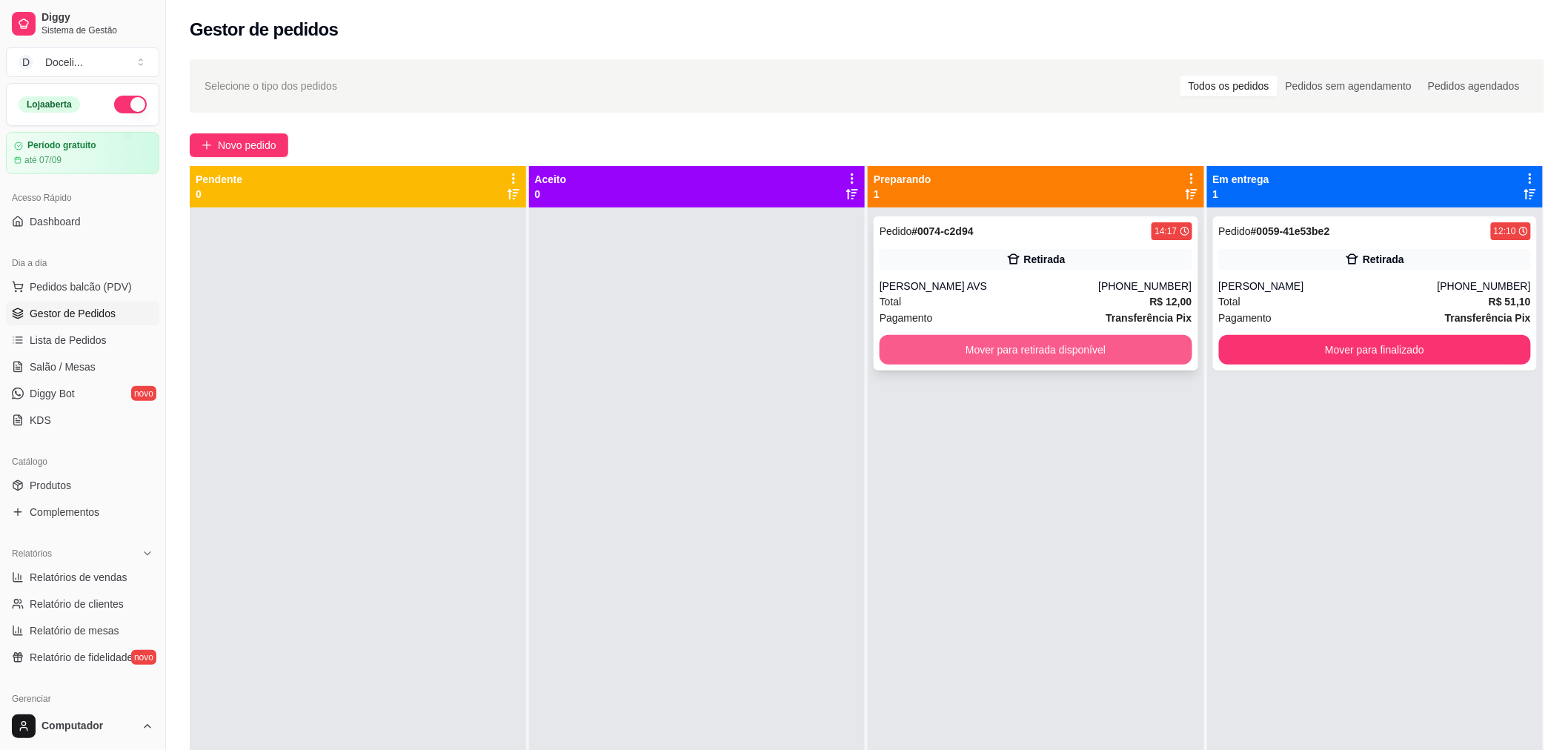
click at [994, 359] on button "Mover para retirada disponível" at bounding box center [1036, 349] width 313 height 30
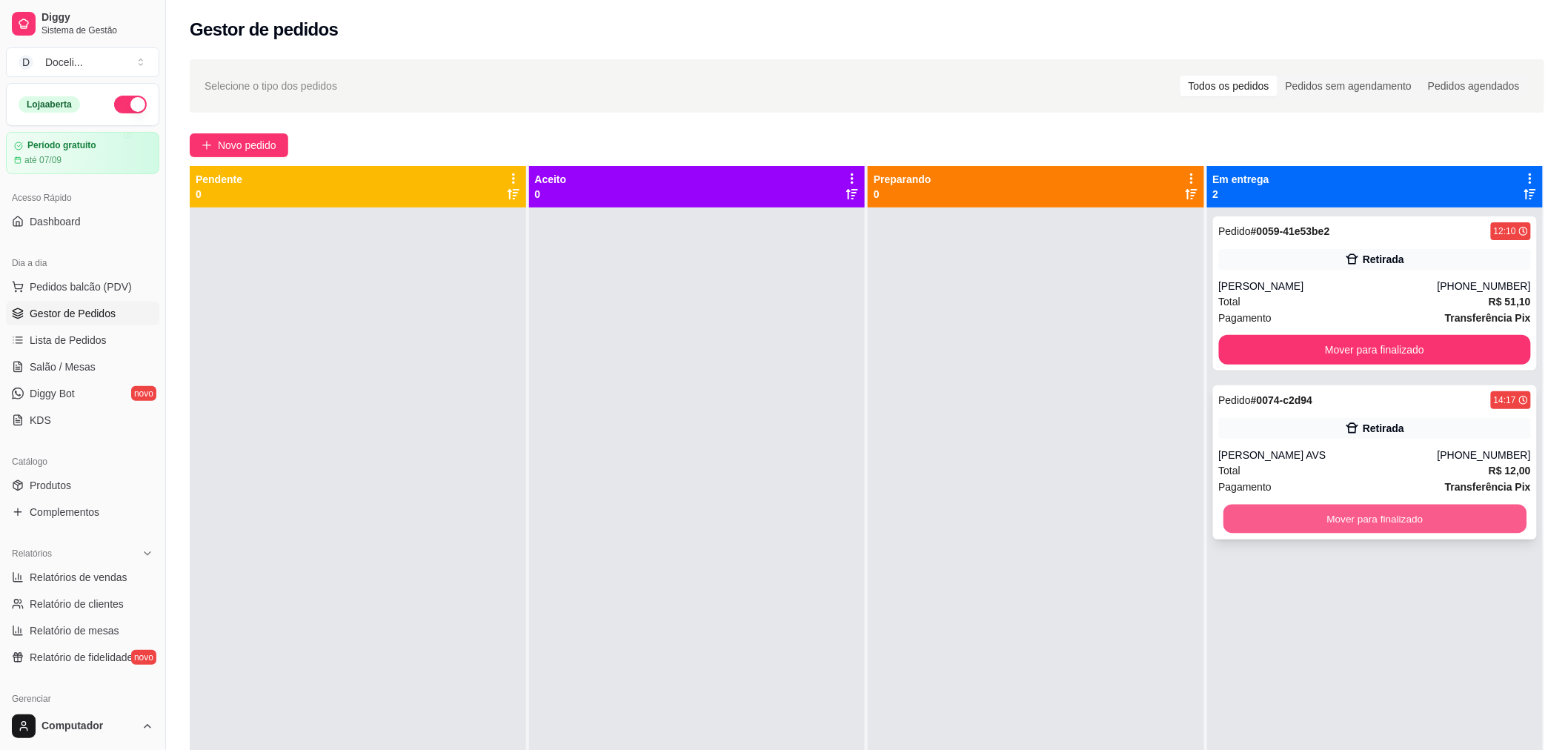
click at [1375, 518] on button "Mover para finalizado" at bounding box center [1375, 518] width 303 height 29
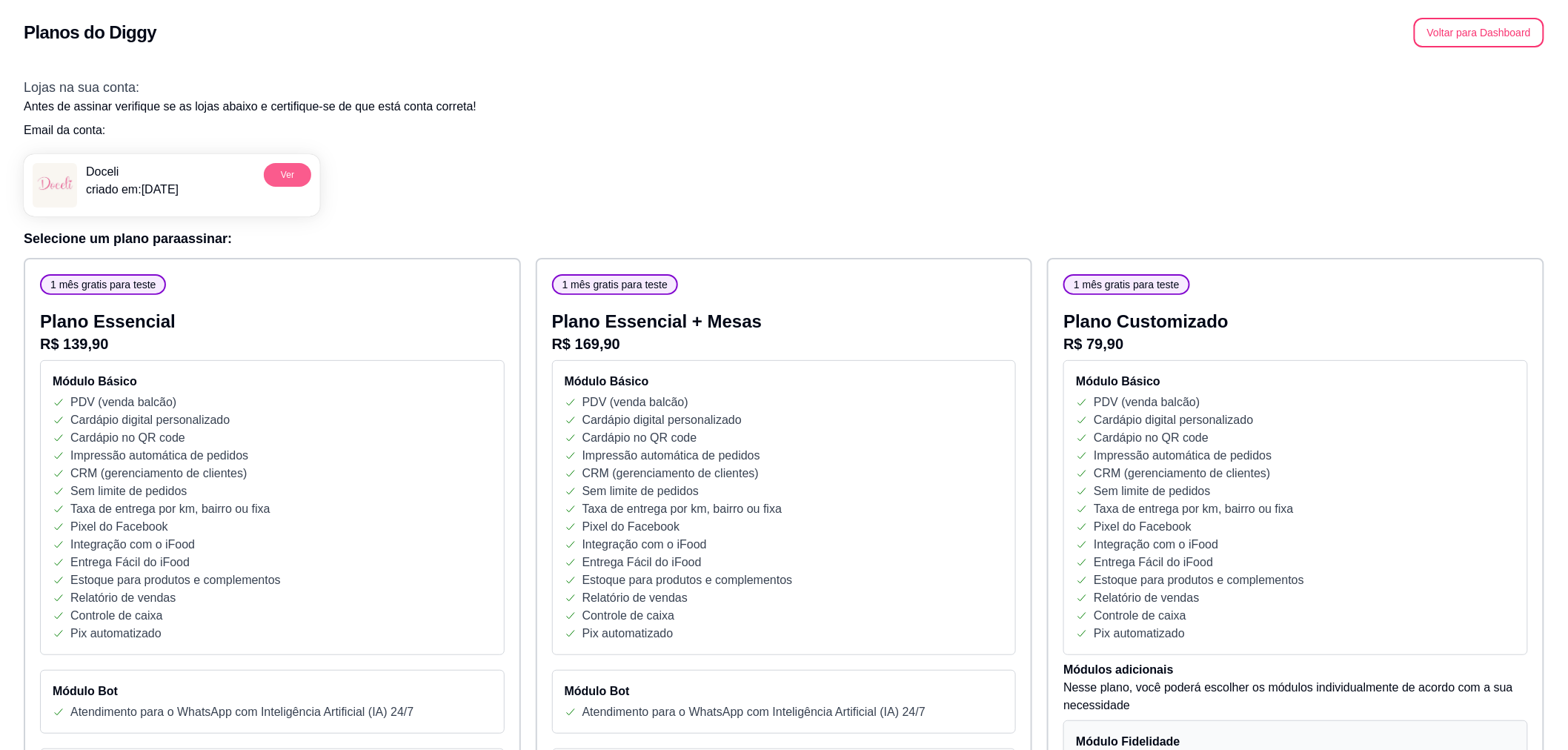
click at [278, 176] on button "Ver" at bounding box center [288, 174] width 48 height 24
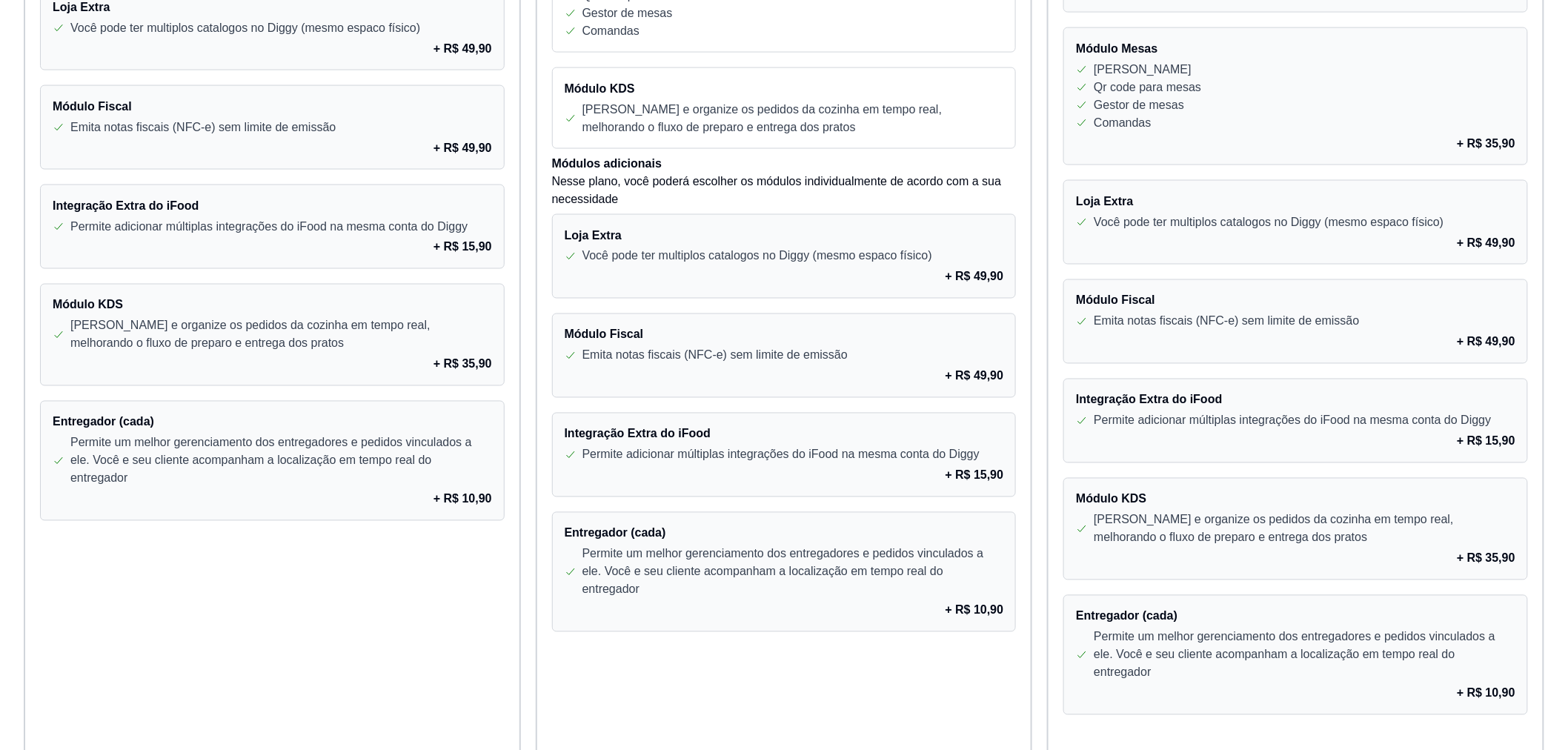
scroll to position [1005, 0]
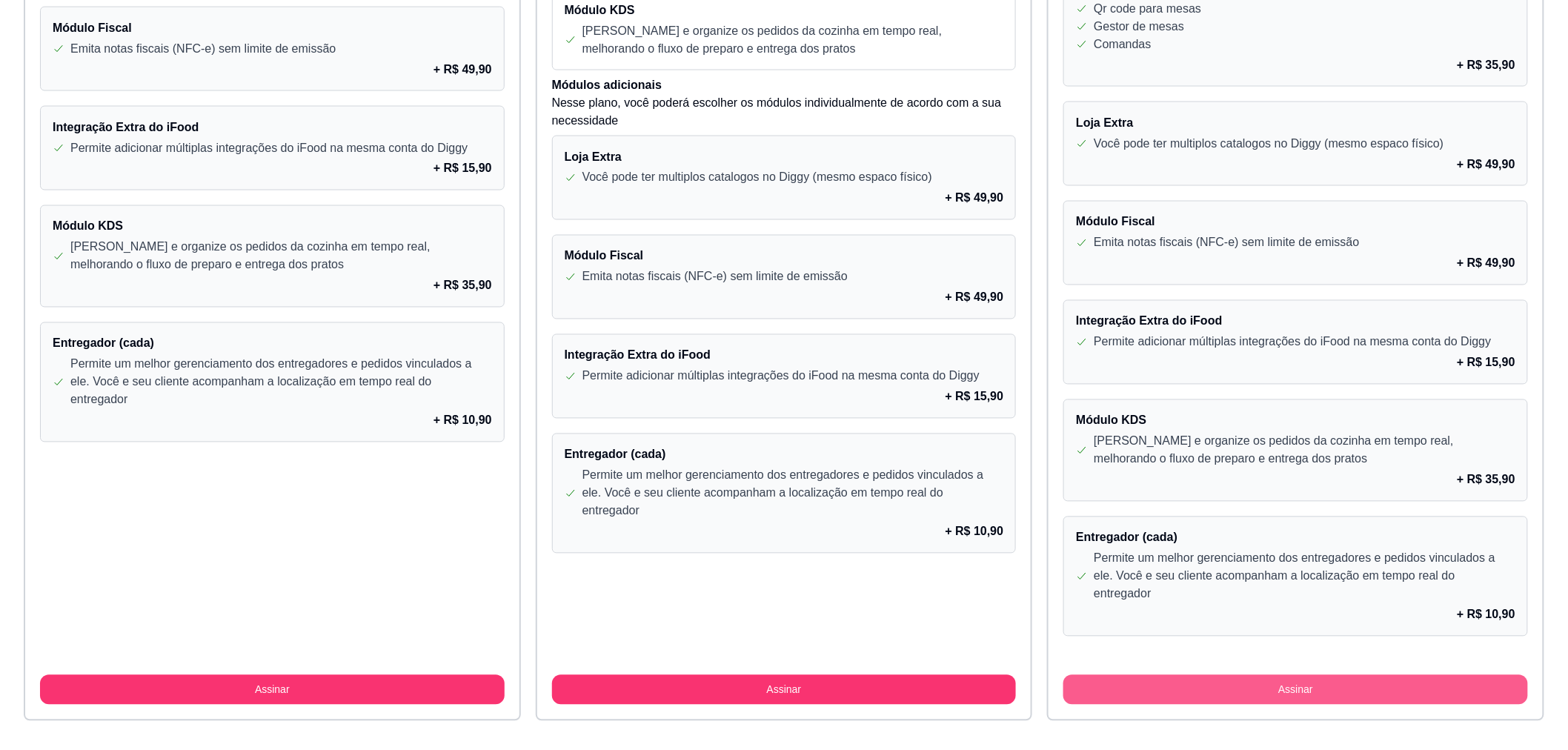
click at [1331, 674] on button "Assinar" at bounding box center [1296, 689] width 465 height 30
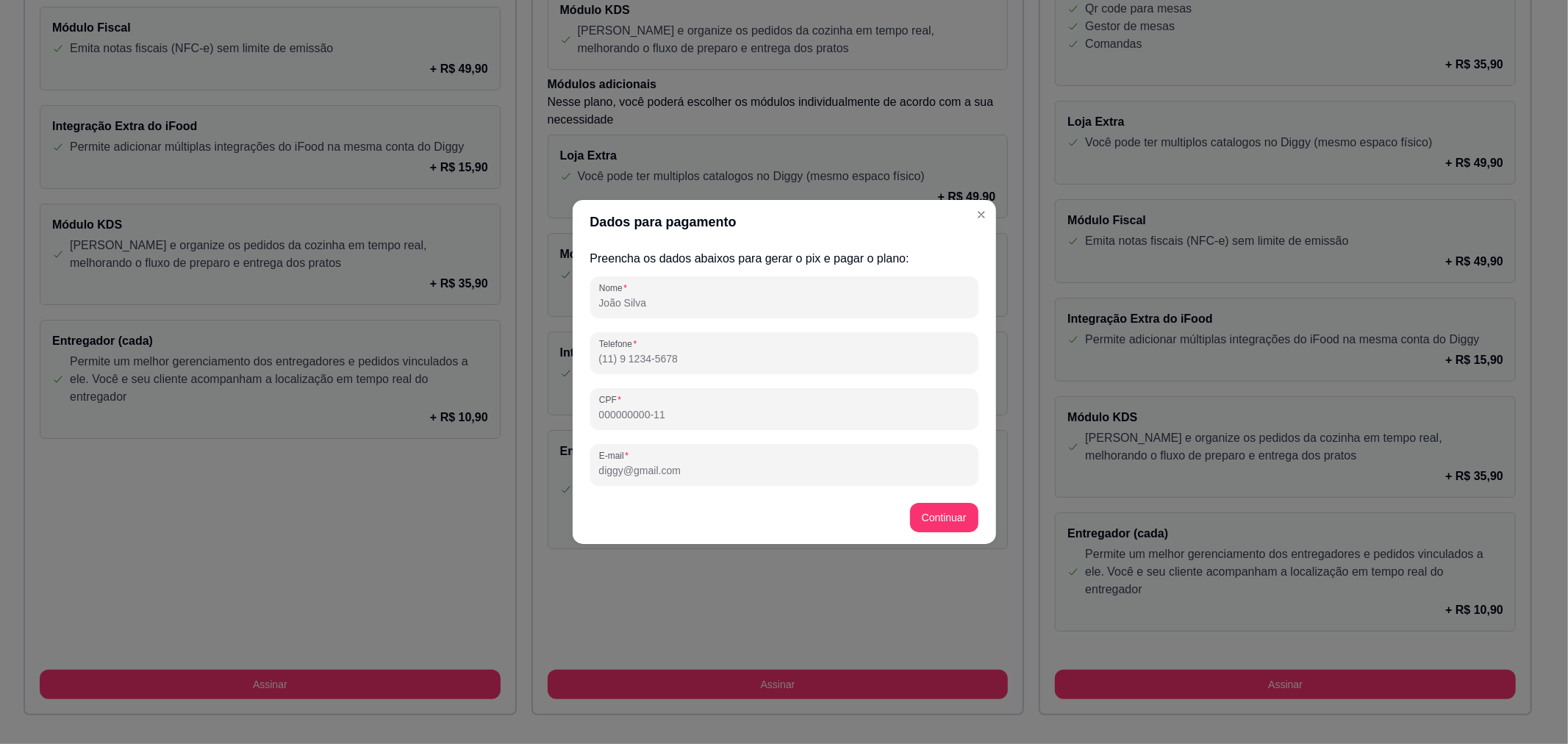
click at [677, 307] on input "Nome" at bounding box center [784, 302] width 370 height 14
type input "[PERSON_NAME]"
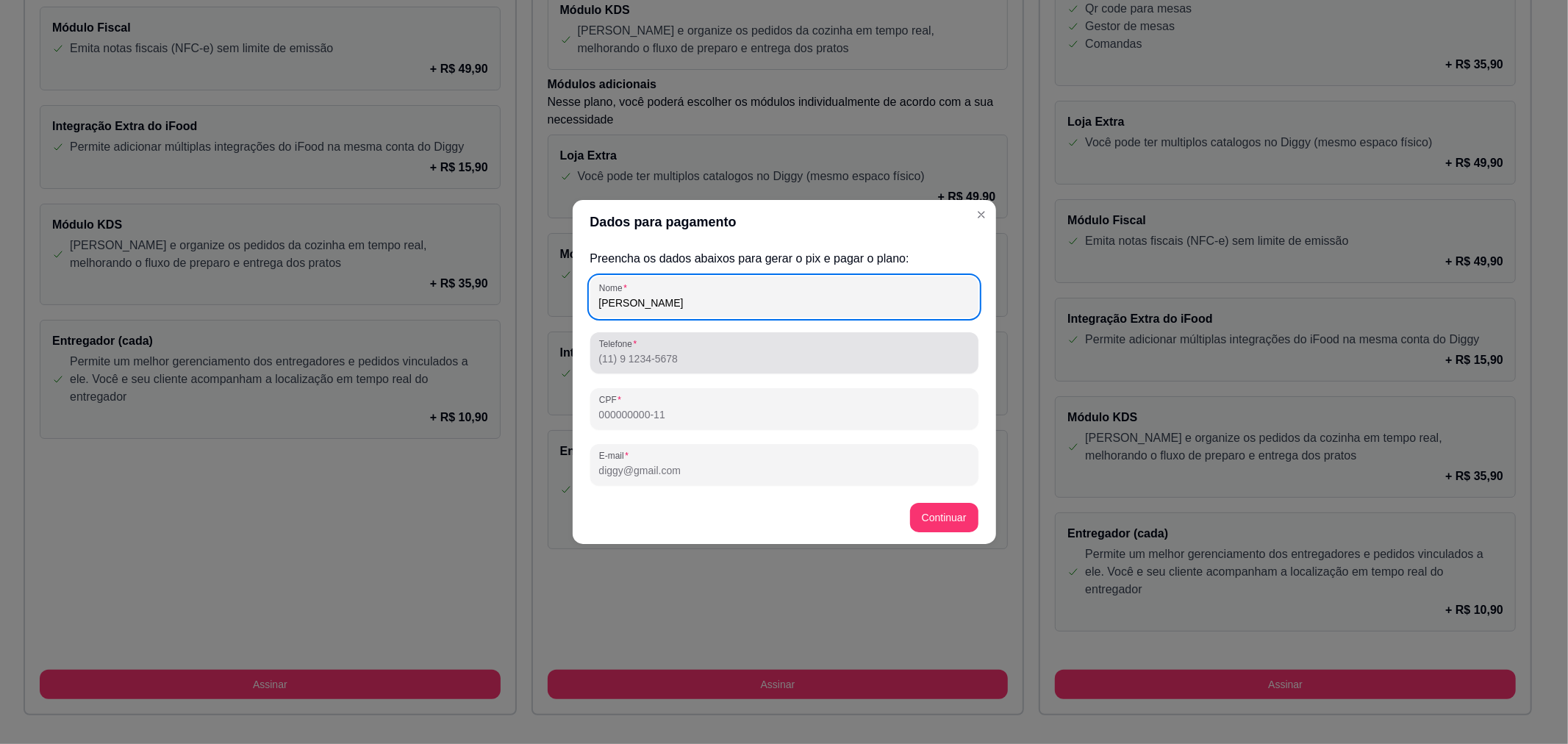
click at [710, 351] on input "Telefone" at bounding box center [784, 358] width 370 height 14
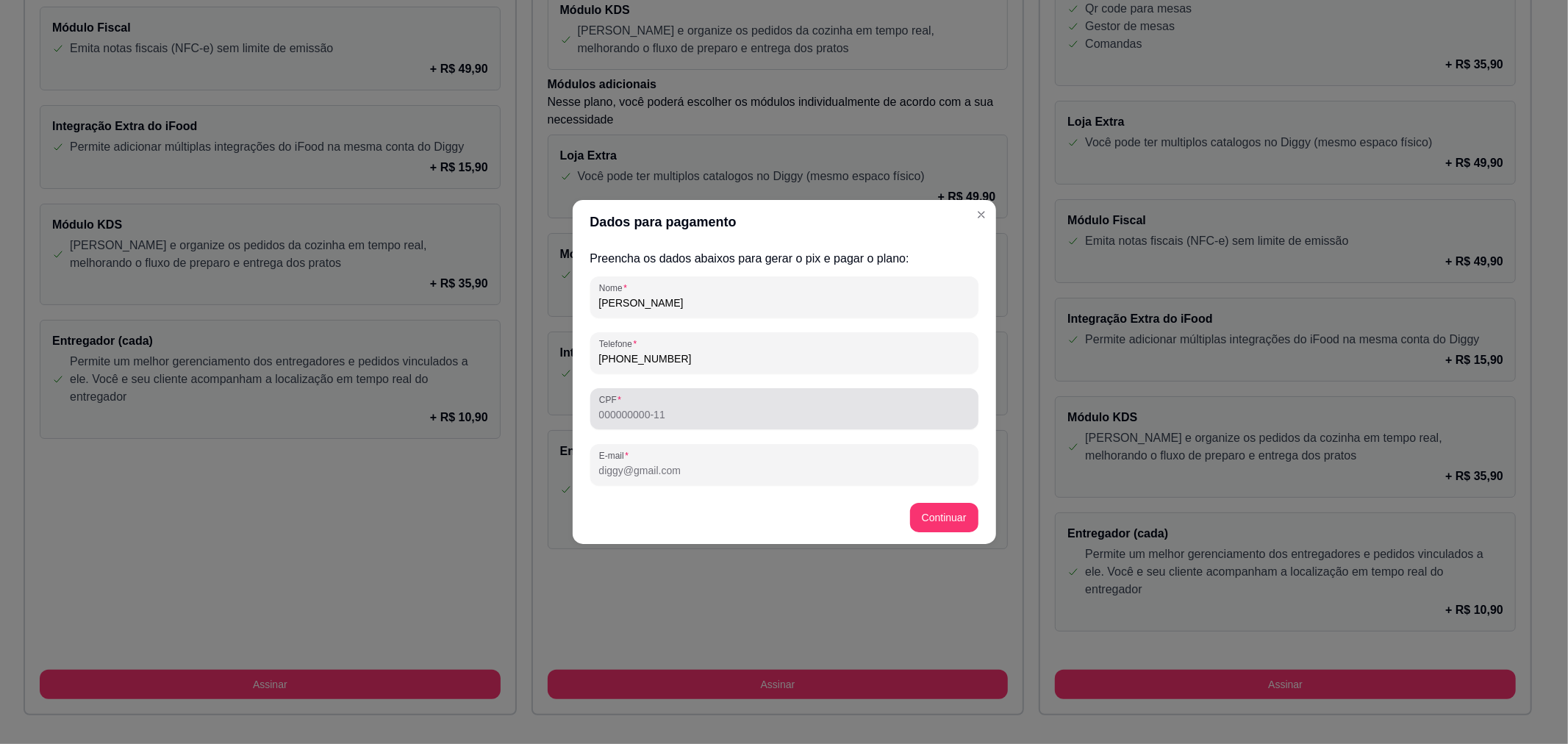
type input "[PHONE_NUMBER]"
click at [684, 413] on input "CPF" at bounding box center [784, 414] width 370 height 14
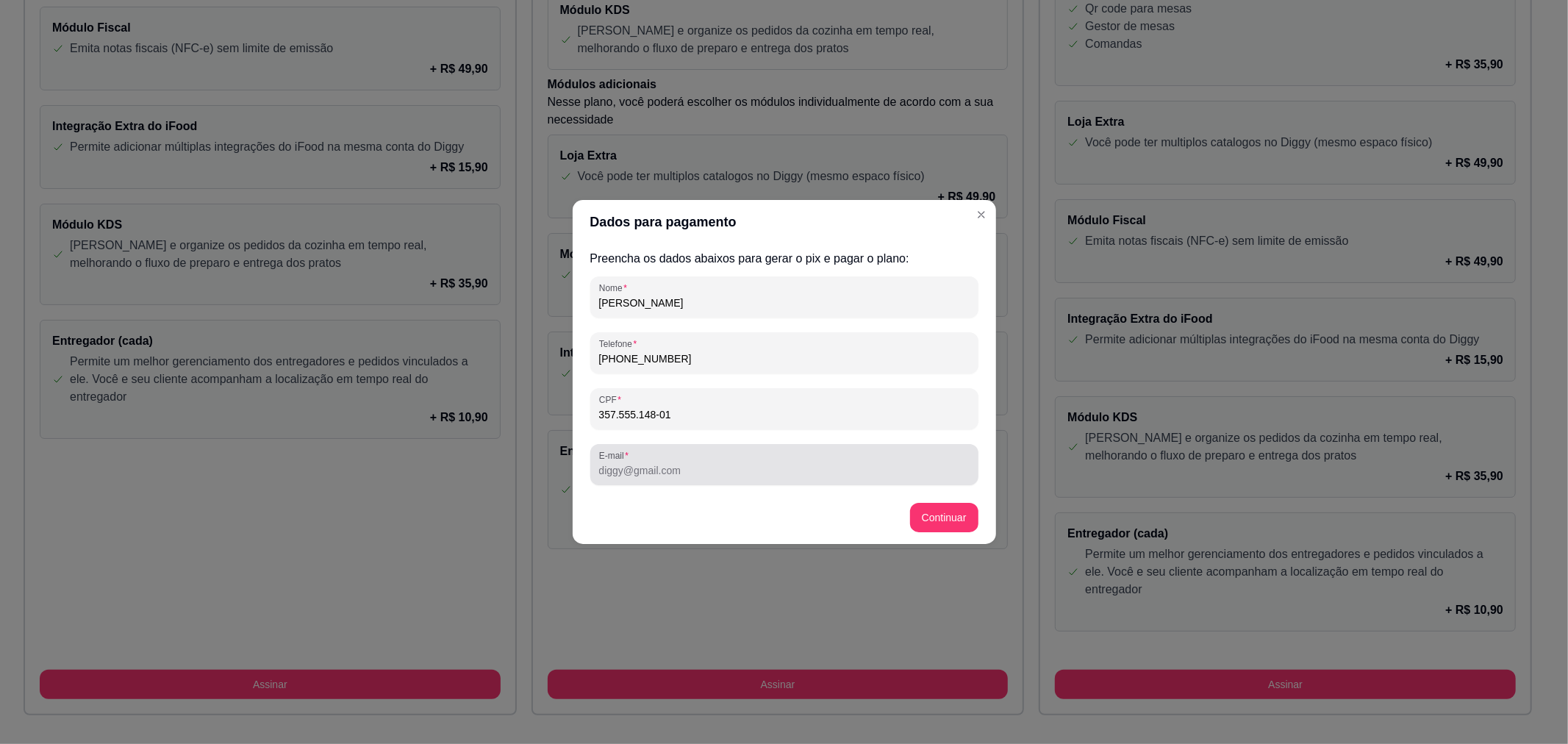
type input "357.555.148-01"
click at [681, 464] on input "E-mail" at bounding box center [784, 470] width 370 height 14
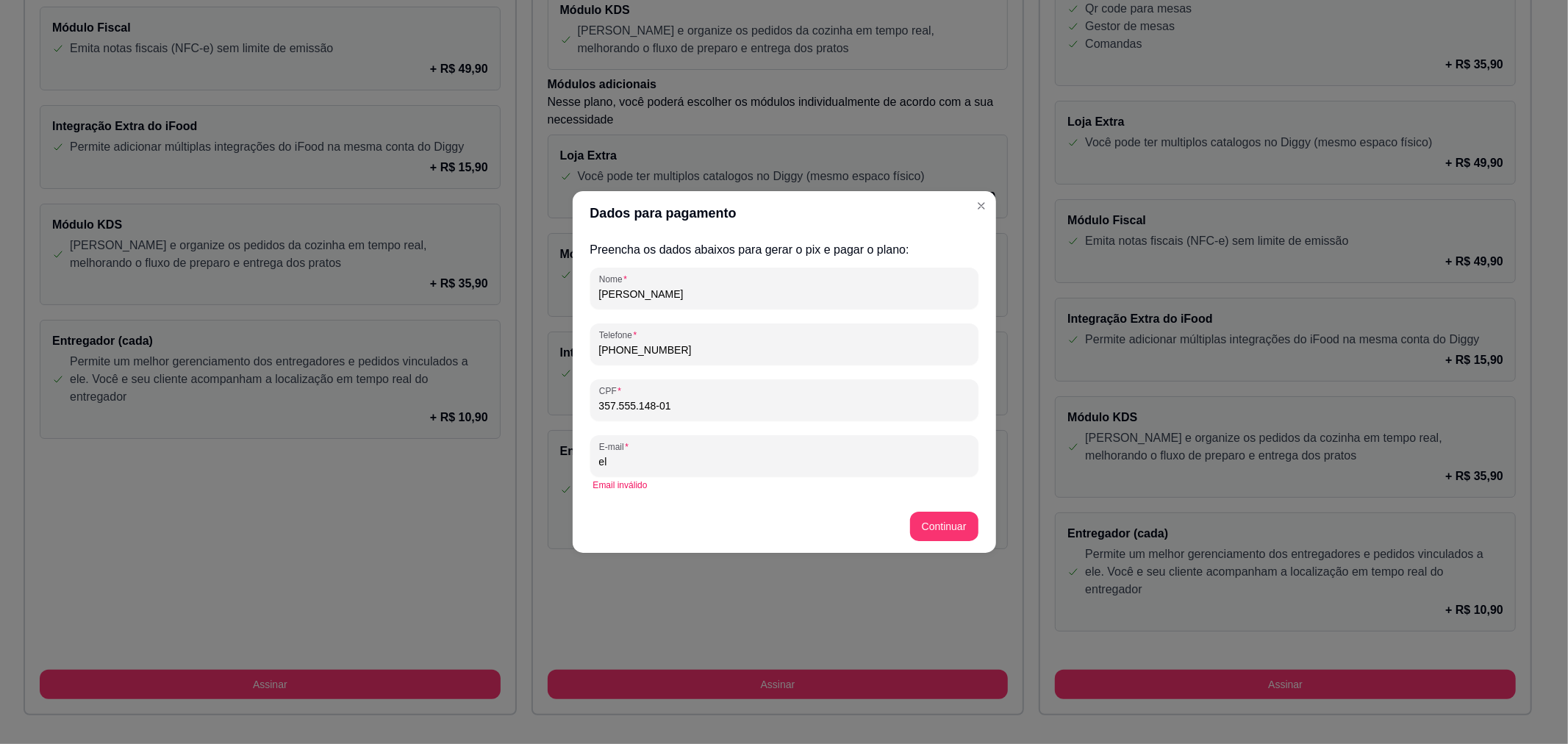
type input "e"
type input "eliane.o.[PERSON_NAME]"
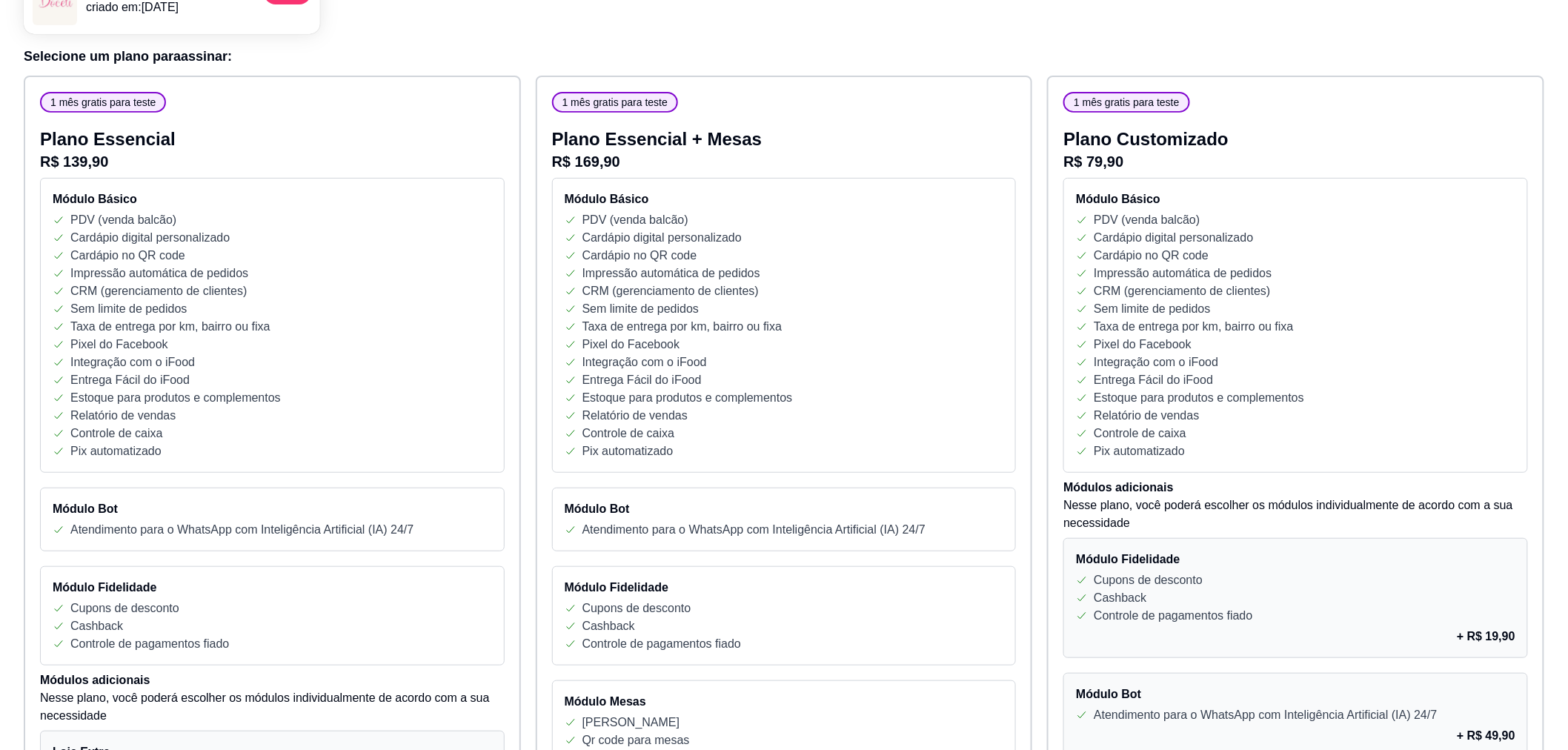
scroll to position [0, 0]
